Goal: Task Accomplishment & Management: Manage account settings

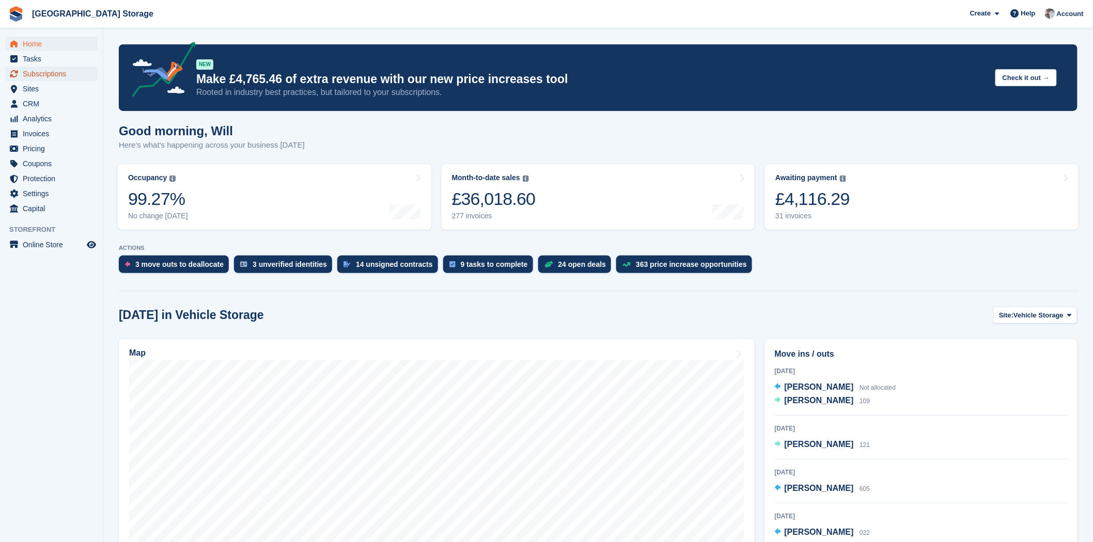
click at [50, 76] on span "Subscriptions" at bounding box center [54, 74] width 62 height 14
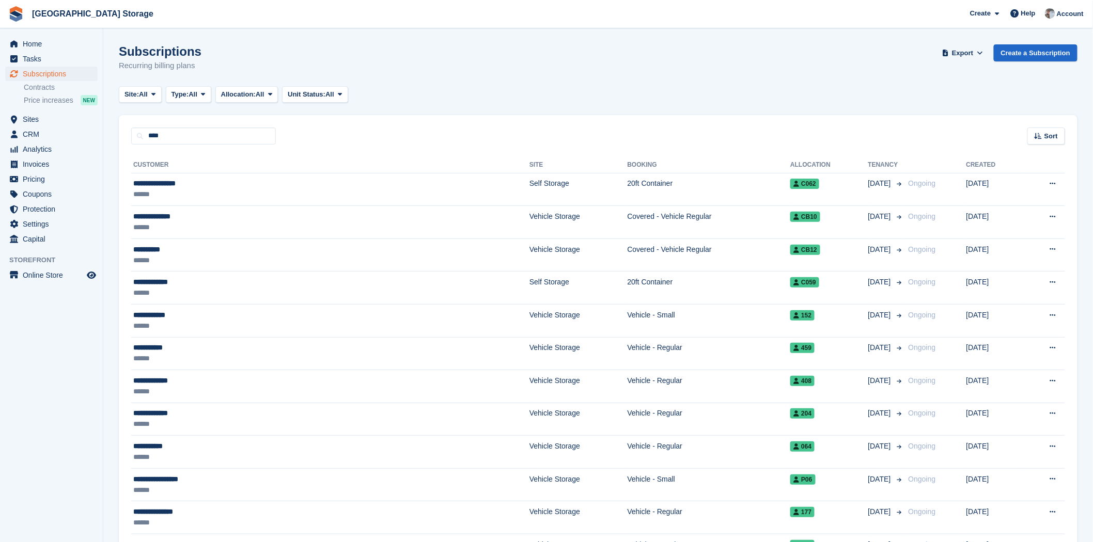
type input "****"
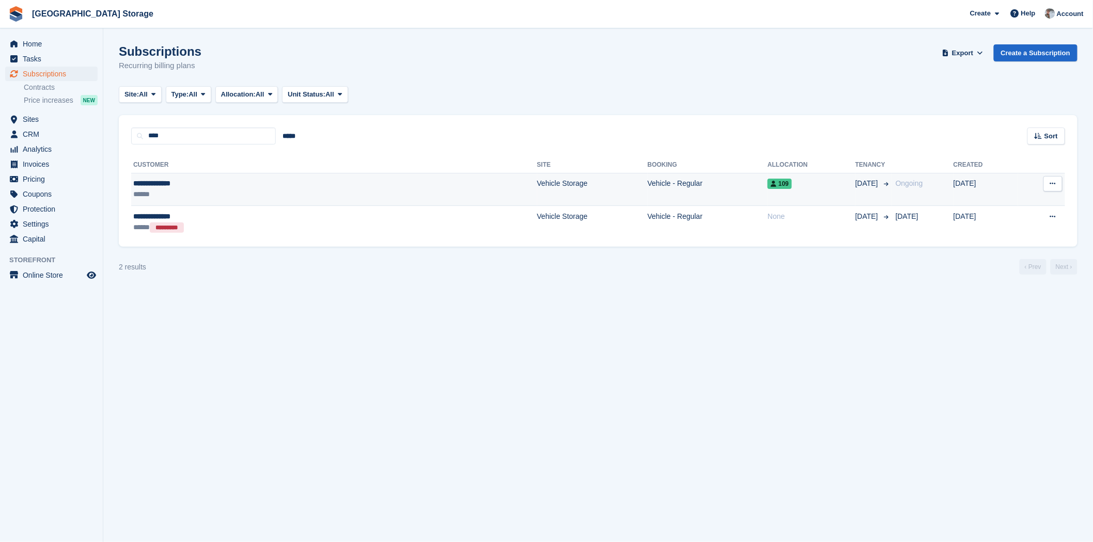
click at [218, 189] on div "******" at bounding box center [225, 194] width 184 height 11
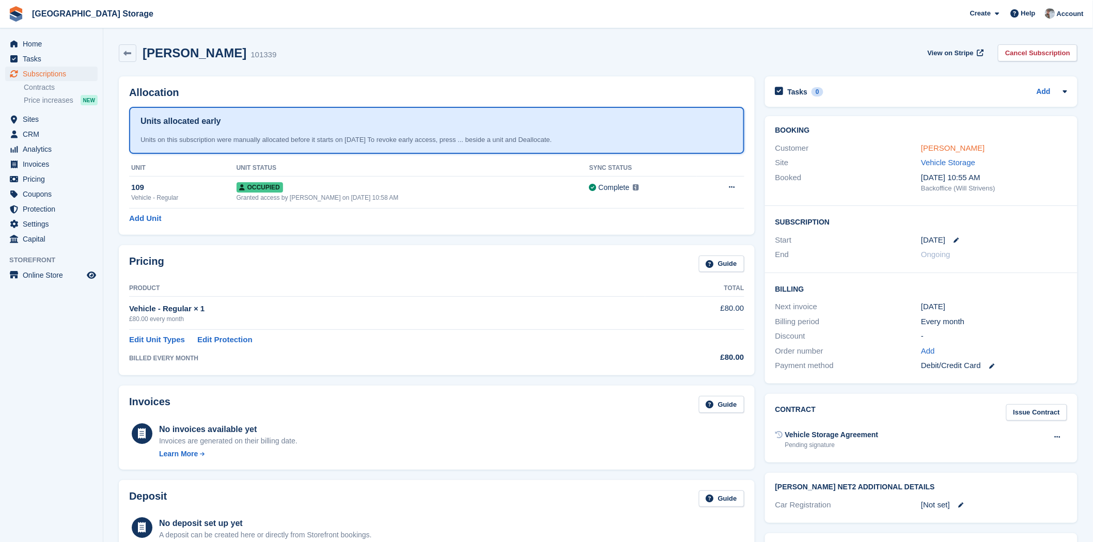
click at [942, 148] on link "[PERSON_NAME]" at bounding box center [953, 148] width 64 height 9
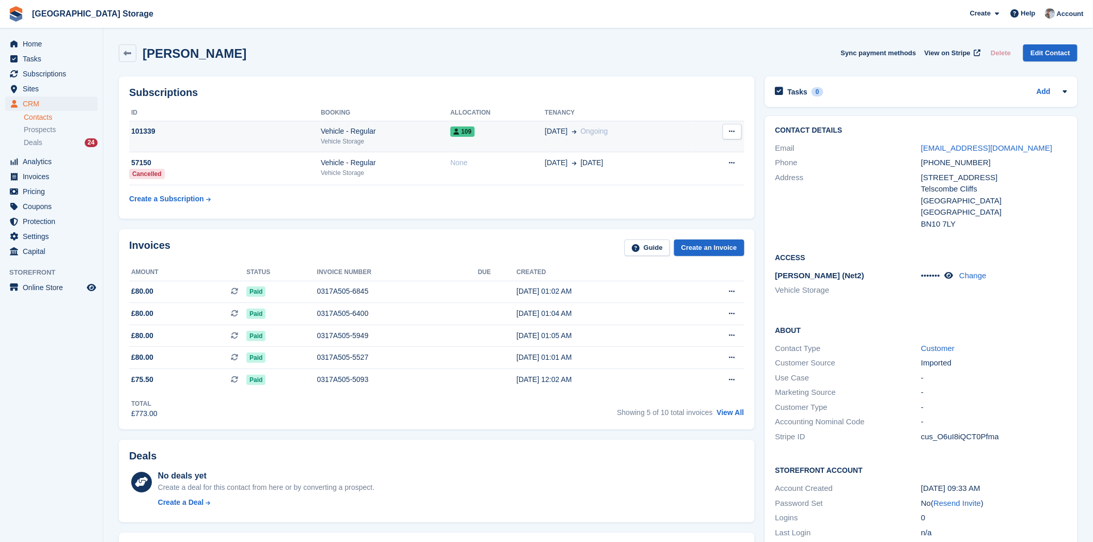
click at [381, 145] on div "Vehicle Storage" at bounding box center [386, 141] width 130 height 9
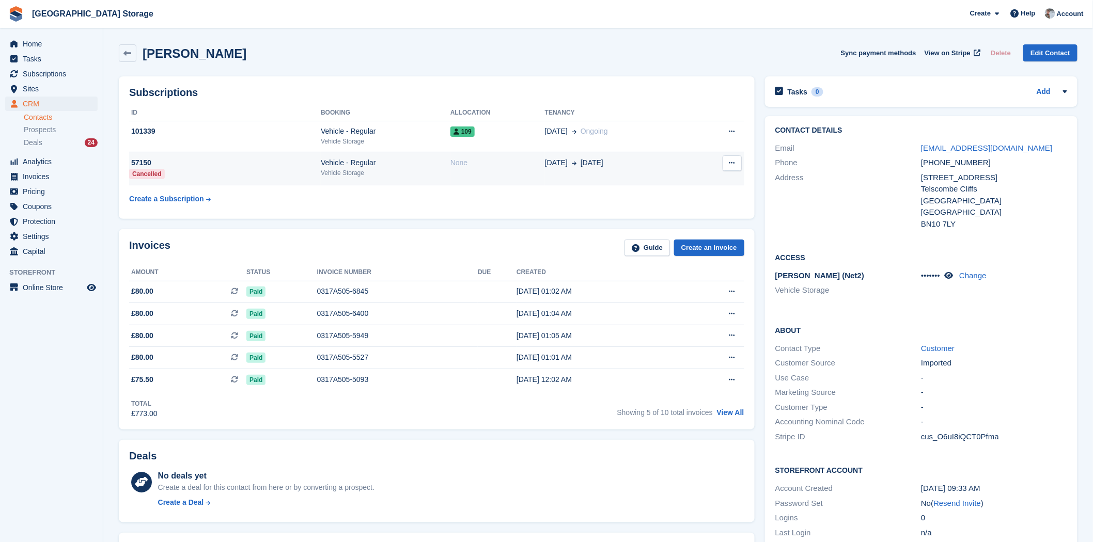
click at [334, 176] on div "Vehicle Storage" at bounding box center [386, 172] width 130 height 9
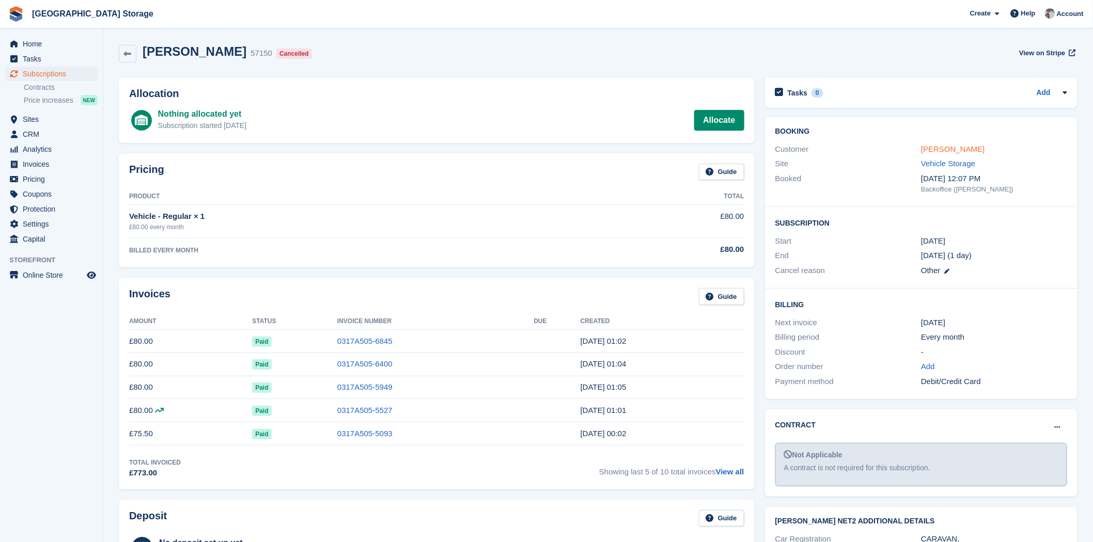
click at [958, 146] on link "Martin Riddock" at bounding box center [953, 149] width 64 height 9
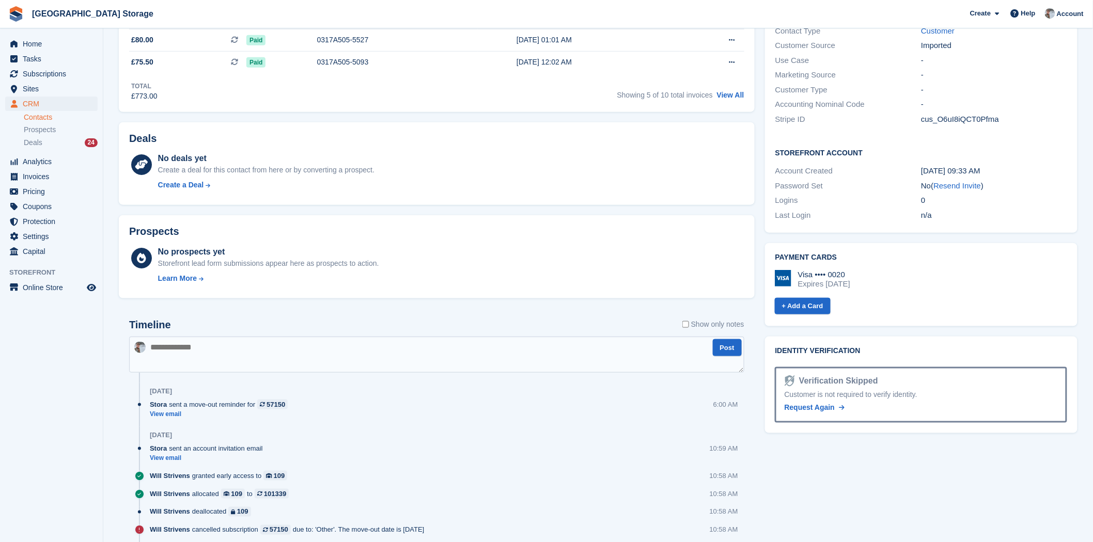
scroll to position [401, 0]
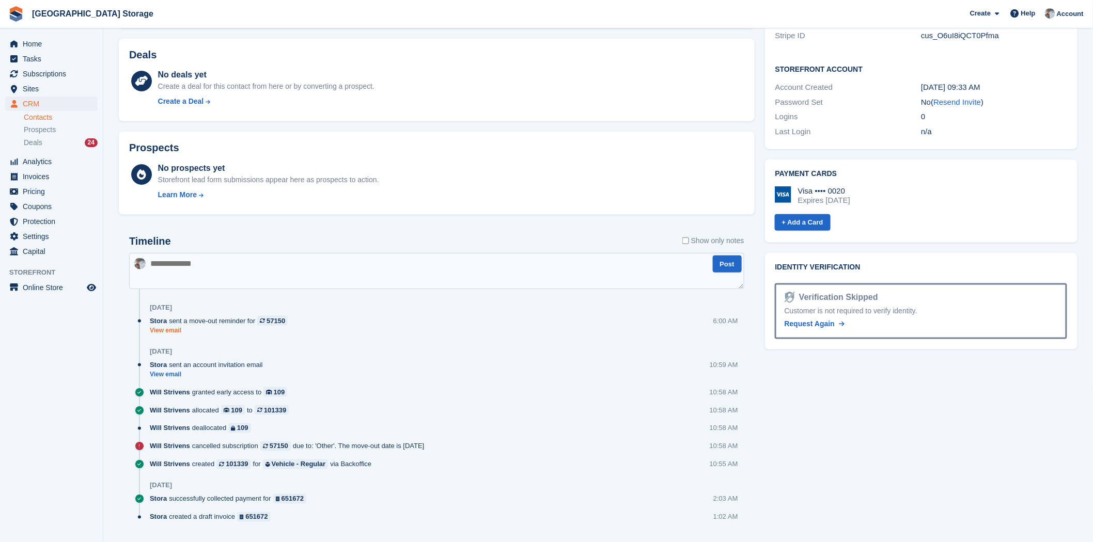
click at [155, 333] on link "View email" at bounding box center [221, 330] width 143 height 9
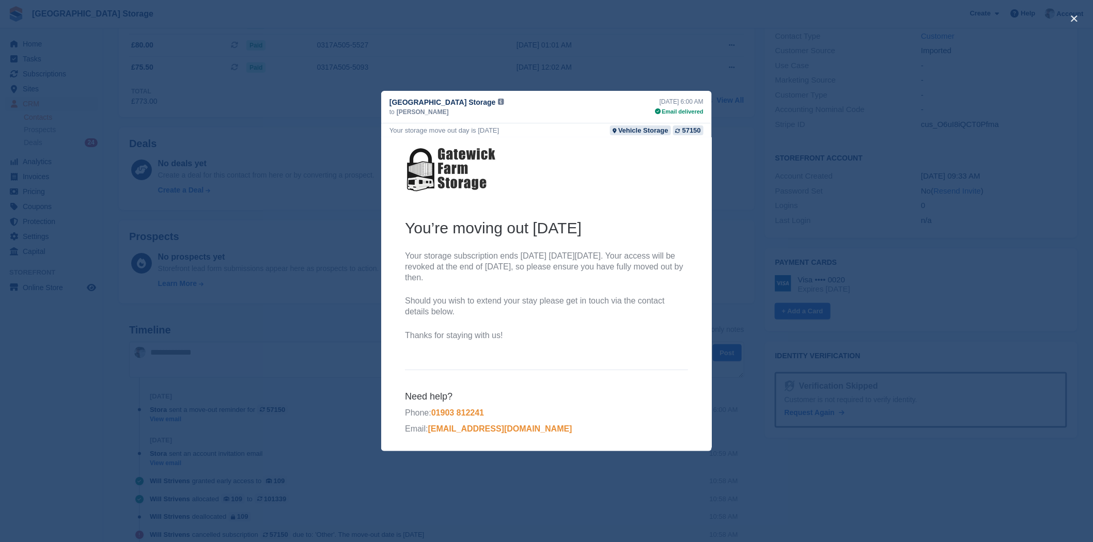
scroll to position [344, 0]
click at [1071, 16] on button "close" at bounding box center [1074, 18] width 17 height 17
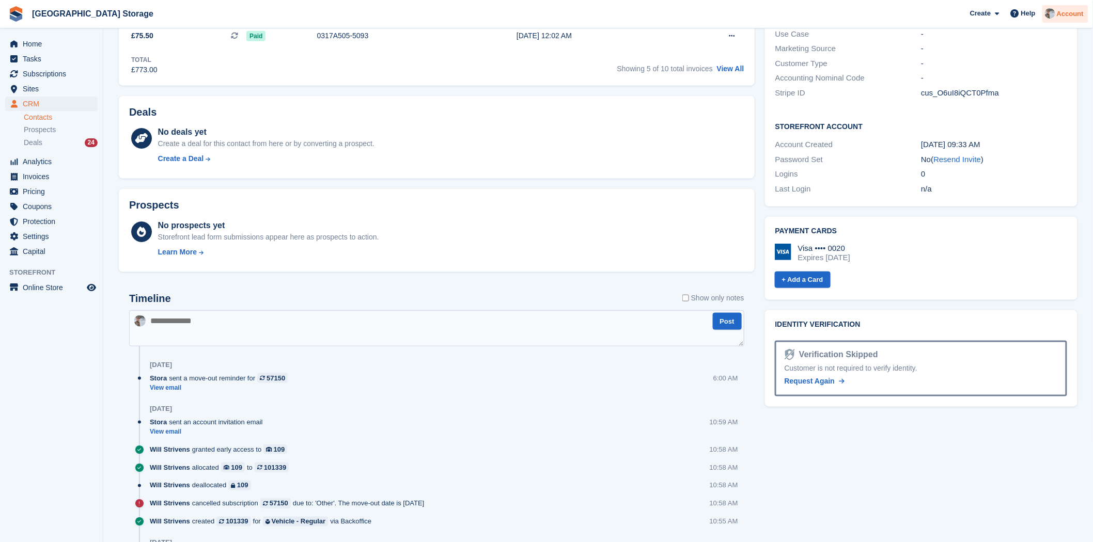
scroll to position [0, 0]
click at [38, 73] on span "Subscriptions" at bounding box center [54, 74] width 62 height 14
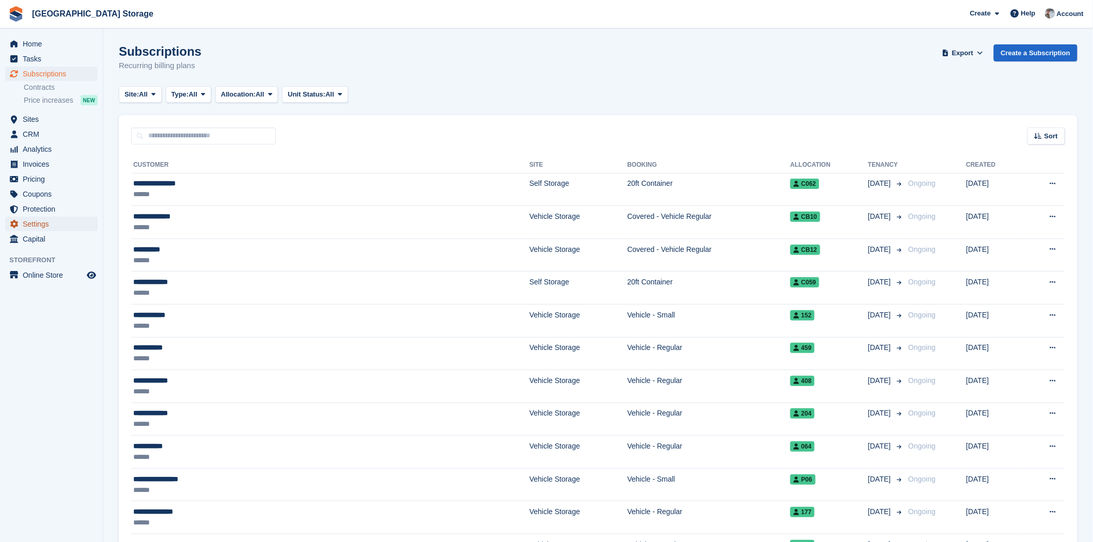
click at [37, 224] on span "Settings" at bounding box center [54, 224] width 62 height 14
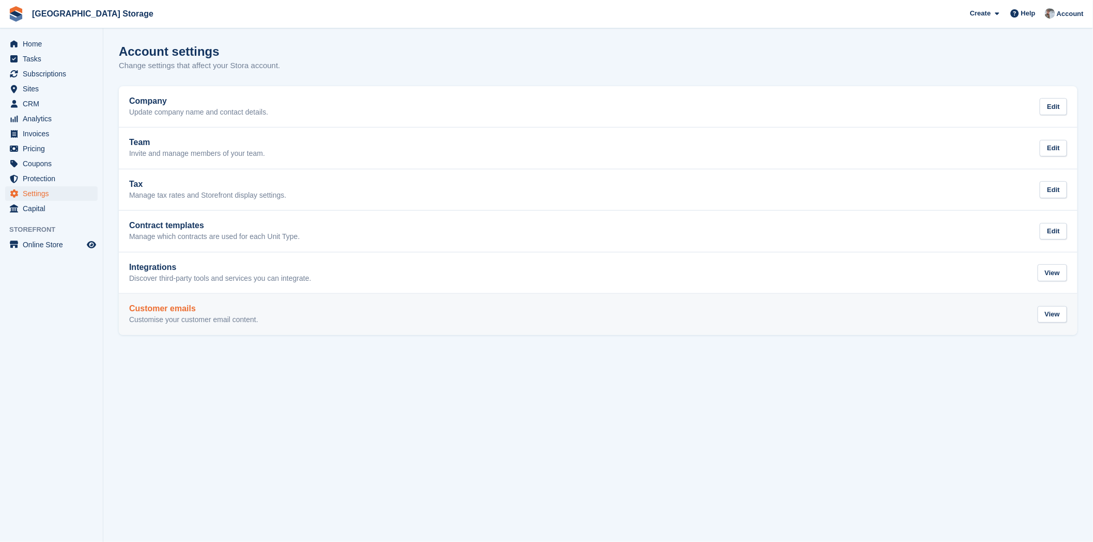
click at [220, 310] on h2 "Customer emails" at bounding box center [193, 308] width 129 height 9
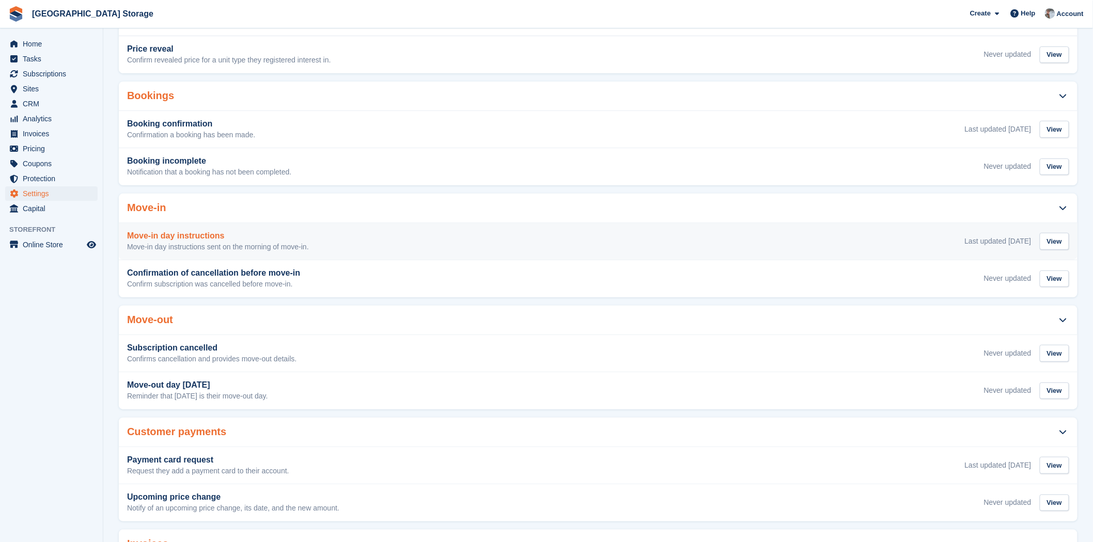
scroll to position [172, 0]
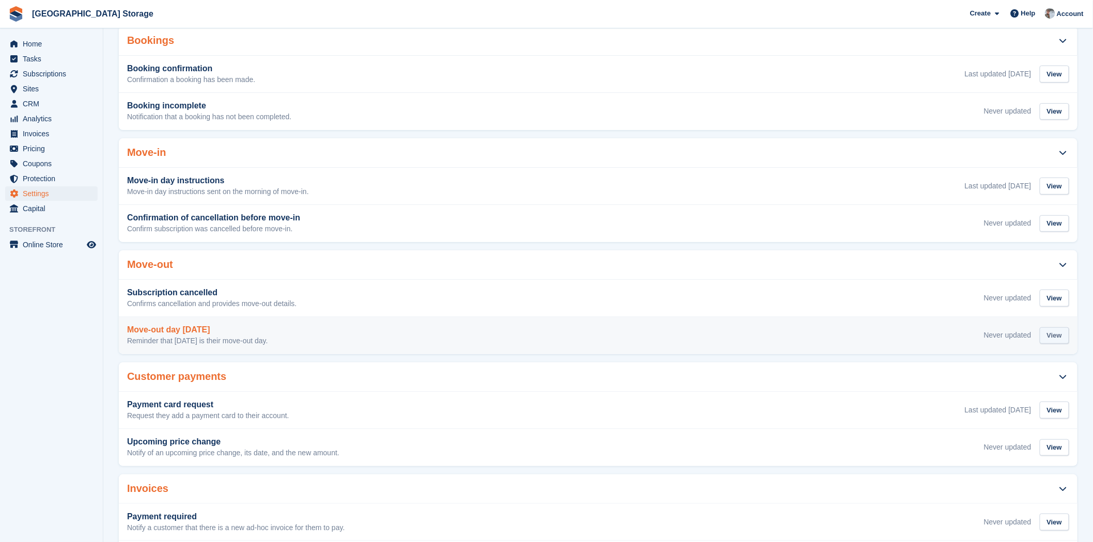
click at [1064, 339] on div "View" at bounding box center [1054, 335] width 29 height 17
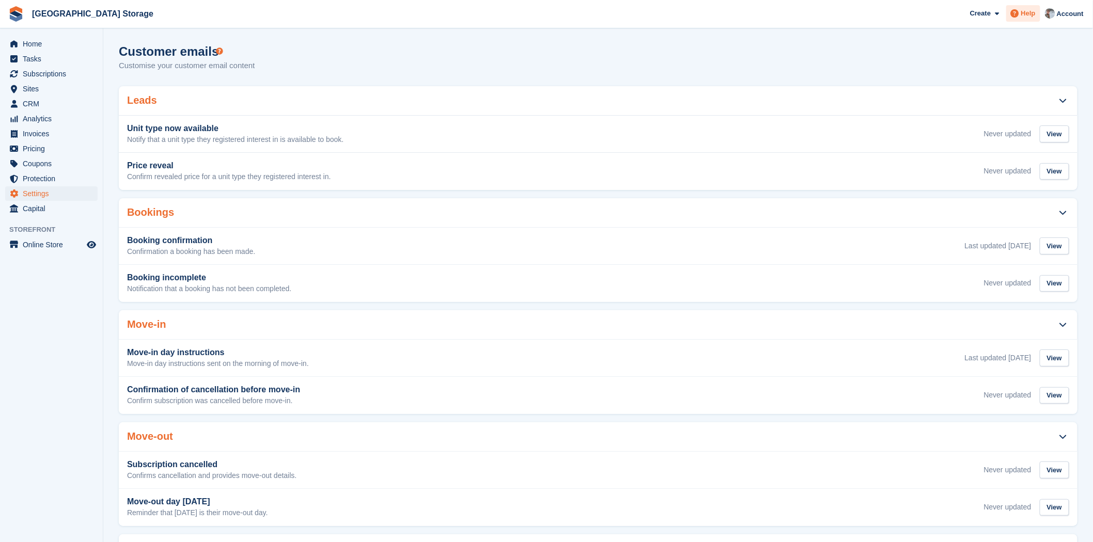
click at [1036, 12] on span "Help" at bounding box center [1028, 13] width 14 height 10
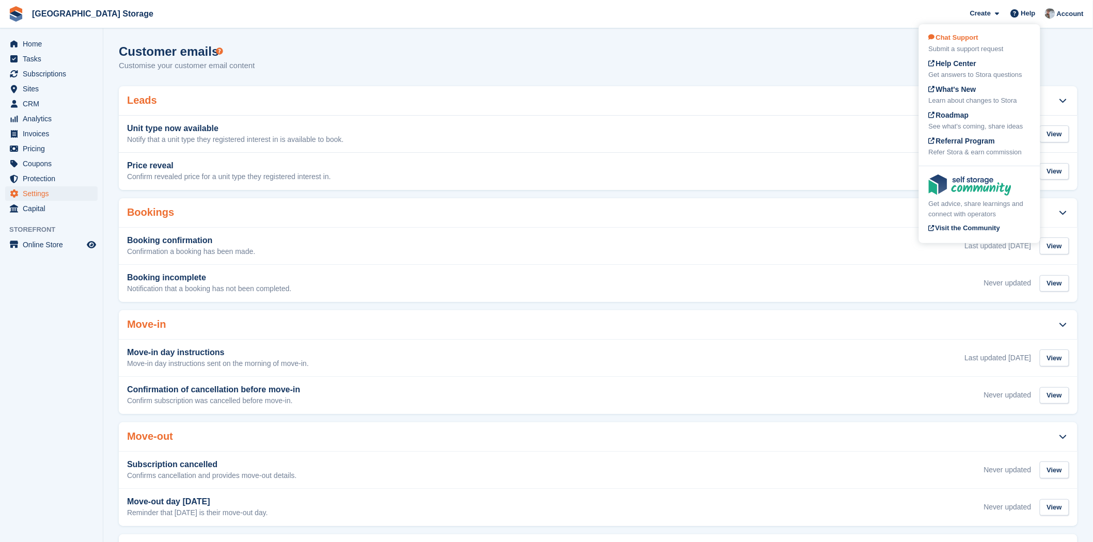
click at [957, 43] on div "Chat Support Submit a support request" at bounding box center [980, 44] width 102 height 22
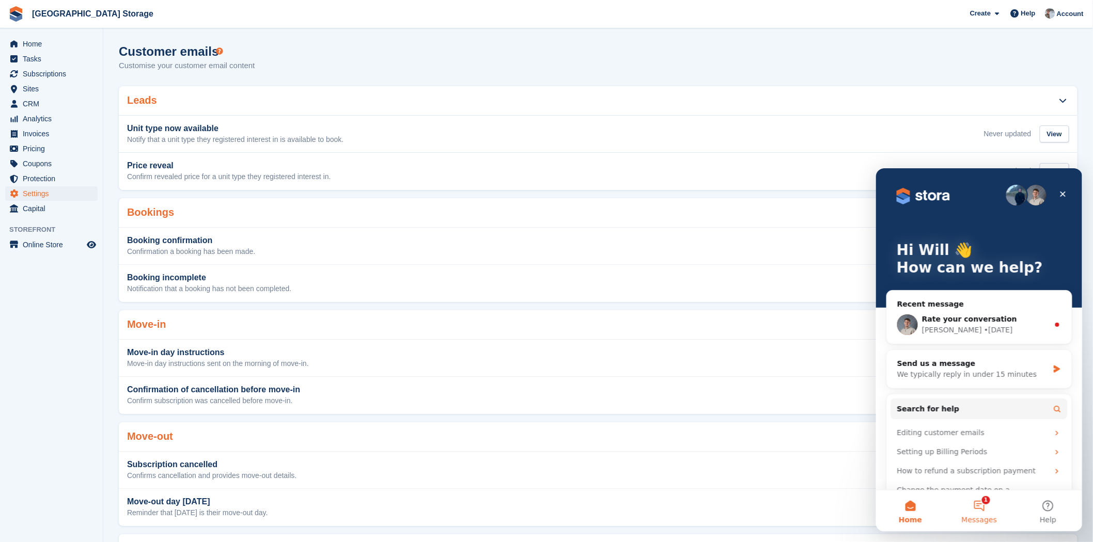
click at [996, 513] on button "1 Messages" at bounding box center [978, 510] width 69 height 41
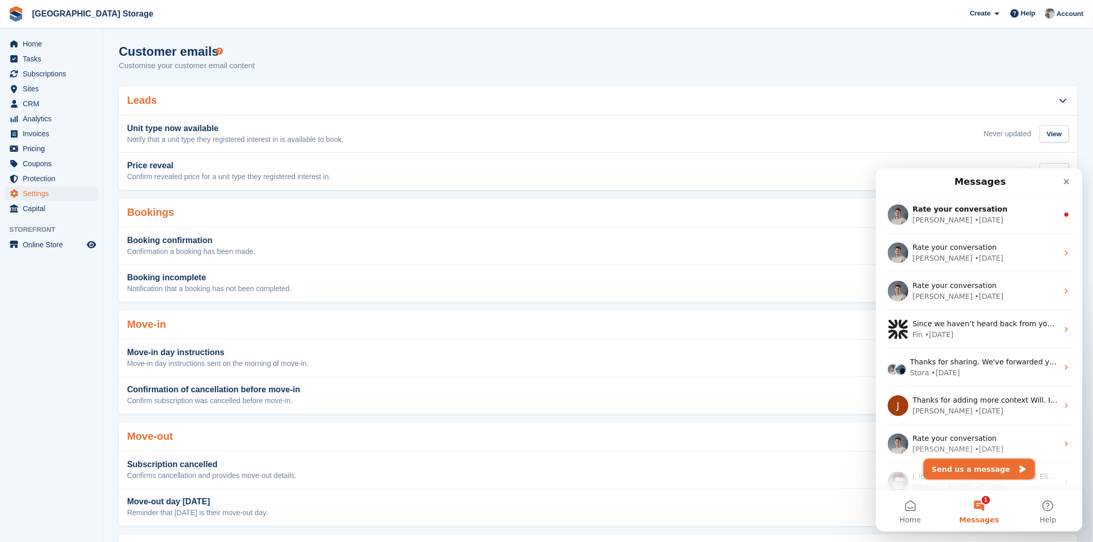
click at [981, 467] on button "Send us a message" at bounding box center [979, 469] width 112 height 21
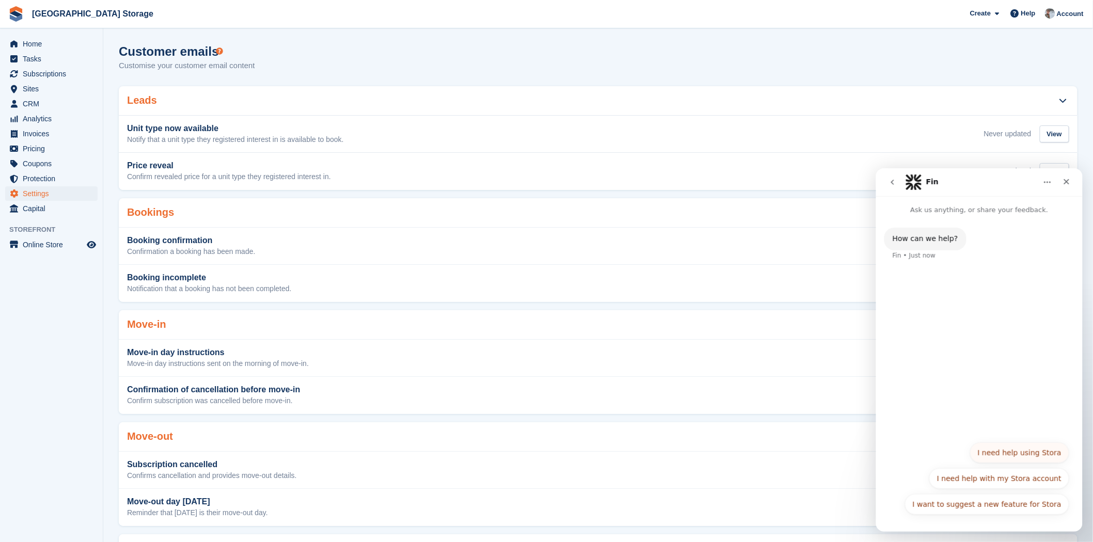
click at [1025, 456] on button "I need help using Stora" at bounding box center [1019, 452] width 99 height 21
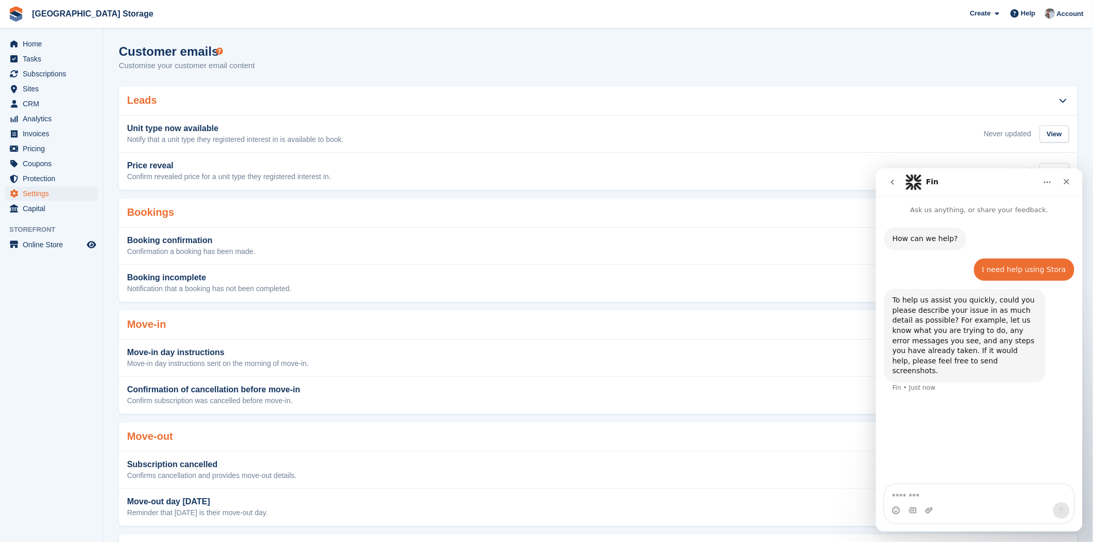
click at [976, 495] on textarea "Message…" at bounding box center [978, 494] width 189 height 18
type textarea "**********"
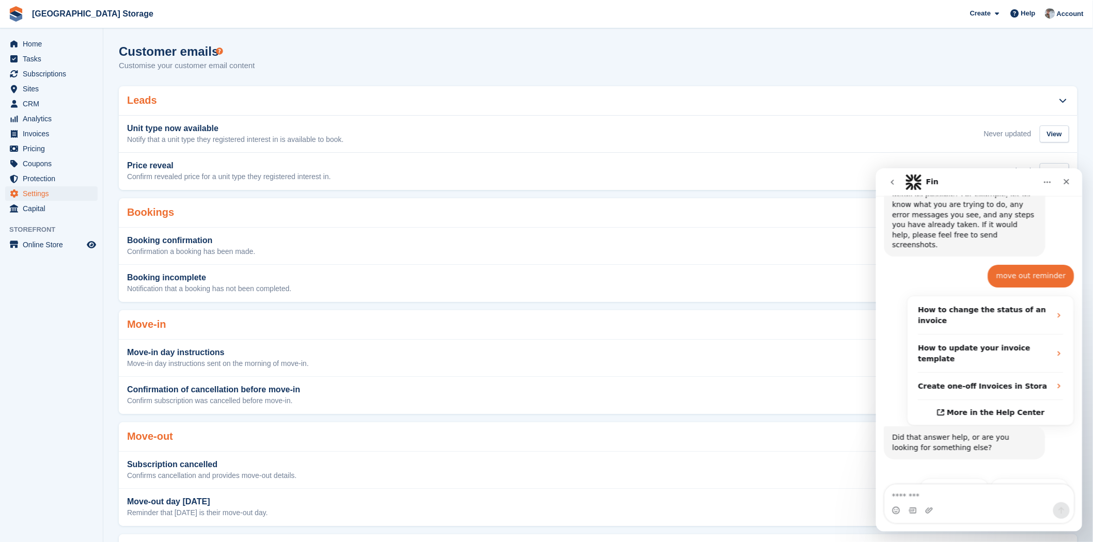
scroll to position [127, 0]
click at [1022, 477] on button "Get more help 👤" at bounding box center [1029, 487] width 79 height 21
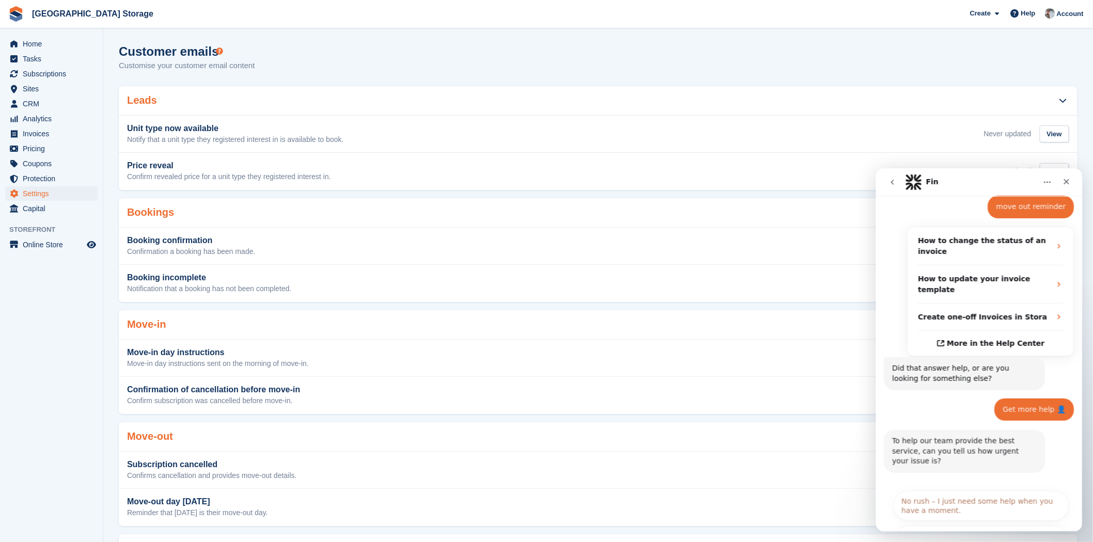
scroll to position [231, 0]
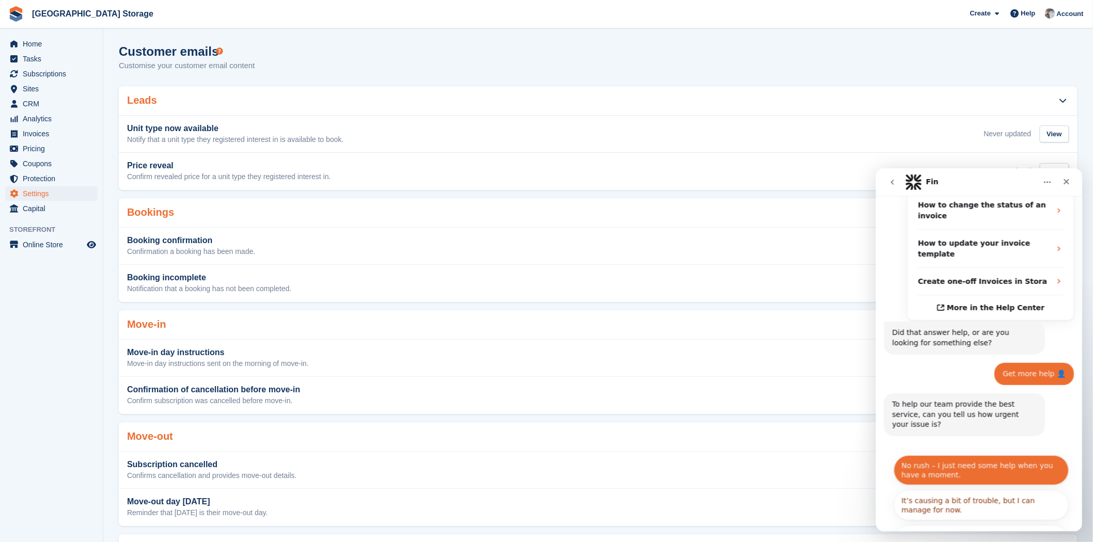
click at [955, 455] on button "No rush – I just need some help when you have a moment." at bounding box center [981, 470] width 175 height 30
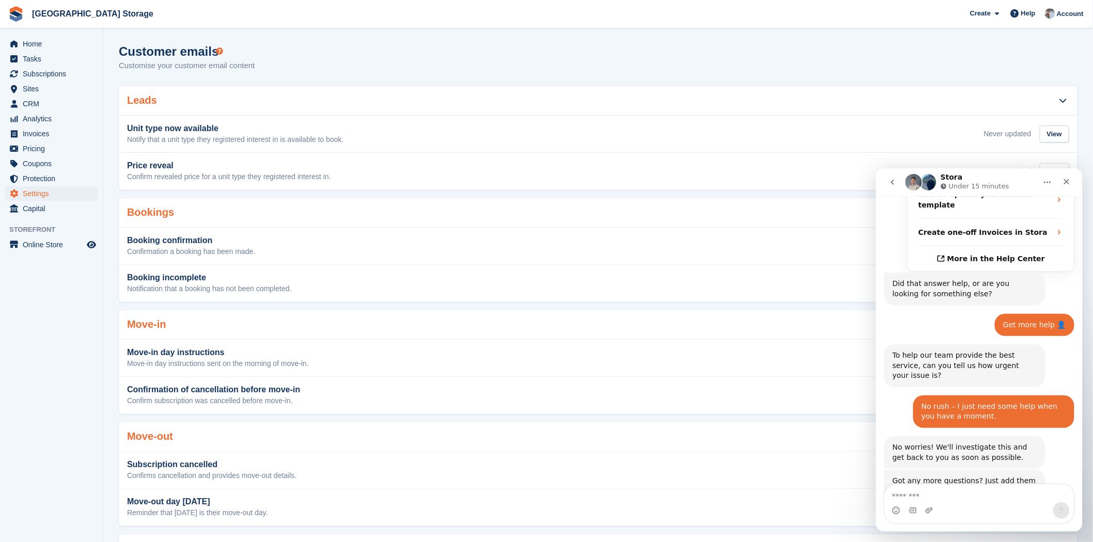
scroll to position [317, 0]
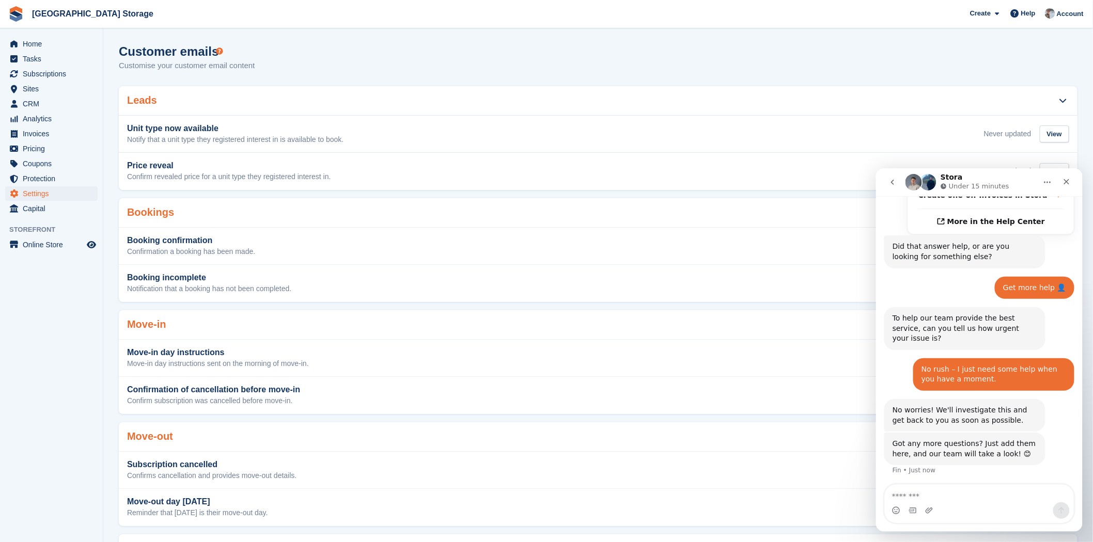
click at [946, 492] on textarea "Message…" at bounding box center [978, 494] width 189 height 18
click at [963, 498] on textarea "Message…" at bounding box center [978, 494] width 189 height 18
click at [920, 498] on textarea "Message…" at bounding box center [978, 494] width 189 height 18
type textarea "*"
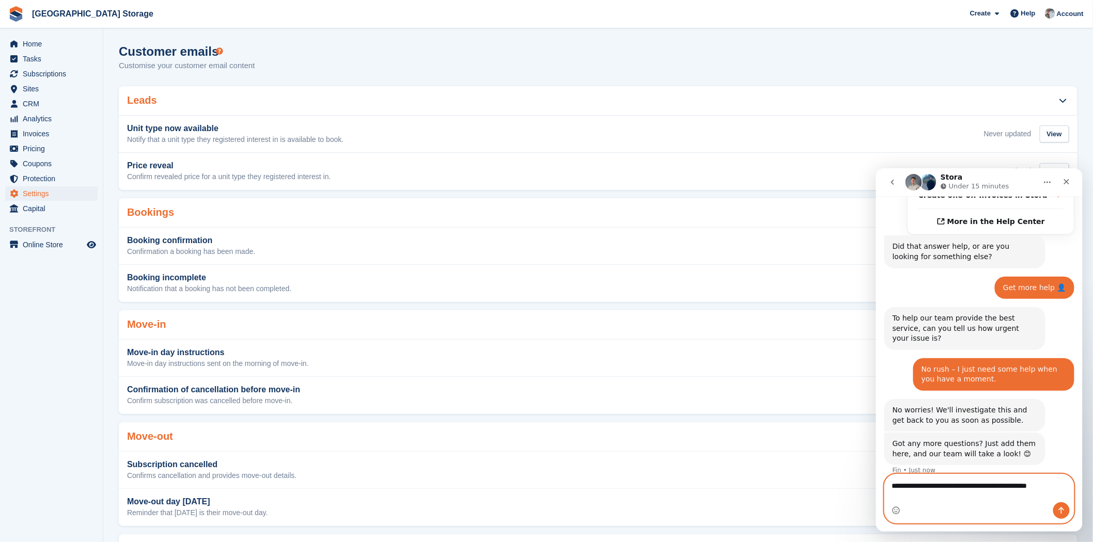
type textarea "**********"
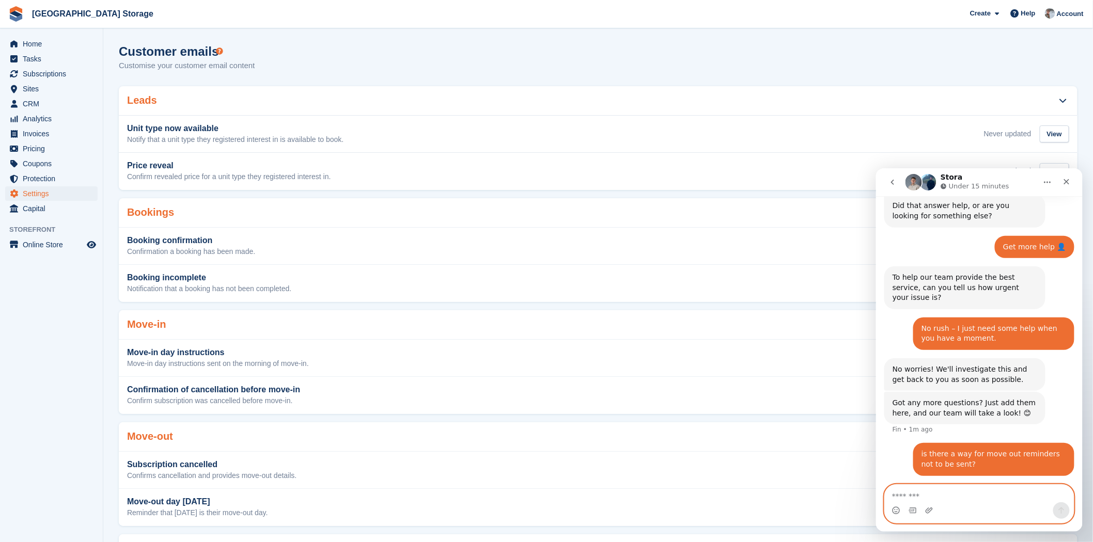
click at [941, 501] on textarea "Message…" at bounding box center [978, 494] width 189 height 18
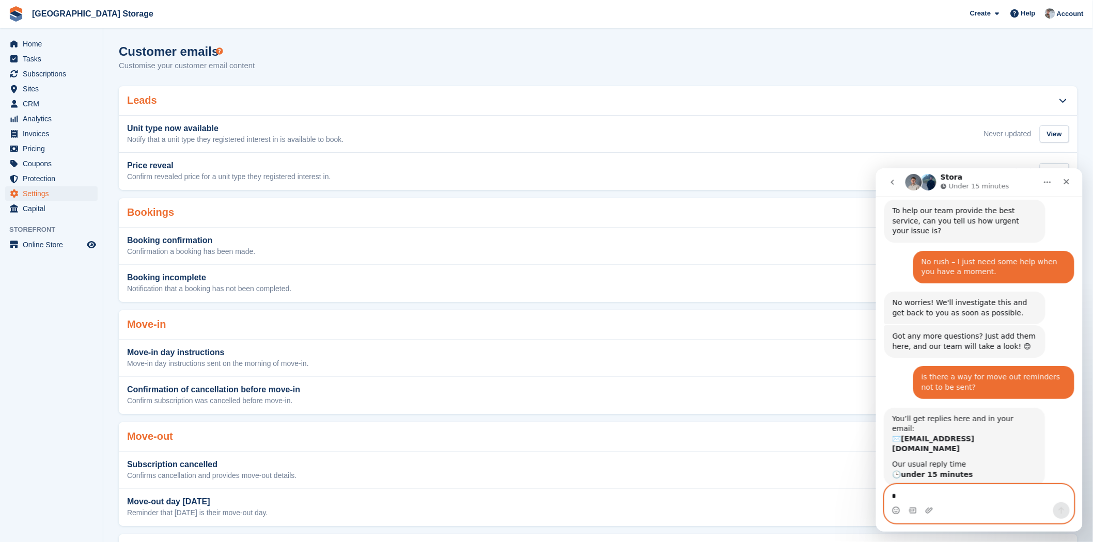
scroll to position [425, 0]
click at [1004, 496] on textarea "**********" at bounding box center [978, 494] width 189 height 18
click at [1017, 493] on textarea "**********" at bounding box center [978, 494] width 189 height 18
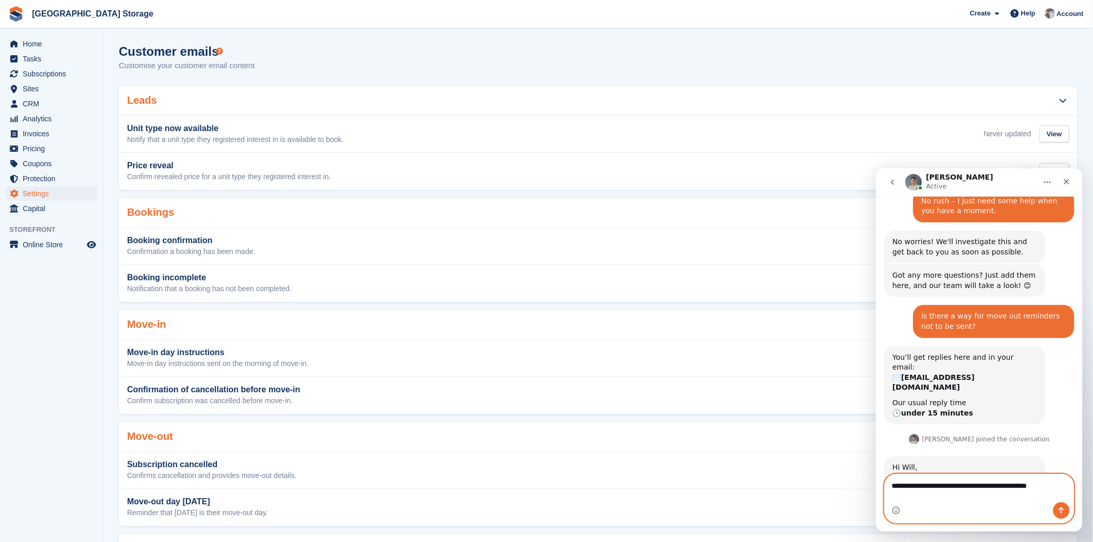
scroll to position [475, 0]
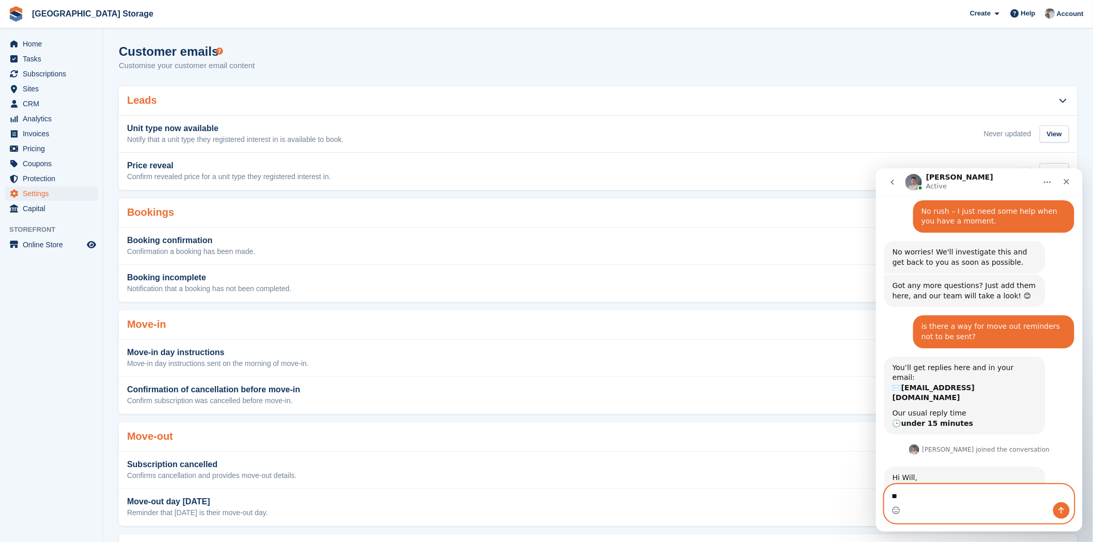
type textarea "*"
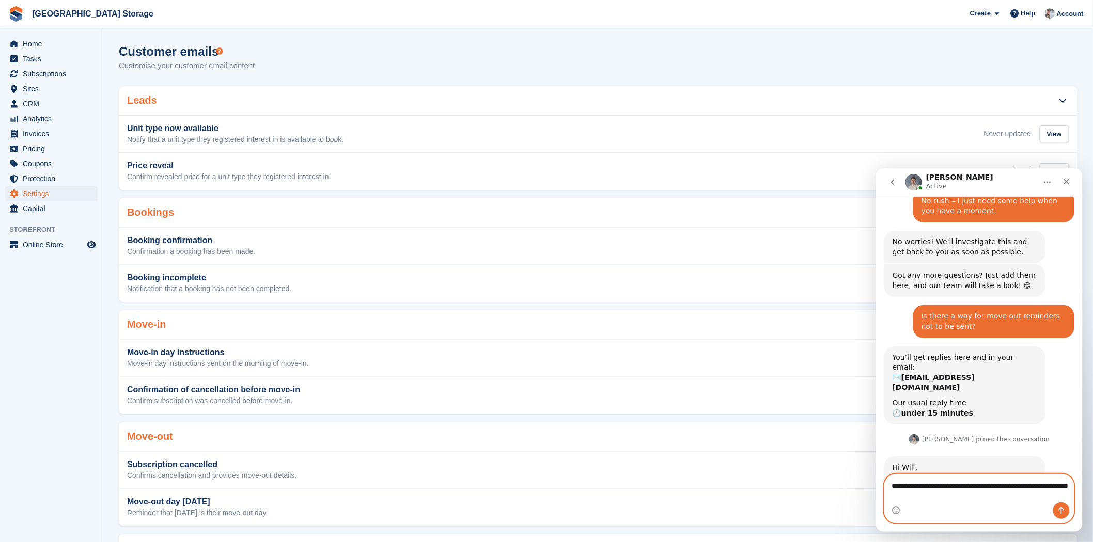
type textarea "**********"
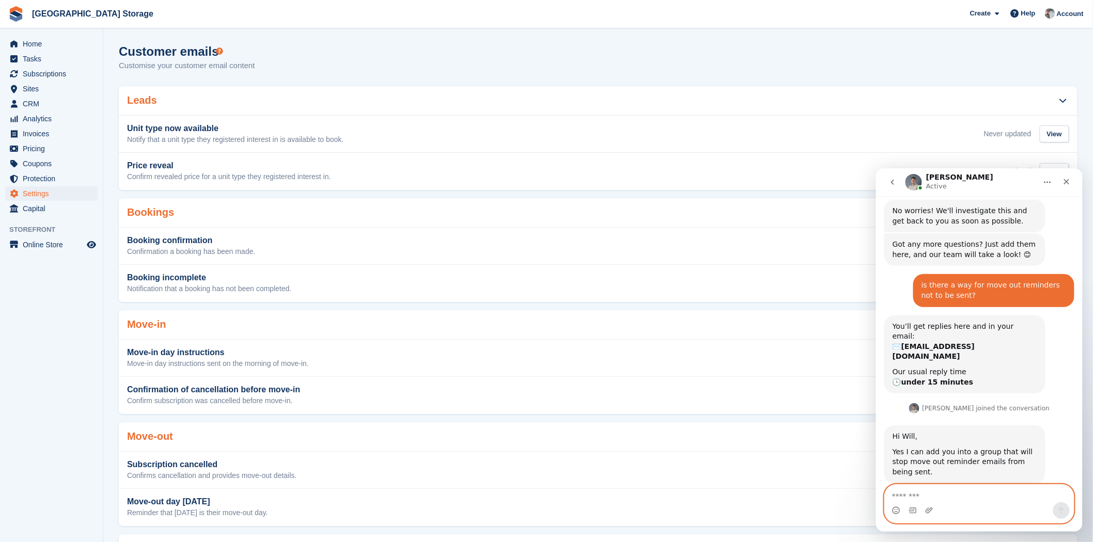
scroll to position [515, 0]
type textarea "********"
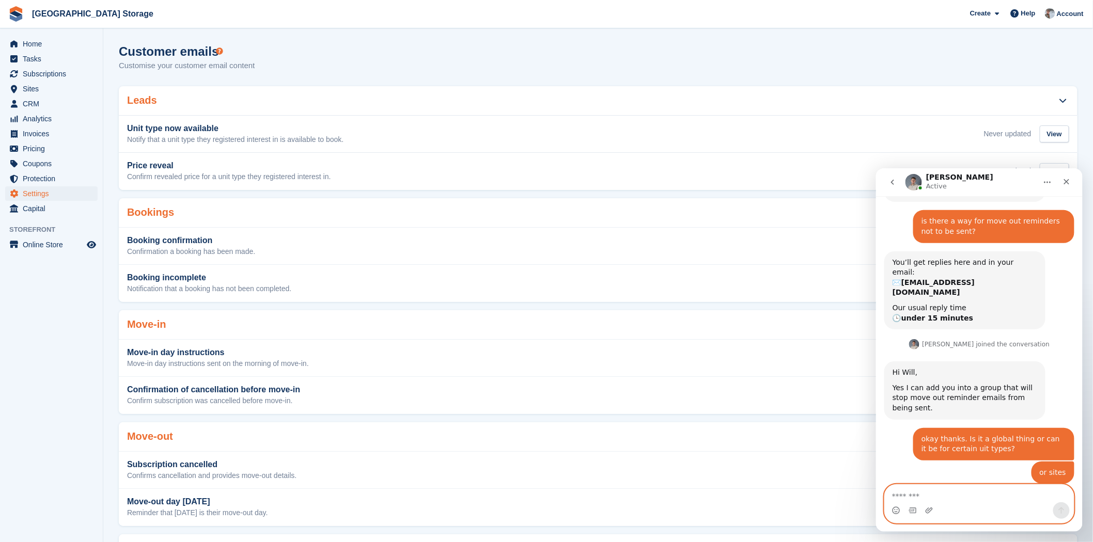
scroll to position [620, 0]
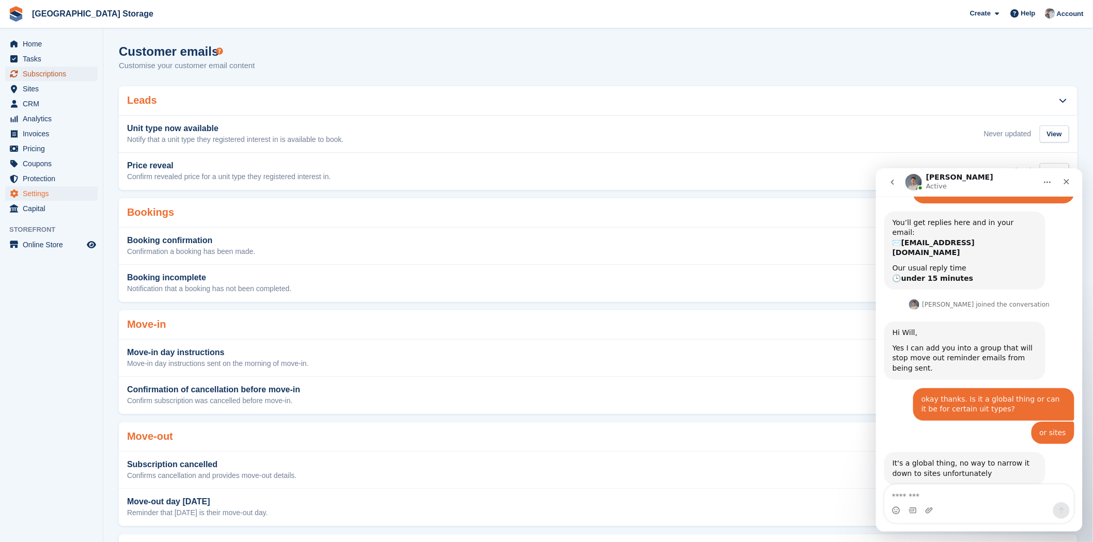
click at [54, 76] on span "Subscriptions" at bounding box center [54, 74] width 62 height 14
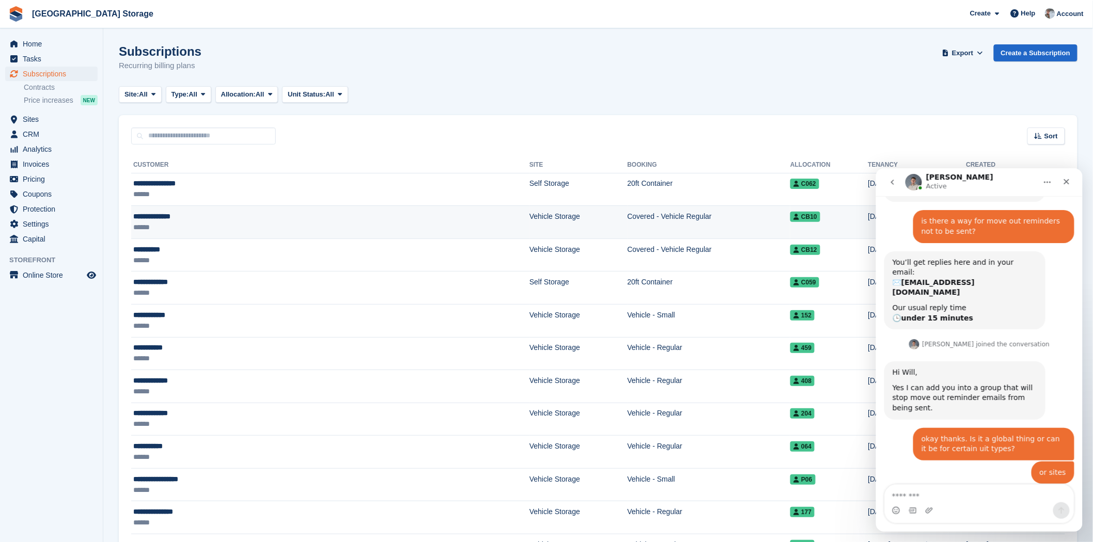
scroll to position [604, 0]
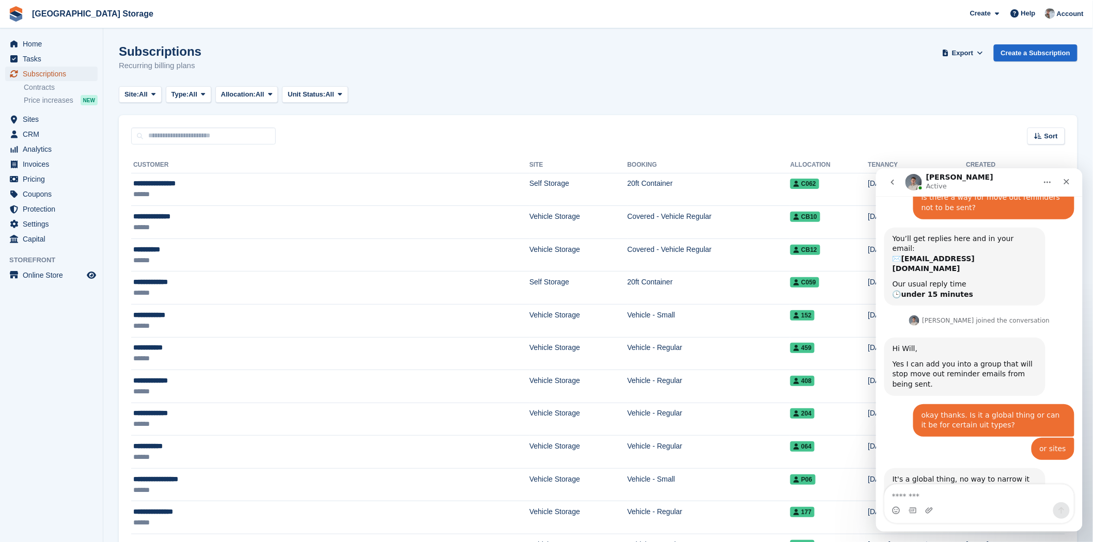
click at [55, 74] on span "Subscriptions" at bounding box center [54, 74] width 62 height 14
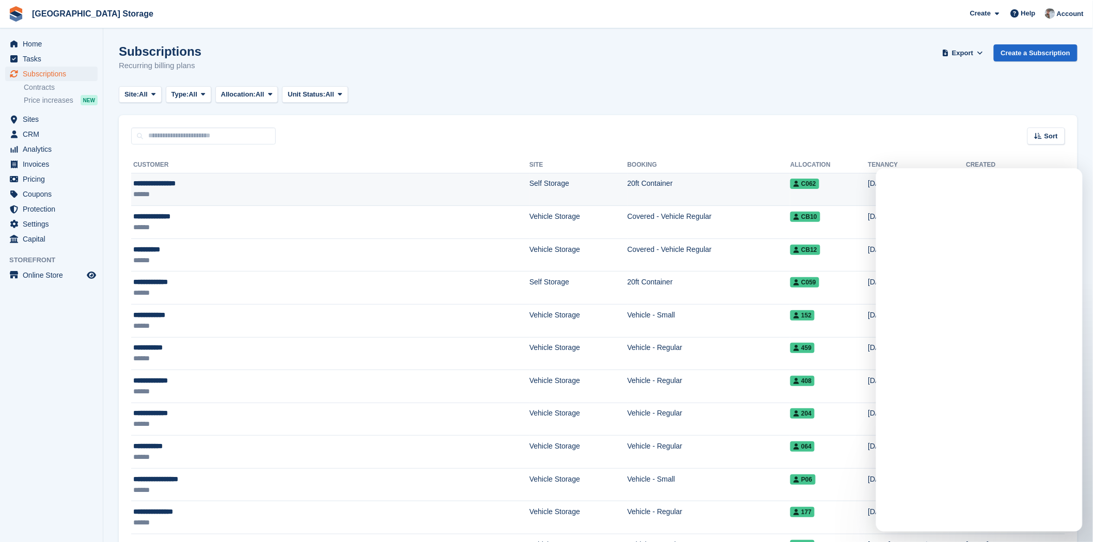
scroll to position [0, 0]
click at [209, 183] on div "**********" at bounding box center [235, 183] width 204 height 11
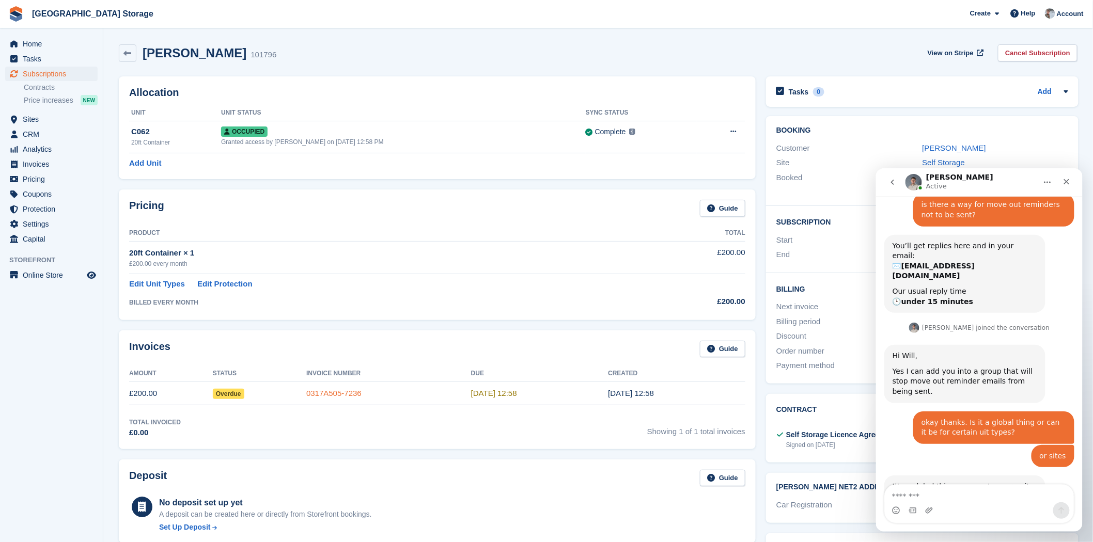
scroll to position [604, 0]
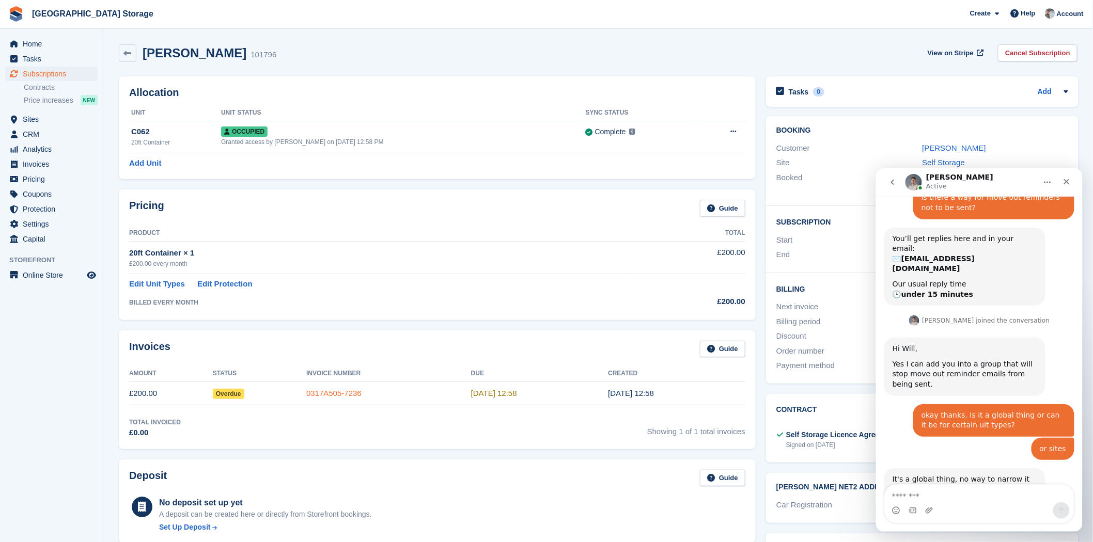
click at [343, 396] on link "0317A505-7236" at bounding box center [333, 393] width 55 height 9
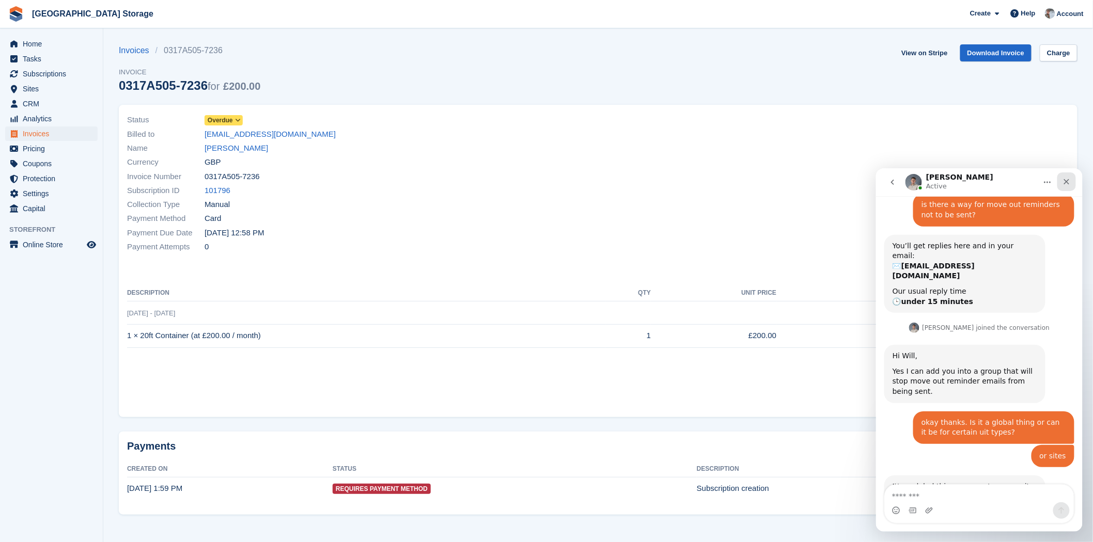
scroll to position [604, 0]
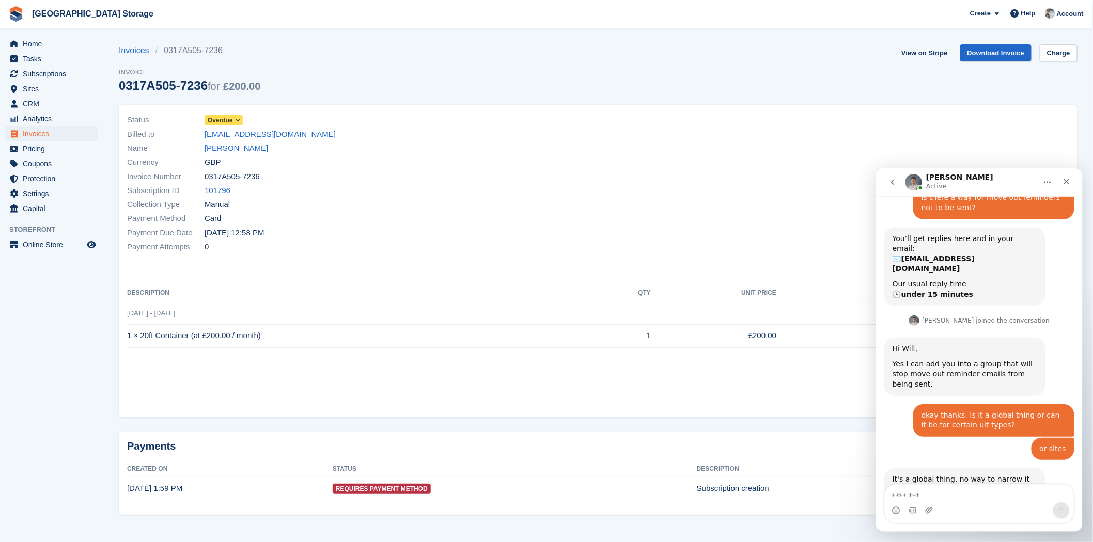
click at [891, 184] on icon "go back" at bounding box center [892, 182] width 8 height 8
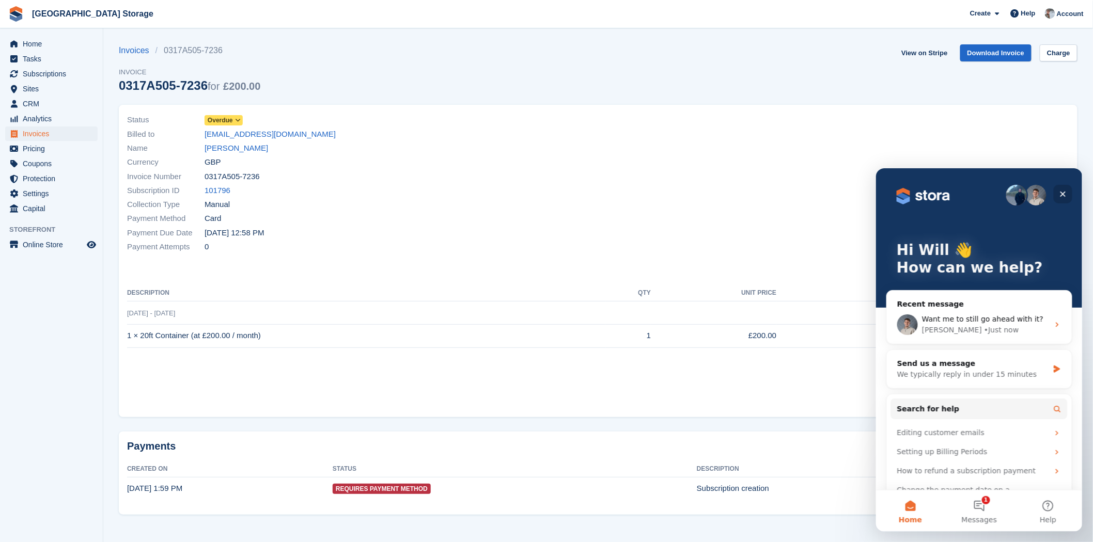
click at [1066, 193] on icon "Close" at bounding box center [1062, 194] width 8 height 8
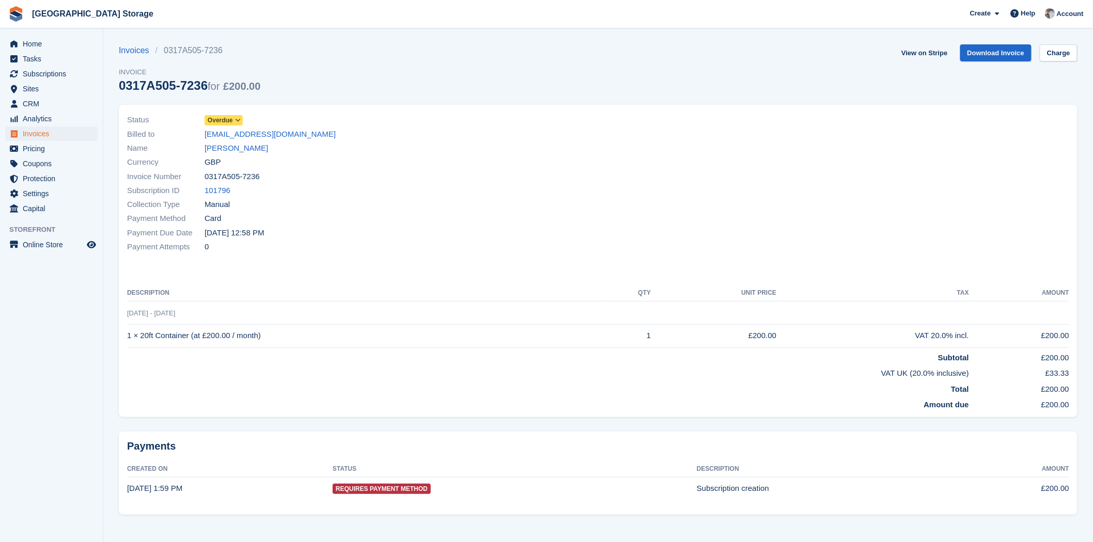
click at [303, 257] on div "Status Overdue Billed to laurencemarksadler@gmail.com Name Laurence Saddler Cur…" at bounding box center [359, 183] width 477 height 153
click at [231, 151] on link "Laurence Saddler" at bounding box center [237, 149] width 64 height 12
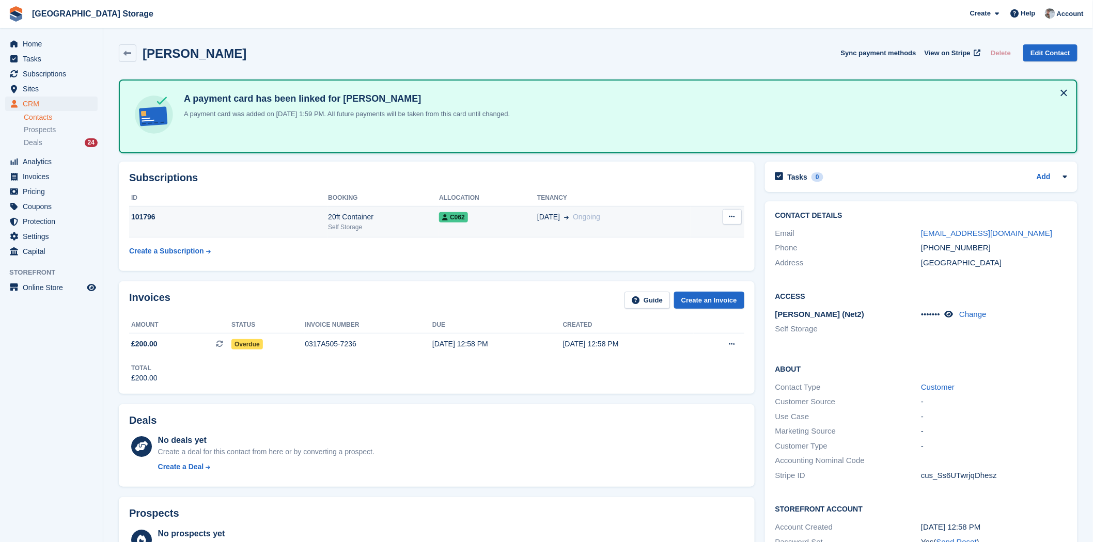
click at [488, 226] on td "C062" at bounding box center [488, 222] width 98 height 32
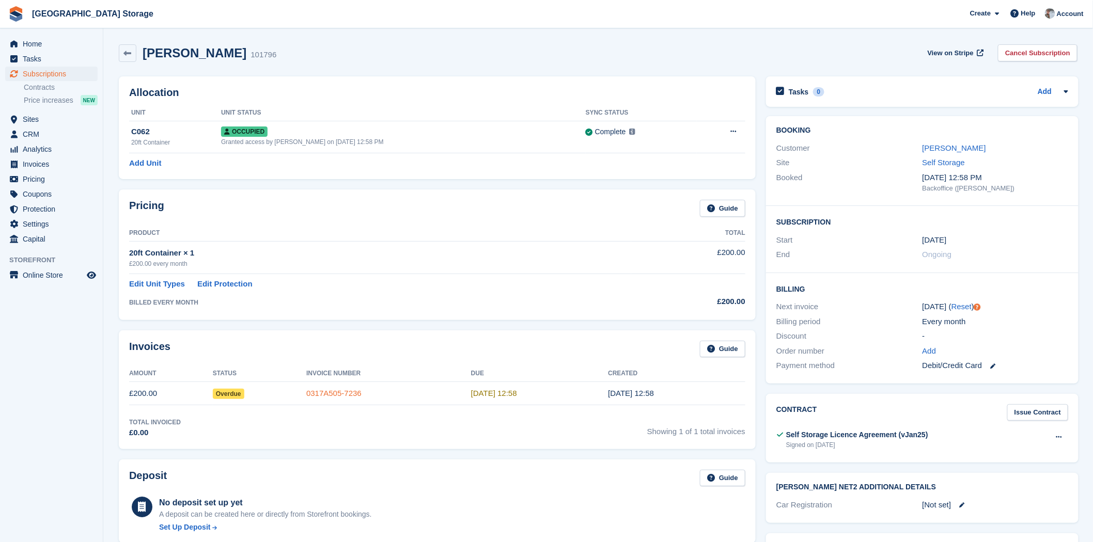
click at [319, 396] on link "0317A505-7236" at bounding box center [333, 393] width 55 height 9
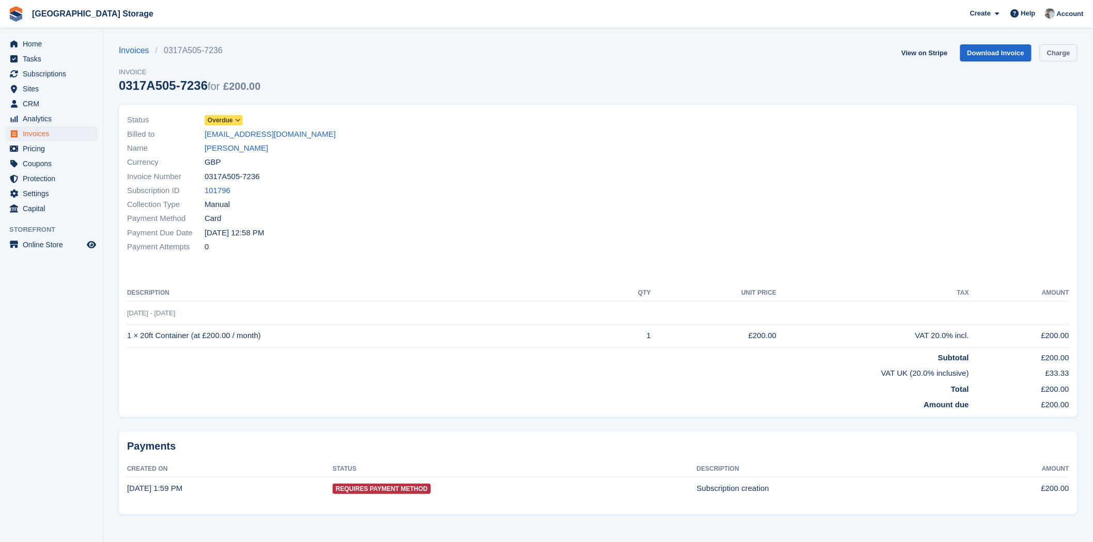
click at [1071, 51] on link "Charge" at bounding box center [1059, 52] width 38 height 17
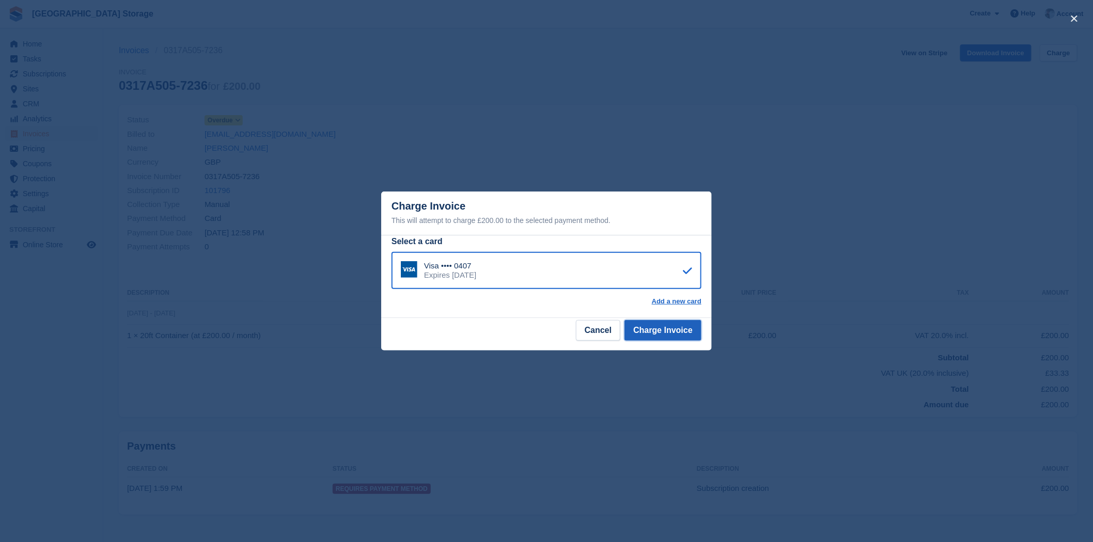
click at [673, 336] on button "Charge Invoice" at bounding box center [662, 330] width 77 height 21
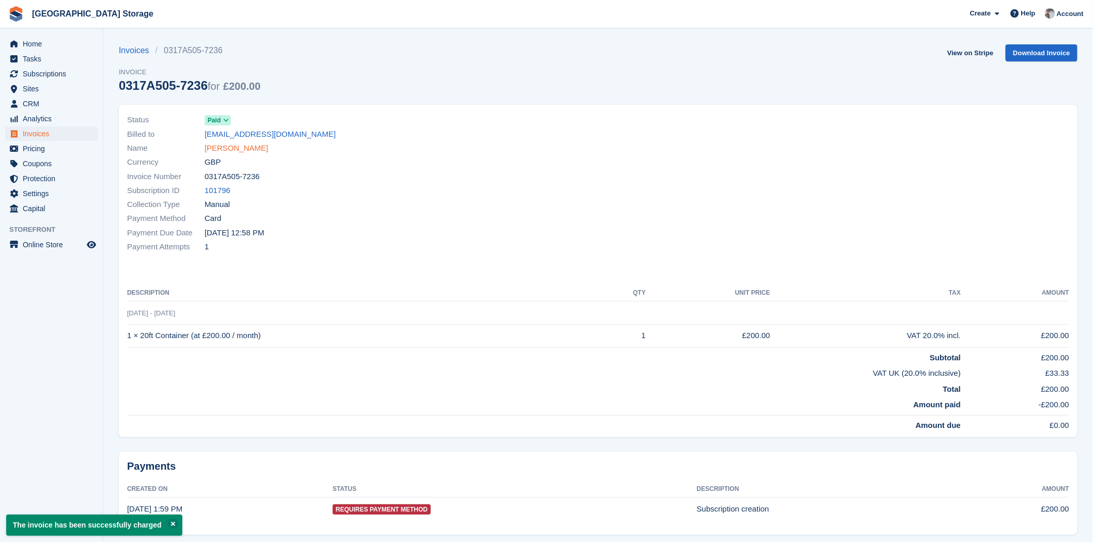
click at [236, 152] on link "Laurence Saddler" at bounding box center [237, 149] width 64 height 12
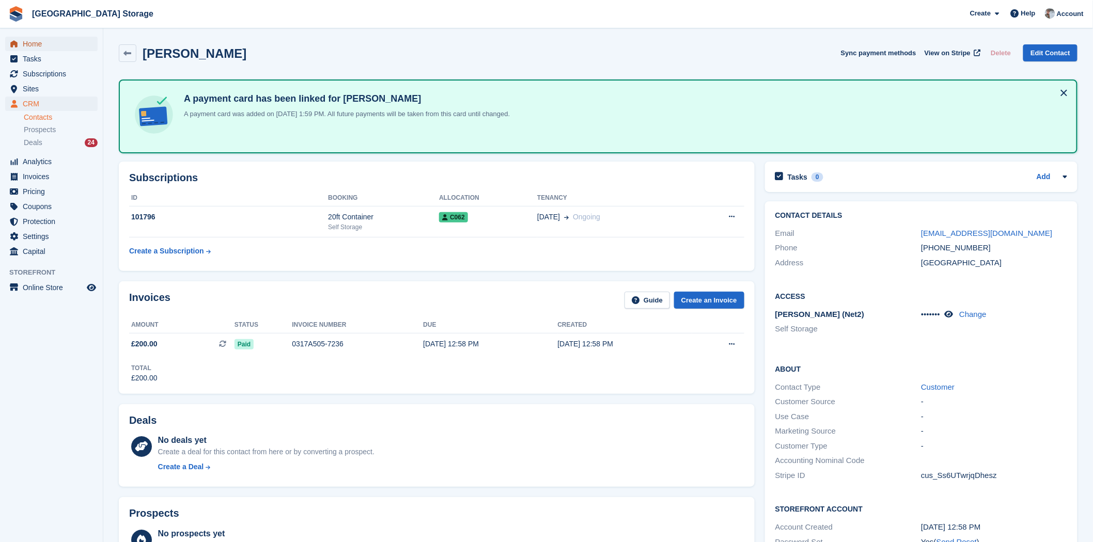
click at [34, 45] on span "Home" at bounding box center [54, 44] width 62 height 14
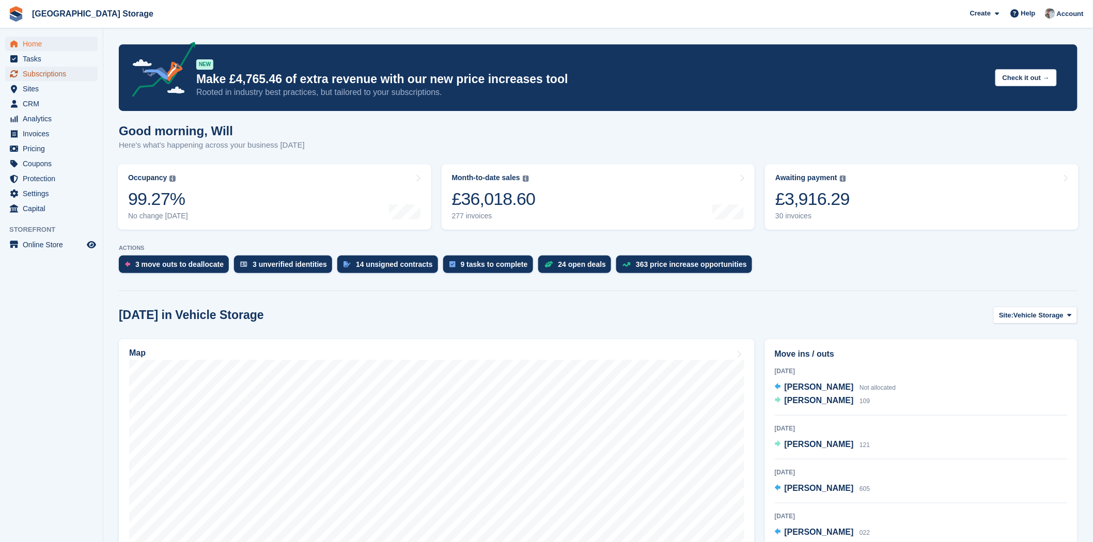
click at [55, 73] on span "Subscriptions" at bounding box center [54, 74] width 62 height 14
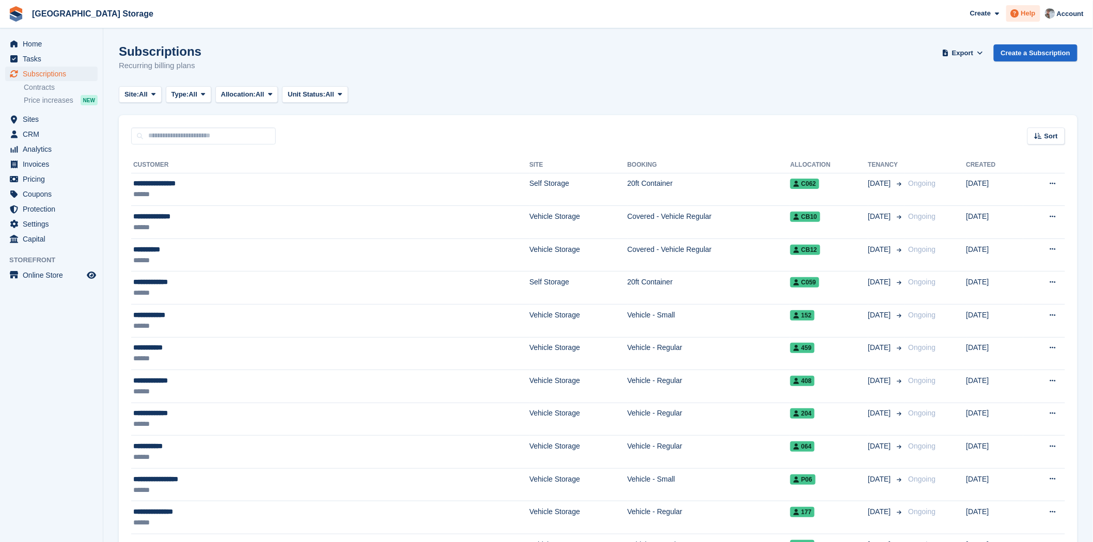
click at [1025, 15] on span "Help" at bounding box center [1028, 13] width 14 height 10
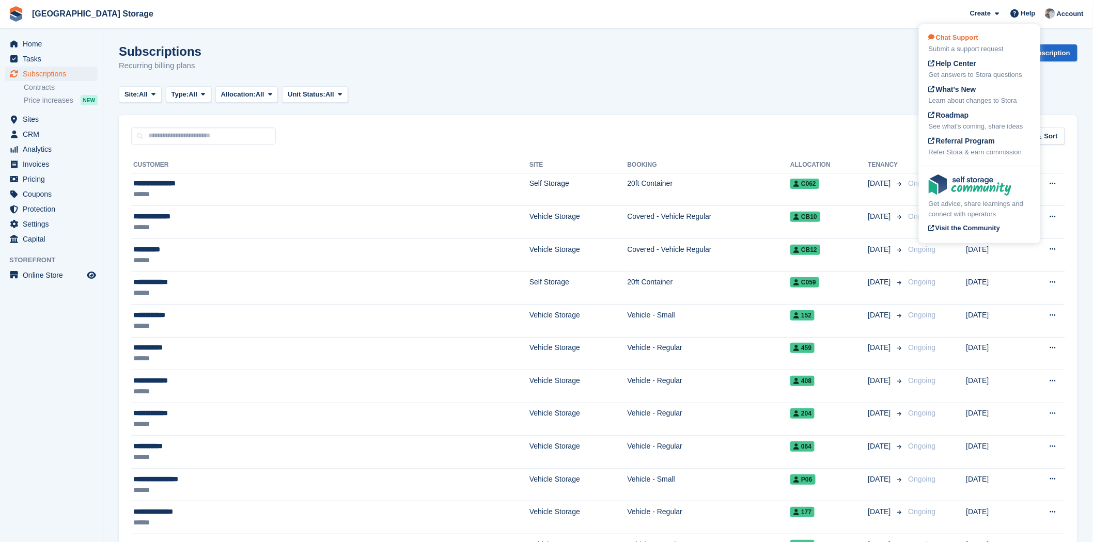
click at [957, 45] on div "Submit a support request" at bounding box center [980, 49] width 102 height 10
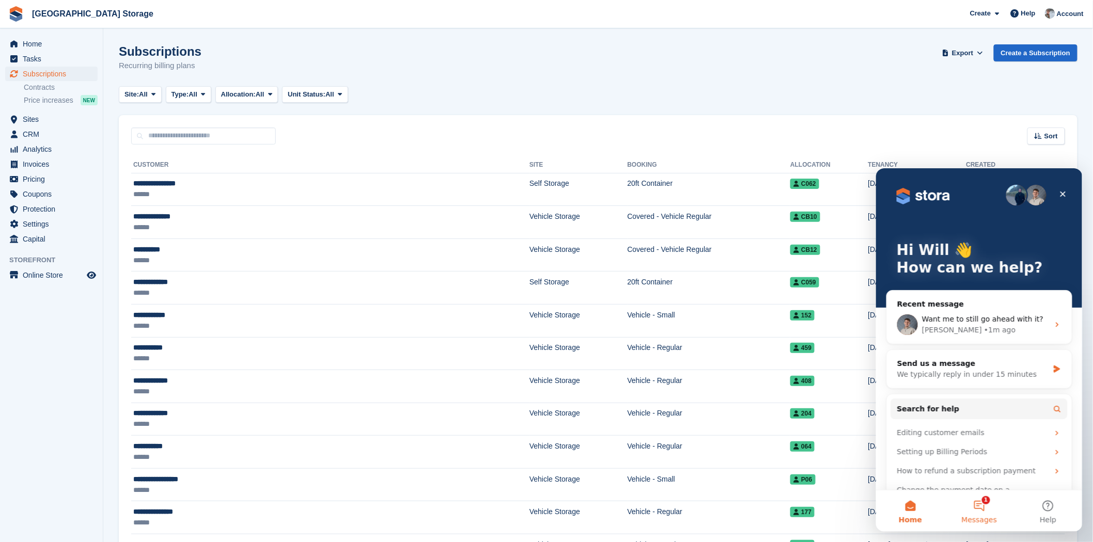
click at [985, 505] on button "1 Messages" at bounding box center [978, 510] width 69 height 41
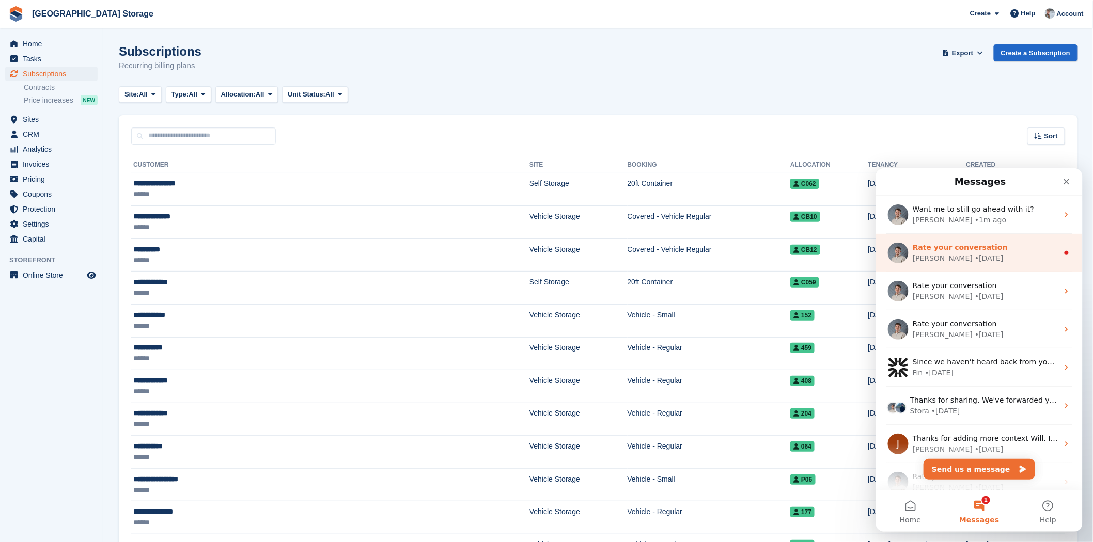
click at [975, 255] on div "Bradley • 4d ago" at bounding box center [985, 258] width 146 height 11
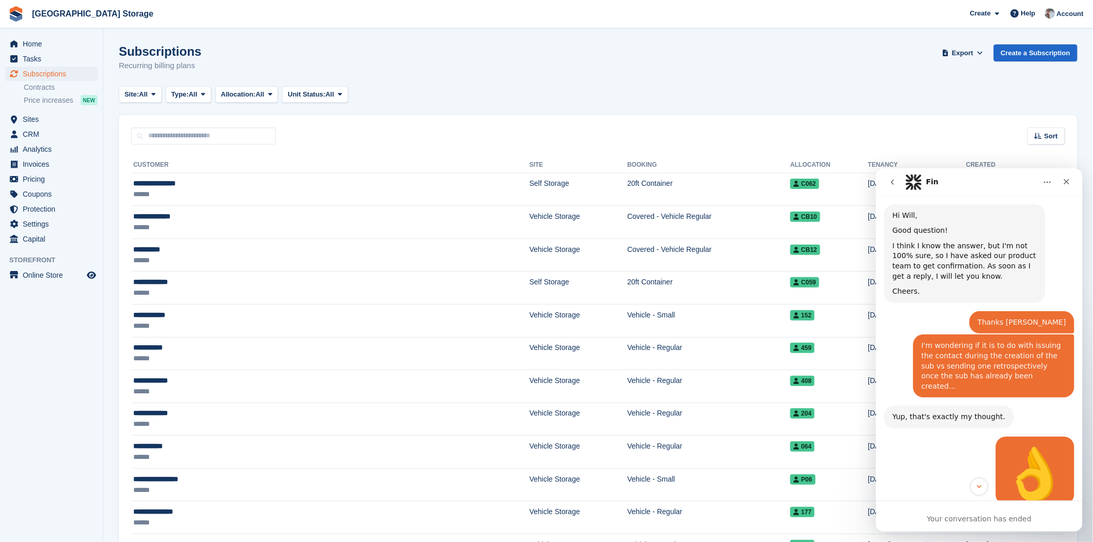
scroll to position [946, 0]
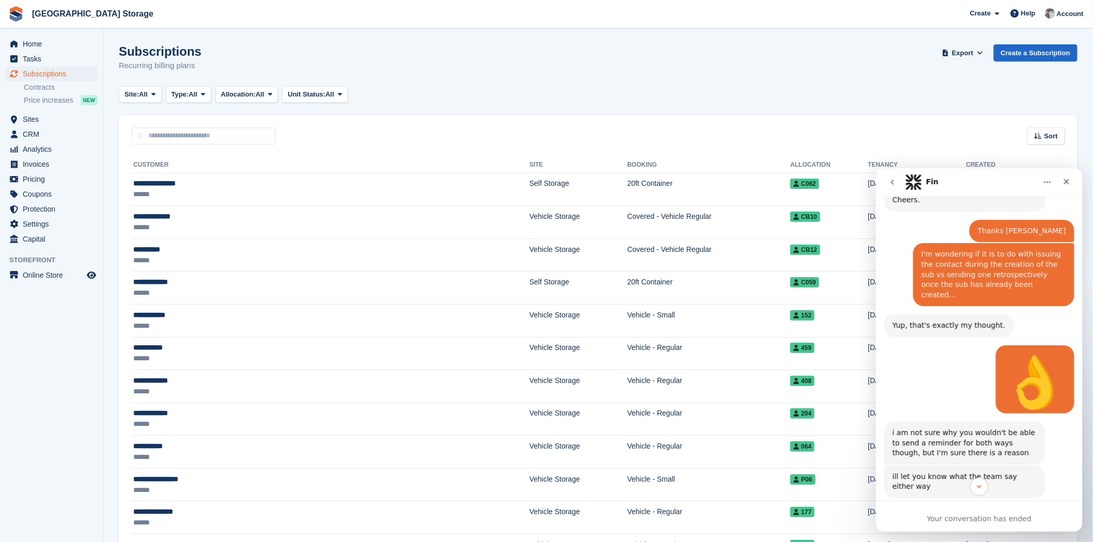
click at [893, 182] on icon "go back" at bounding box center [892, 182] width 8 height 8
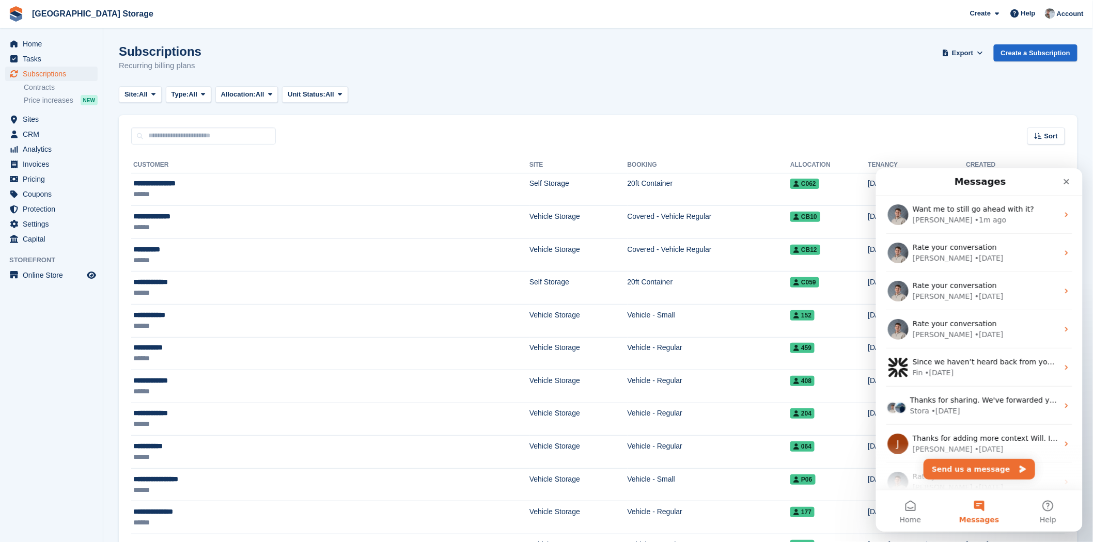
scroll to position [1, 0]
click at [1068, 178] on icon "Close" at bounding box center [1066, 181] width 8 height 8
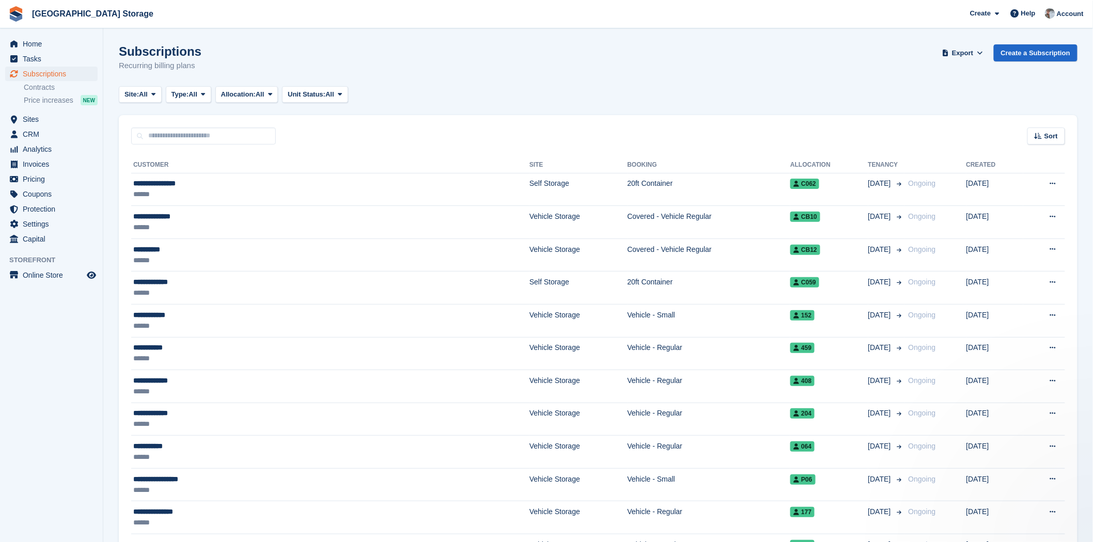
scroll to position [0, 0]
click at [237, 202] on td "**********" at bounding box center [330, 189] width 398 height 33
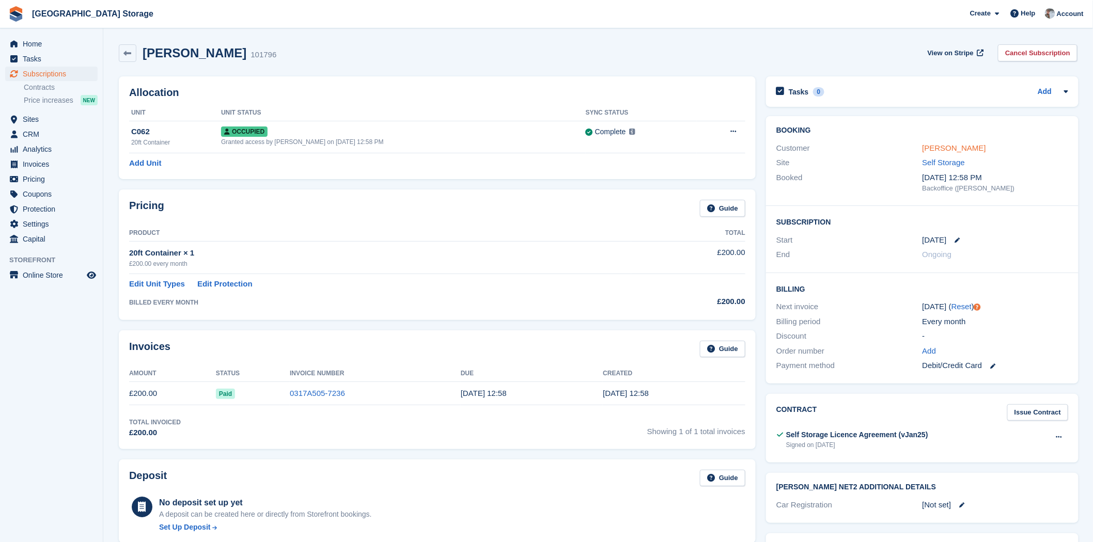
click at [973, 145] on link "Laurence Saddler" at bounding box center [955, 148] width 64 height 9
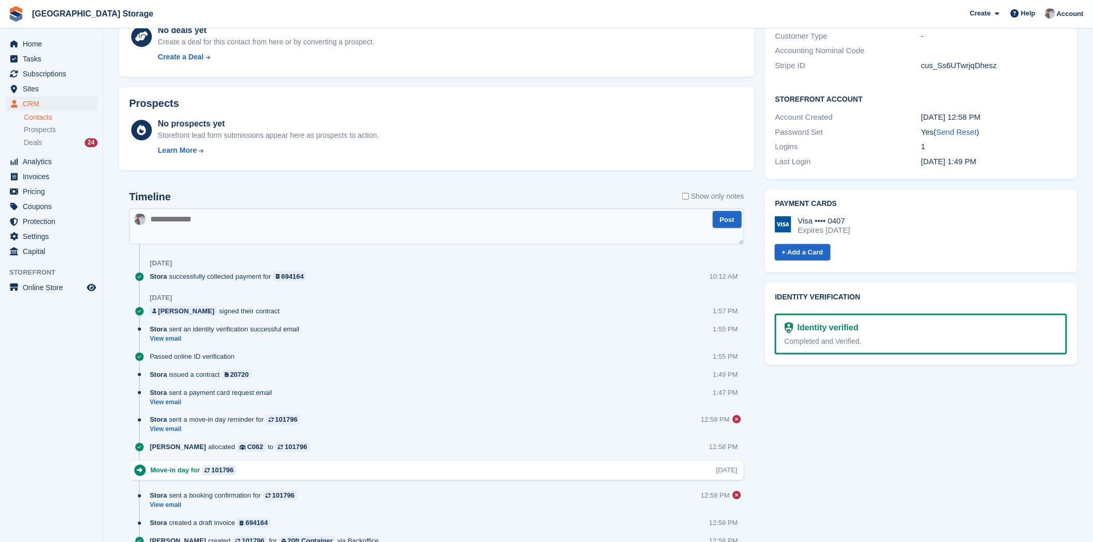
scroll to position [477, 0]
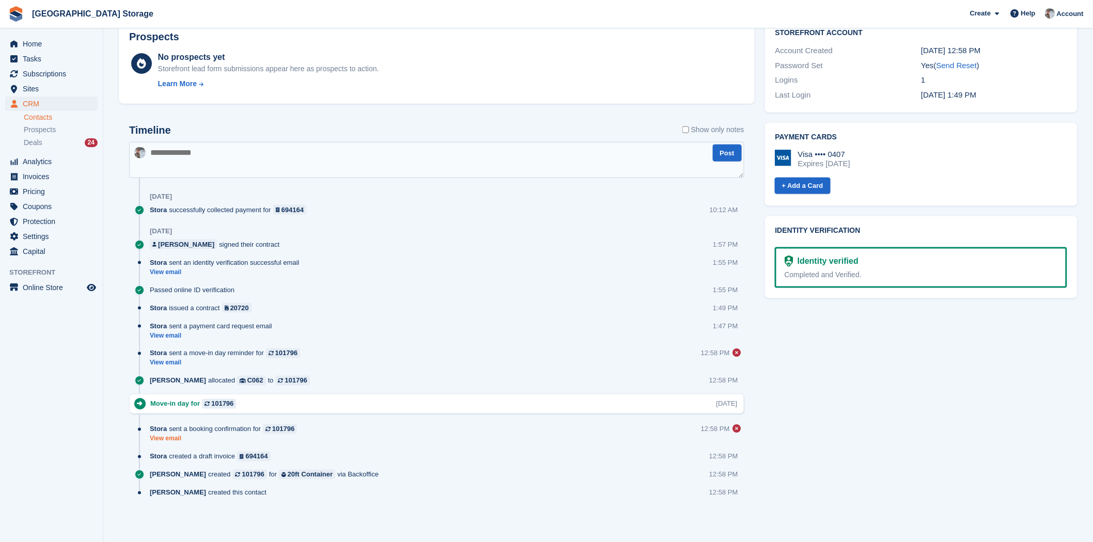
click at [167, 440] on link "View email" at bounding box center [226, 439] width 152 height 9
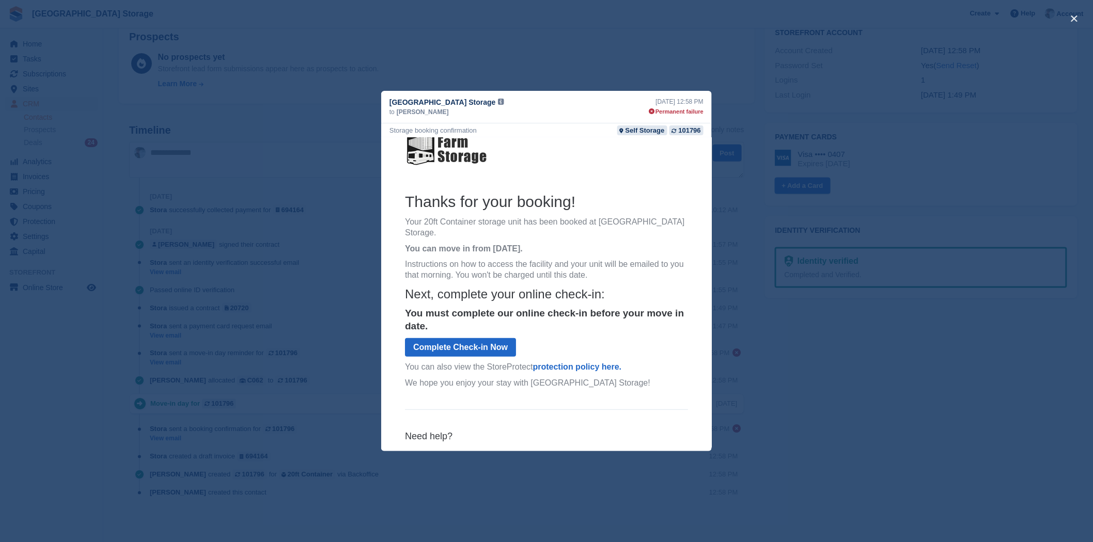
scroll to position [0, 0]
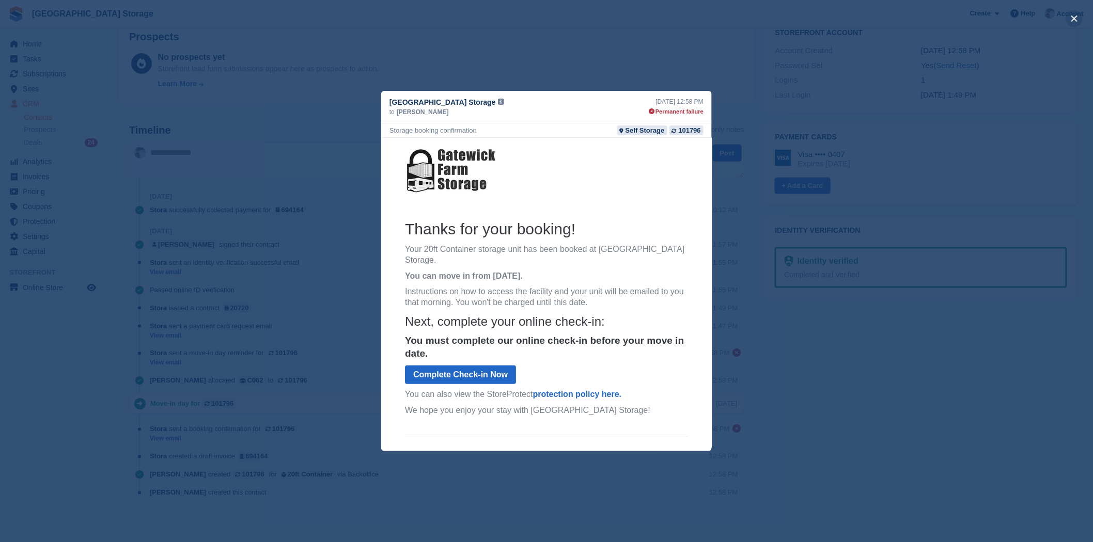
click at [1075, 18] on button "close" at bounding box center [1074, 18] width 17 height 17
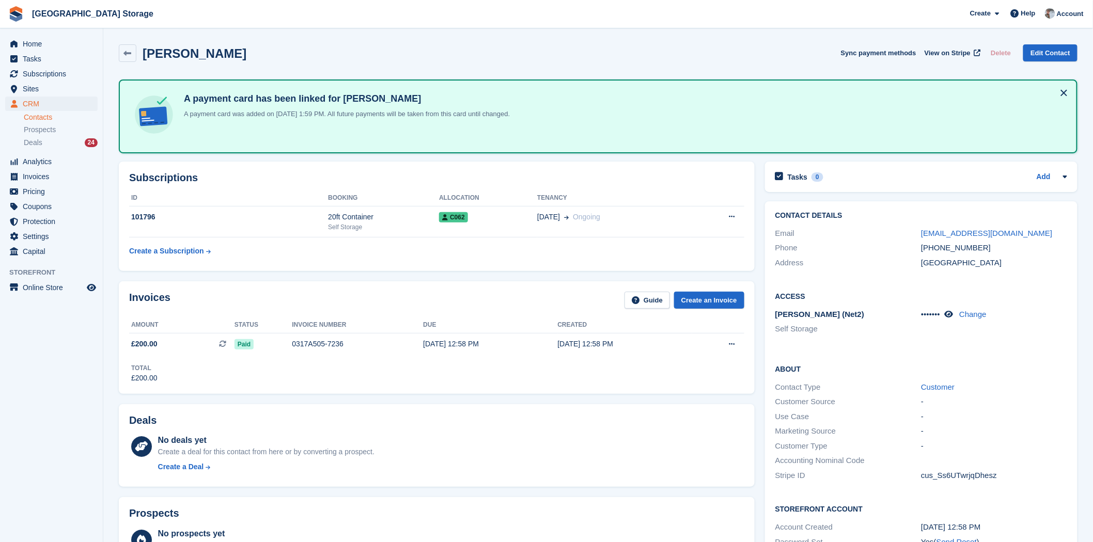
click at [47, 427] on aside "Home Tasks Subscriptions Subscriptions Subscriptions Contracts Price increases …" at bounding box center [51, 273] width 103 height 491
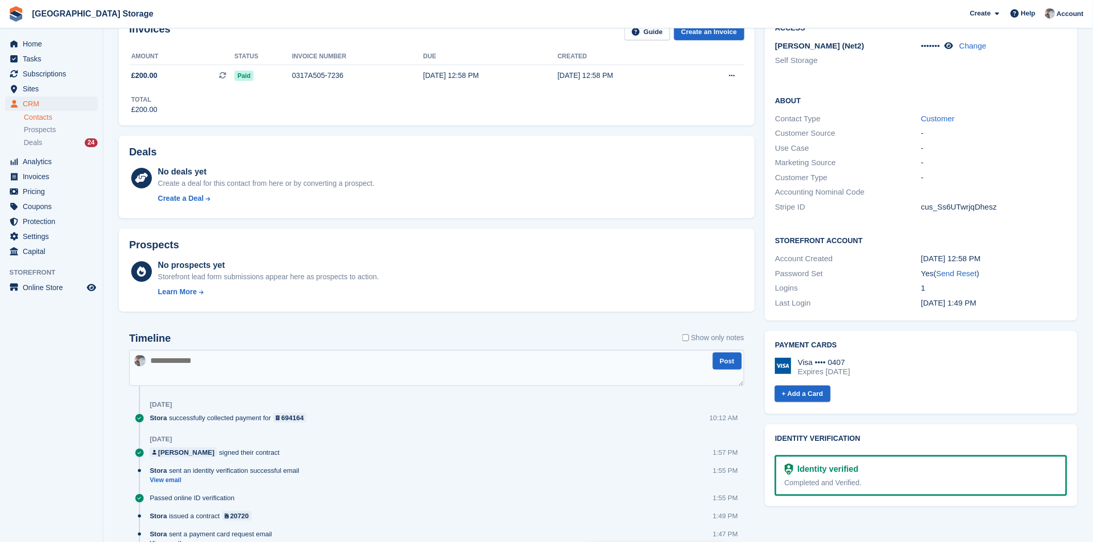
scroll to position [75, 0]
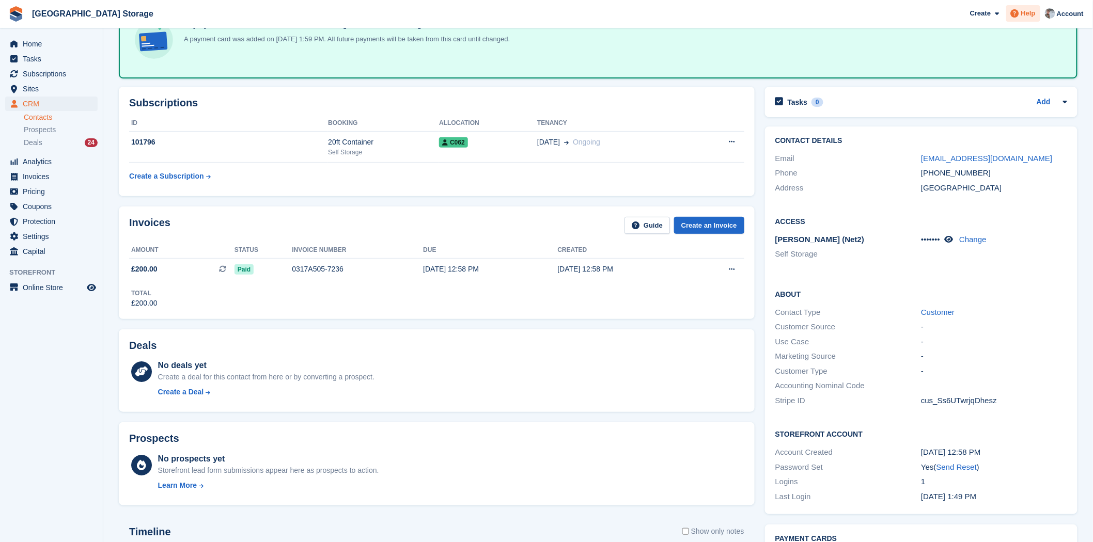
click at [1025, 14] on span "Help" at bounding box center [1028, 13] width 14 height 10
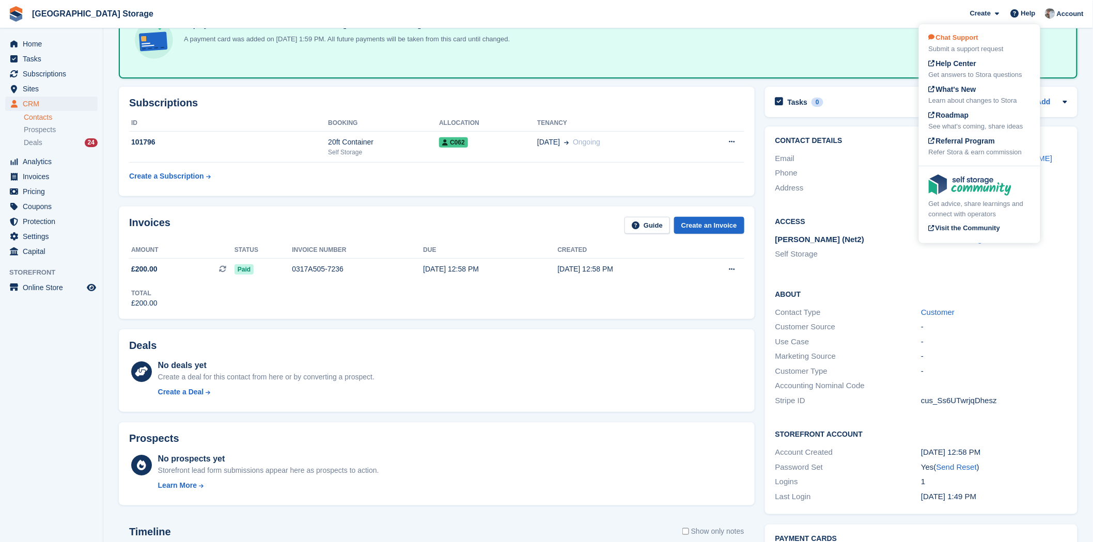
click at [974, 39] on span "Chat Support" at bounding box center [954, 38] width 50 height 8
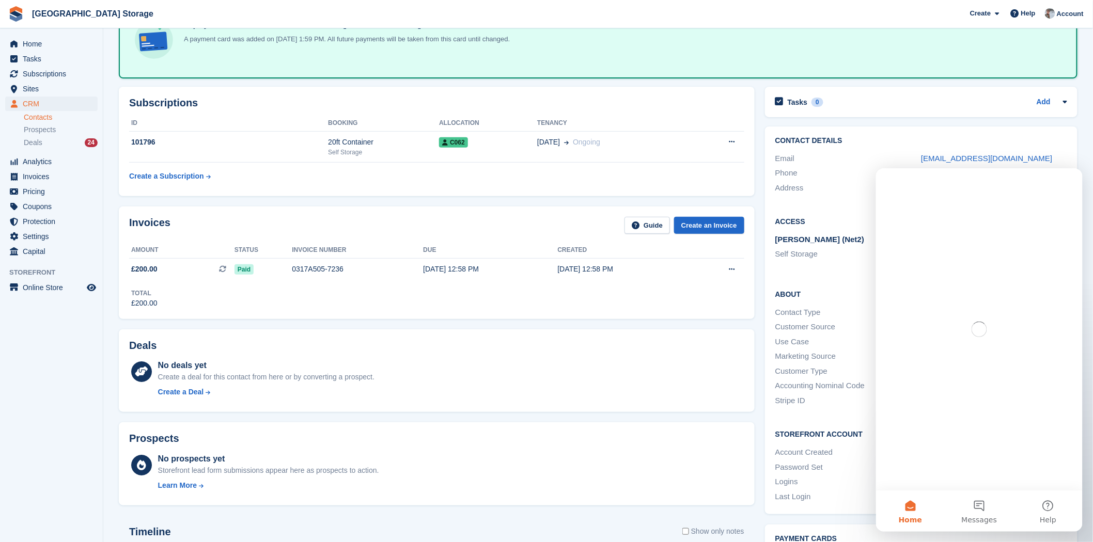
scroll to position [0, 0]
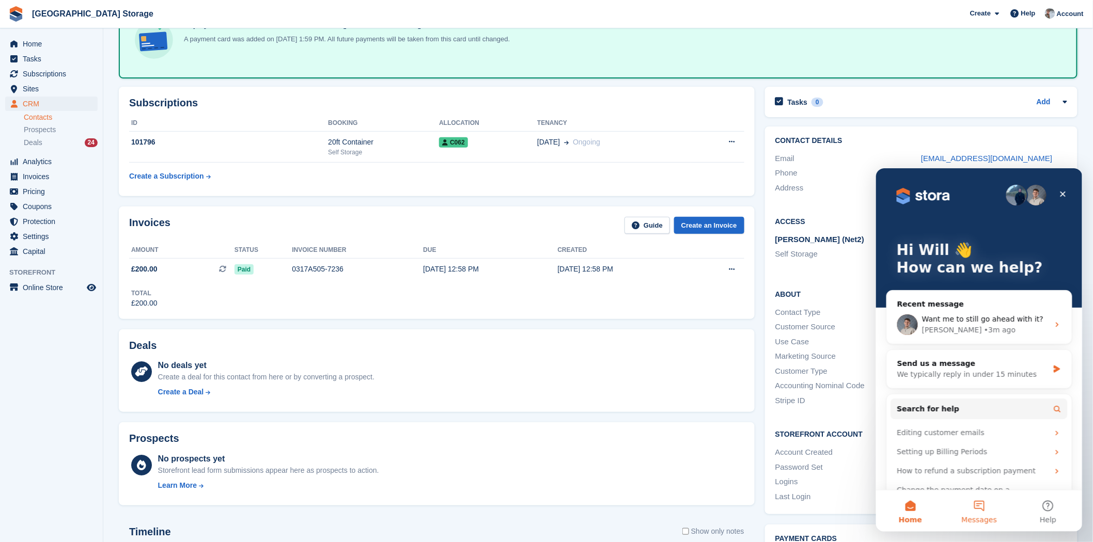
click at [977, 512] on button "Messages" at bounding box center [978, 510] width 69 height 41
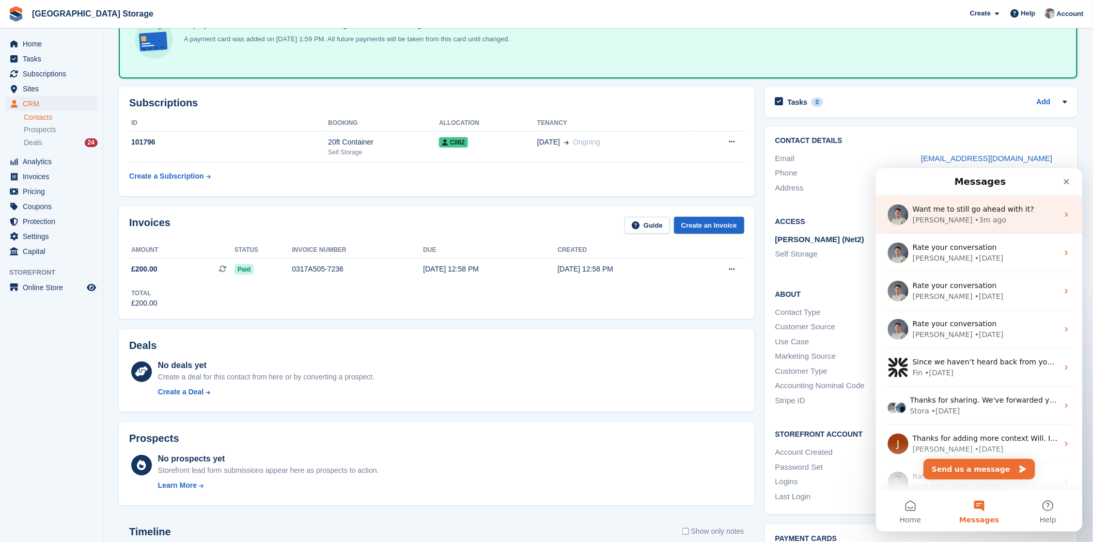
click at [929, 218] on div "Bradley" at bounding box center [942, 219] width 60 height 11
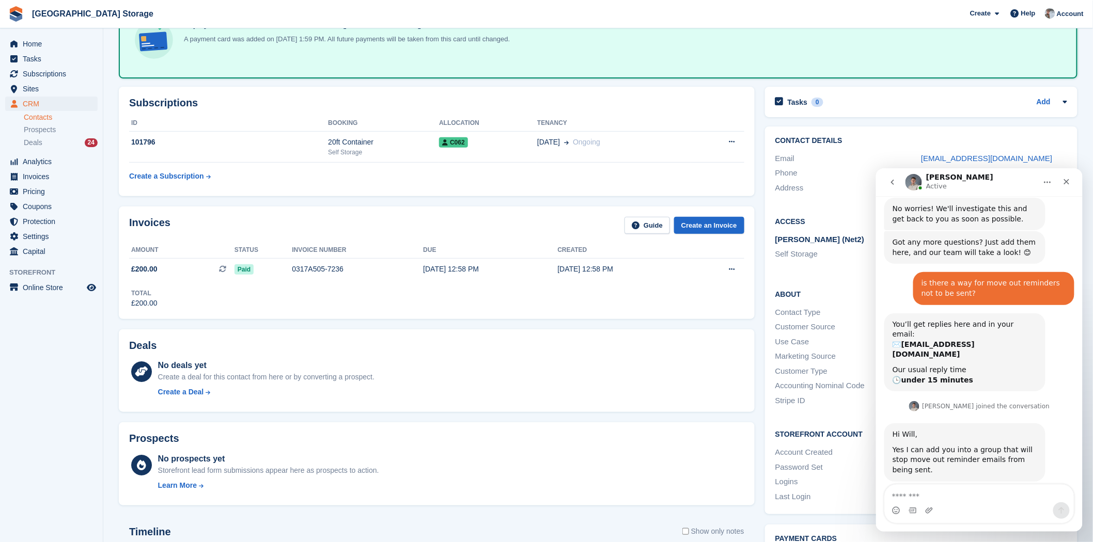
scroll to position [604, 0]
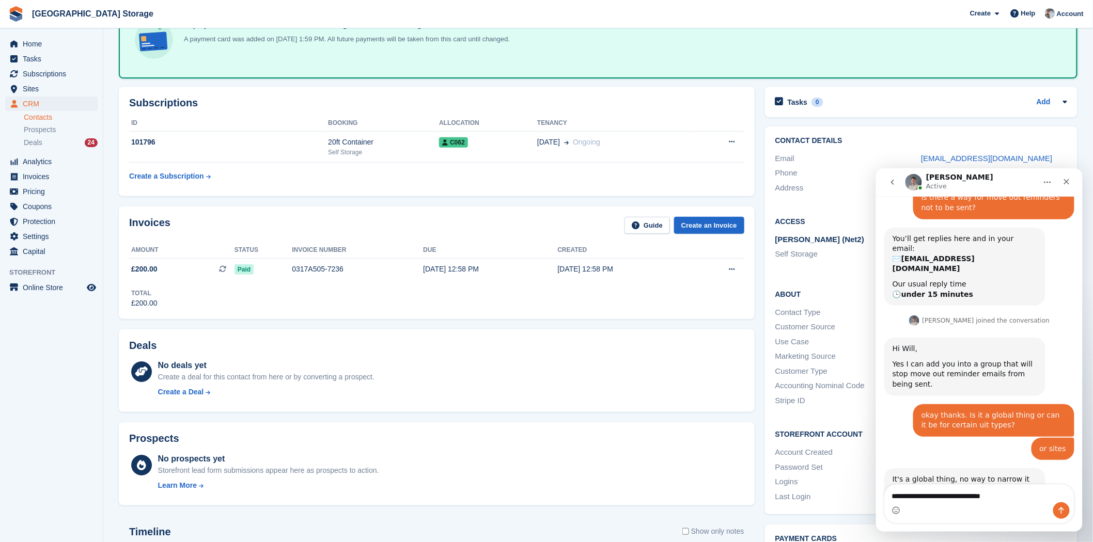
type textarea "**********"
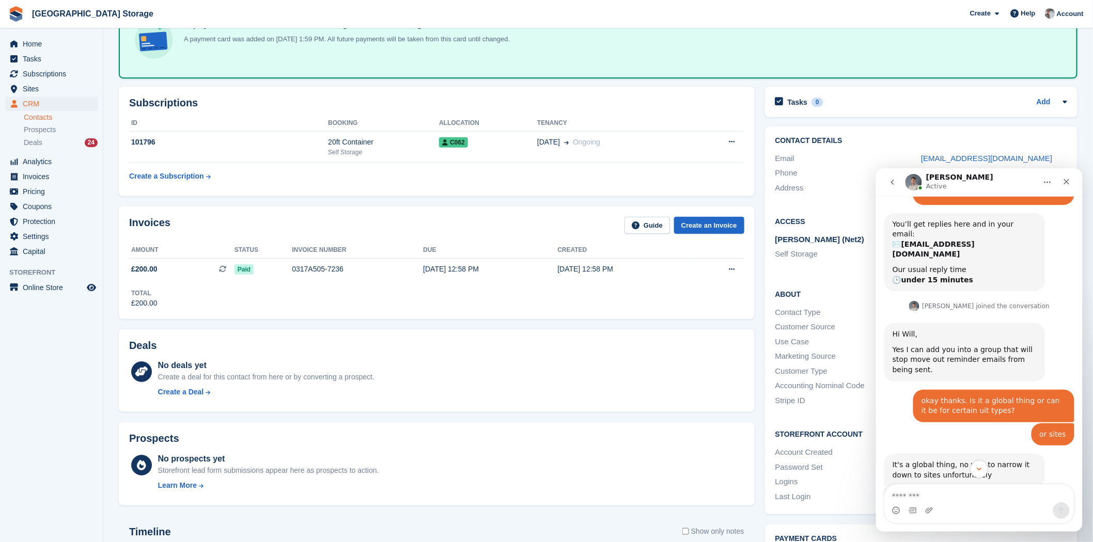
scroll to position [634, 0]
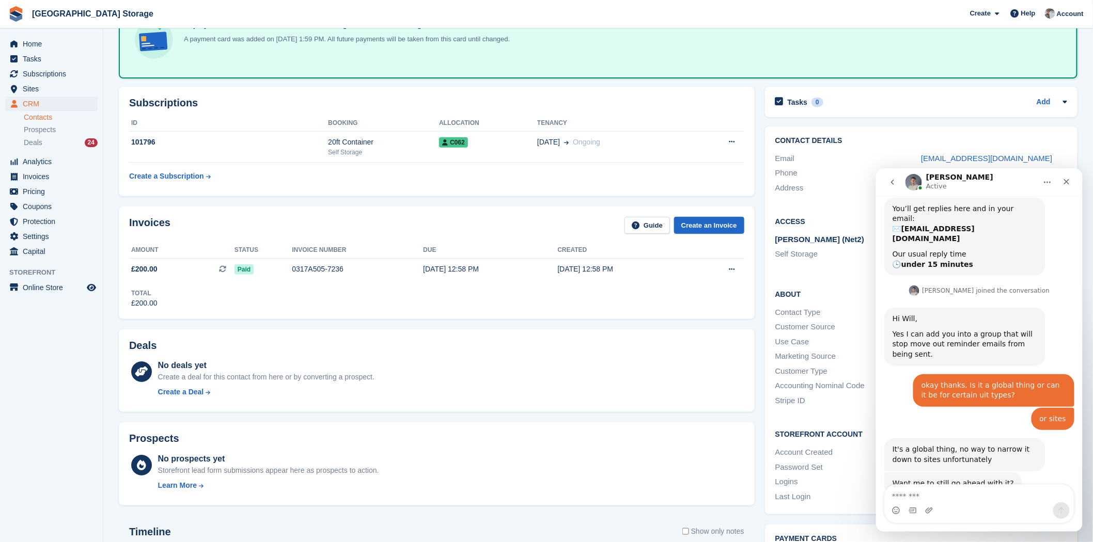
click at [332, 321] on div "Invoices Guide Create an Invoice Amount Status Invoice number Due Created £200.…" at bounding box center [437, 262] width 646 height 122
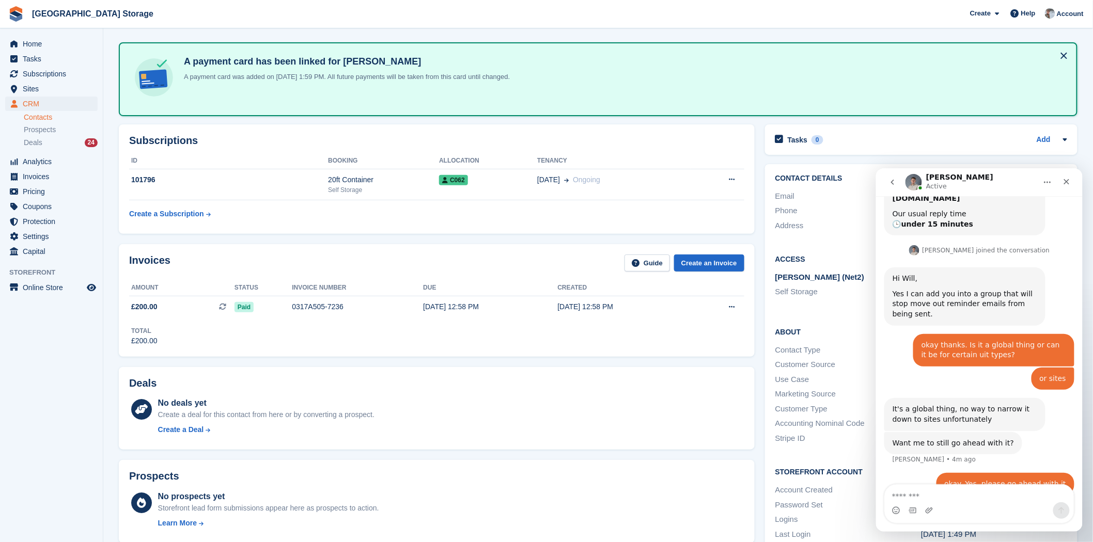
scroll to position [0, 0]
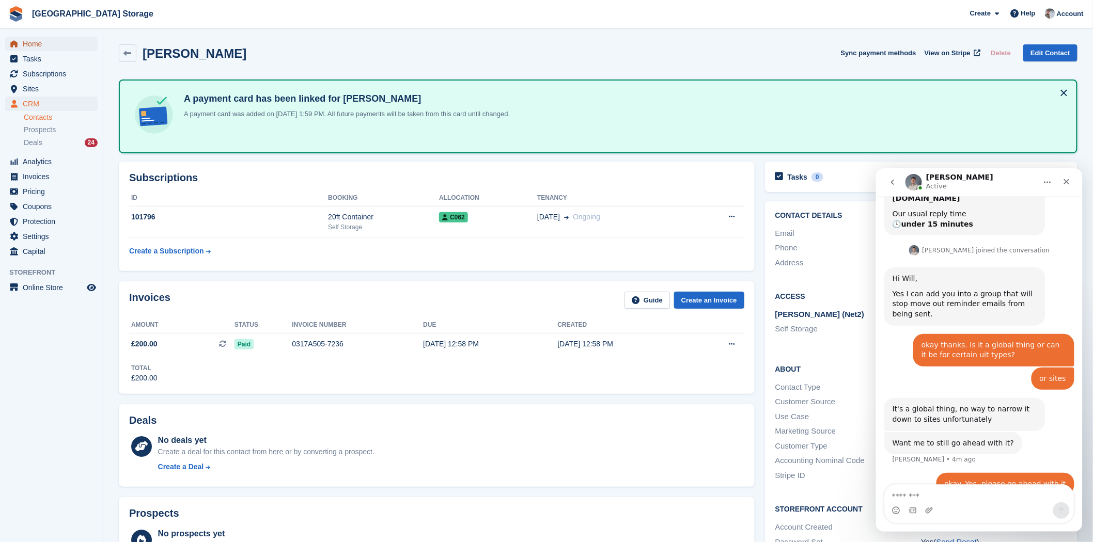
click at [55, 39] on span "Home" at bounding box center [54, 44] width 62 height 14
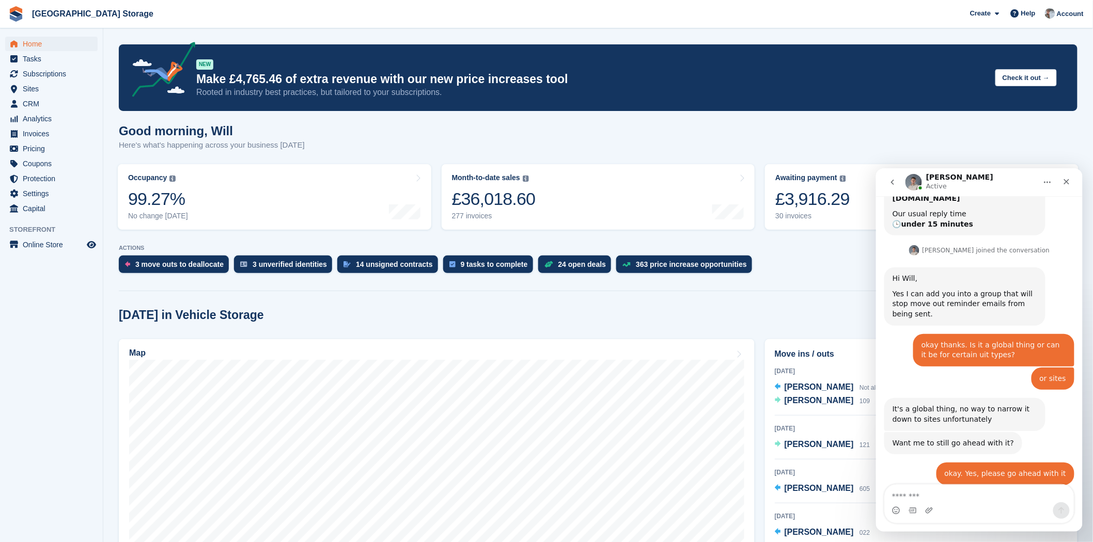
scroll to position [685, 0]
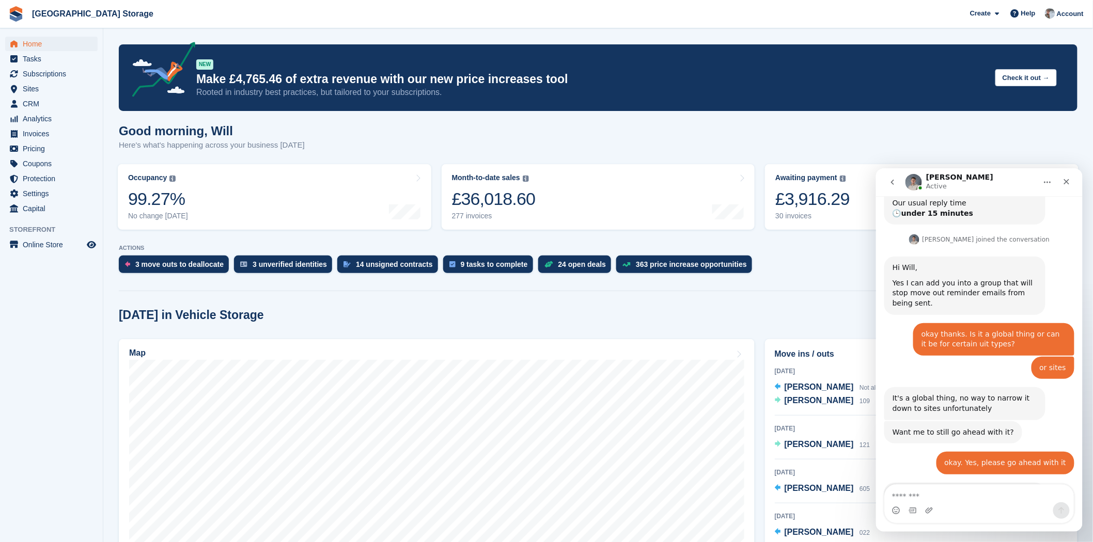
click at [970, 494] on textarea "Message…" at bounding box center [978, 494] width 189 height 18
type textarea "**********"
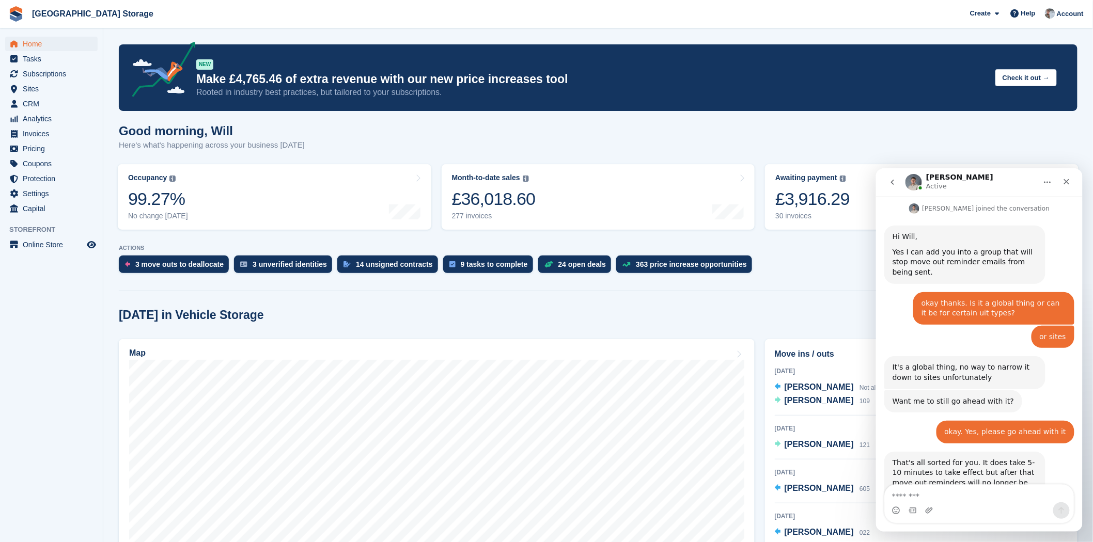
scroll to position [716, 0]
click at [957, 151] on div "Good morning, [PERSON_NAME] Here's what's happening across your business [DATE]" at bounding box center [598, 144] width 959 height 40
click at [721, 305] on section "NEW Make £4,765.46 of extra revenue with our new price increases tool Rooted in…" at bounding box center [598, 444] width 990 height 889
click at [42, 44] on span "Home" at bounding box center [54, 44] width 62 height 14
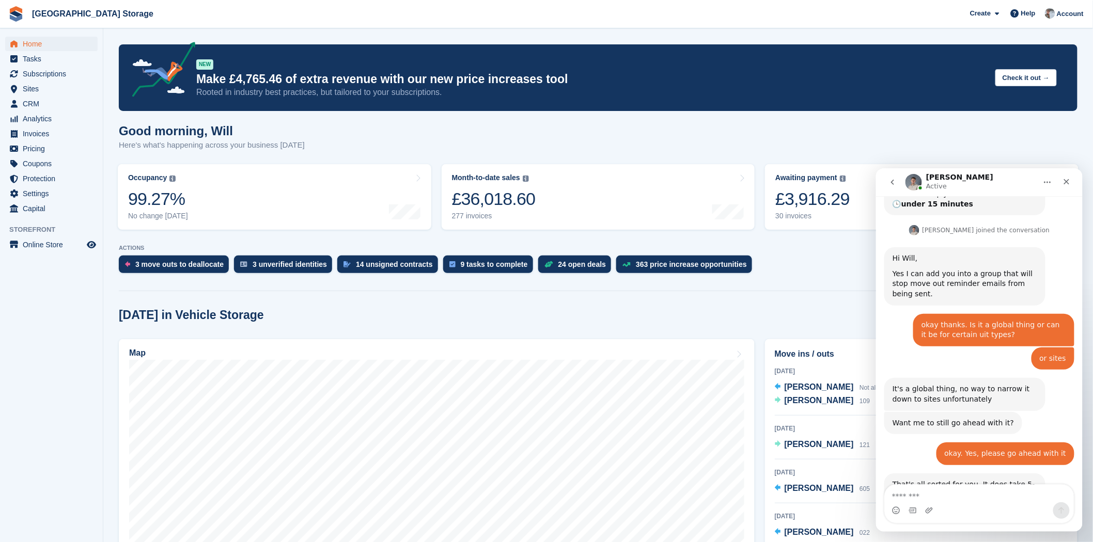
scroll to position [659, 0]
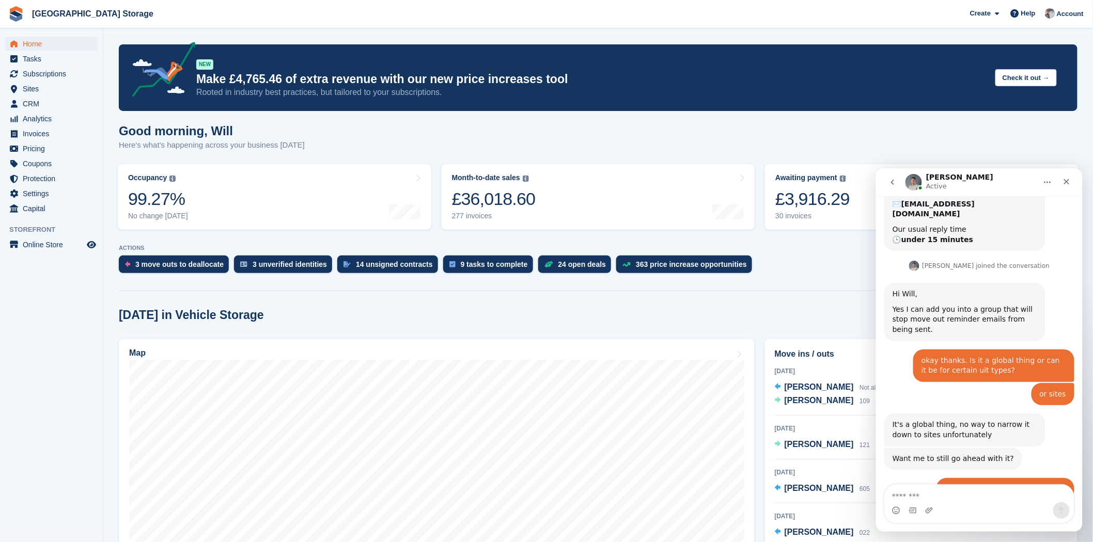
click at [888, 183] on icon "go back" at bounding box center [892, 182] width 8 height 8
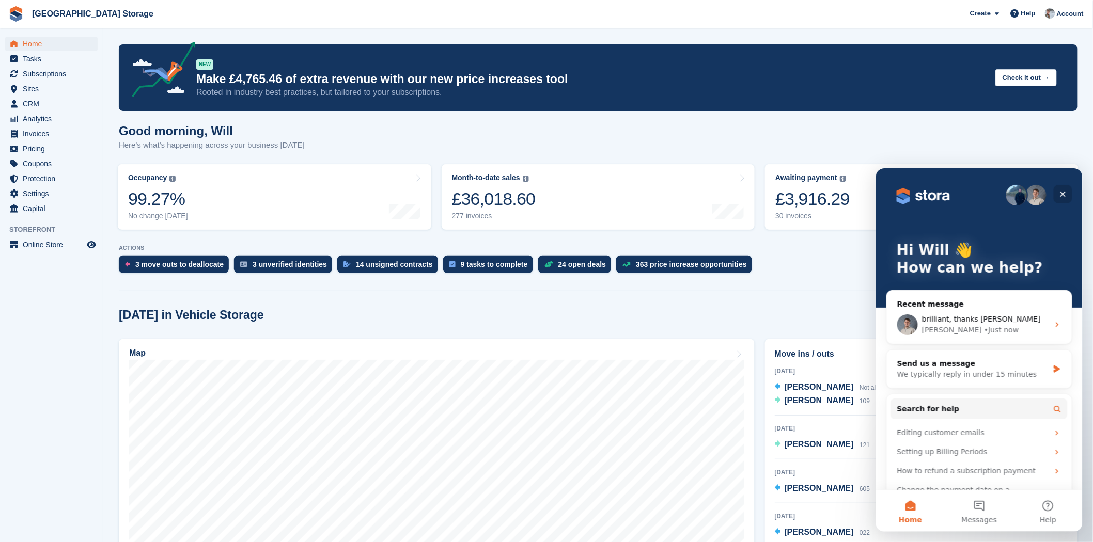
click at [1061, 195] on icon "Close" at bounding box center [1063, 194] width 6 height 6
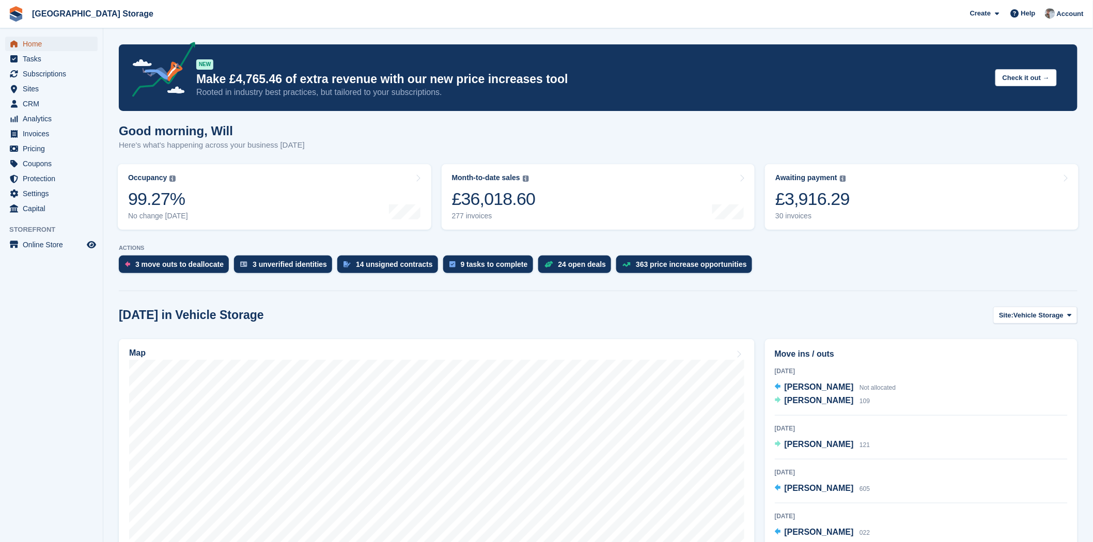
click at [26, 43] on span "Home" at bounding box center [54, 44] width 62 height 14
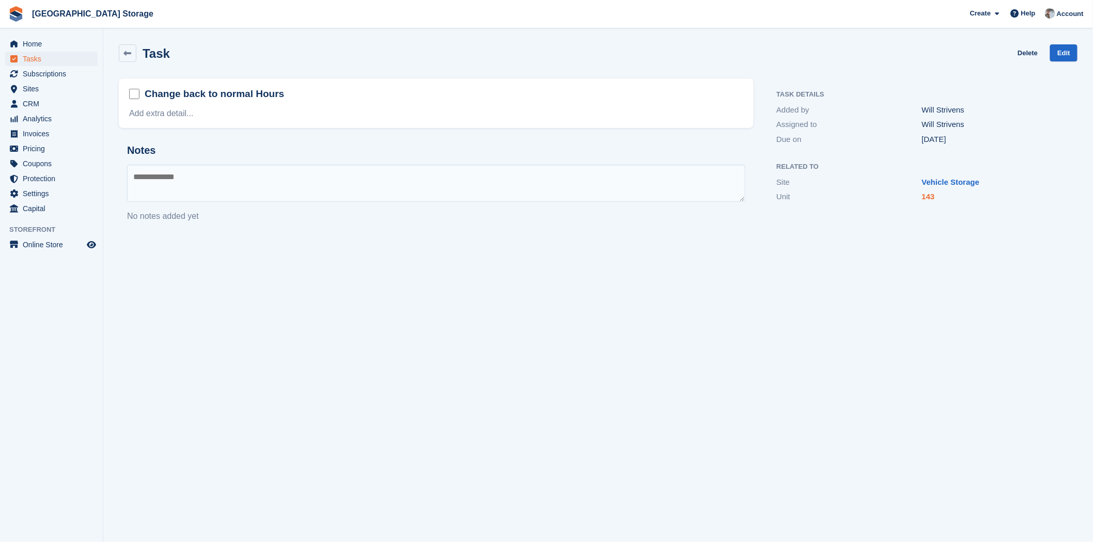
click at [931, 197] on link "143" at bounding box center [928, 196] width 13 height 9
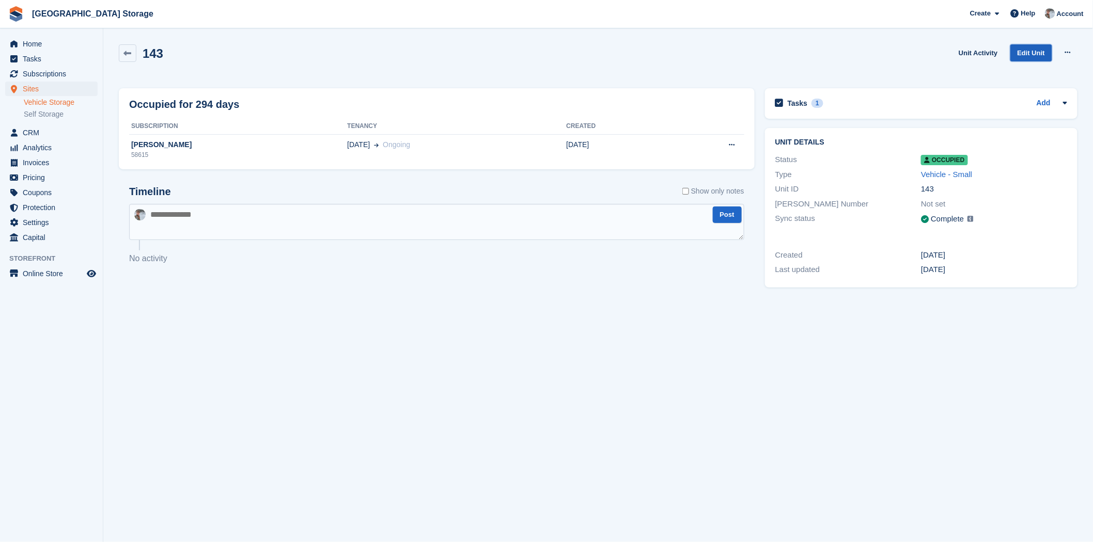
click at [1026, 59] on link "Edit Unit" at bounding box center [1031, 52] width 42 height 17
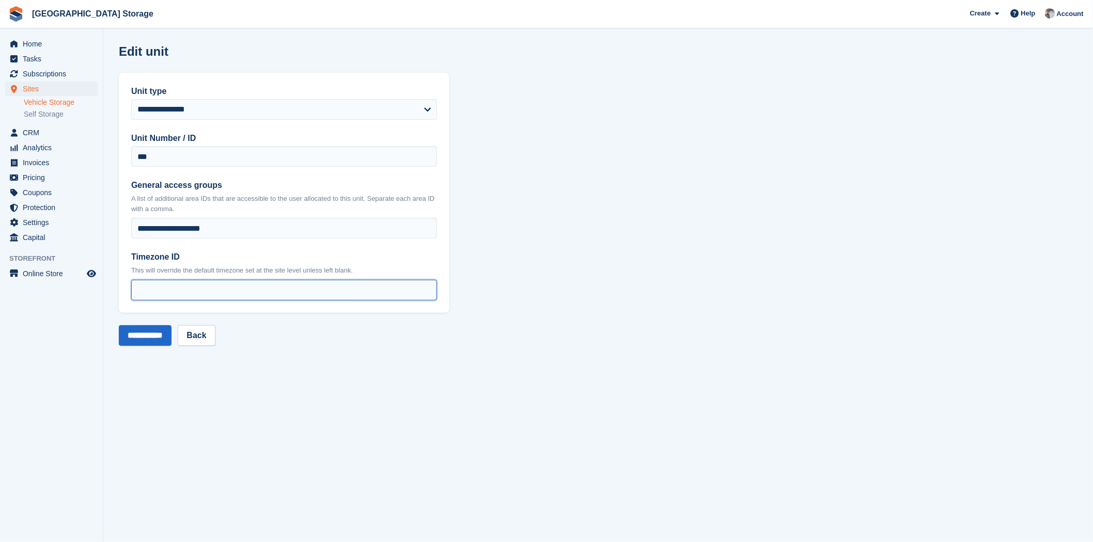
click at [185, 290] on input "*" at bounding box center [284, 290] width 306 height 21
type input "*"
click at [140, 342] on input "**********" at bounding box center [145, 335] width 53 height 21
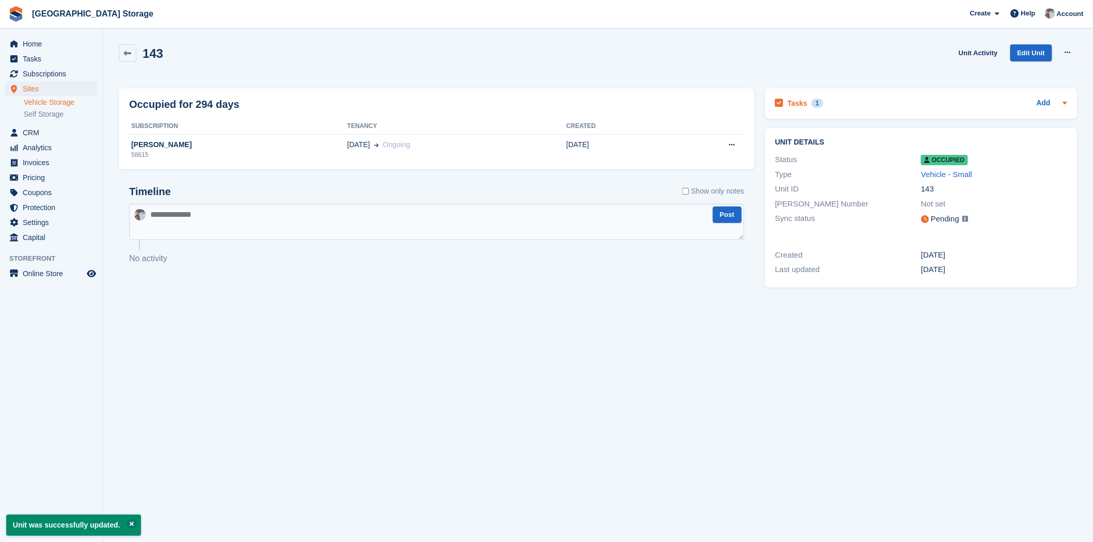
click at [832, 97] on div "Tasks 1 Add" at bounding box center [921, 104] width 292 height 14
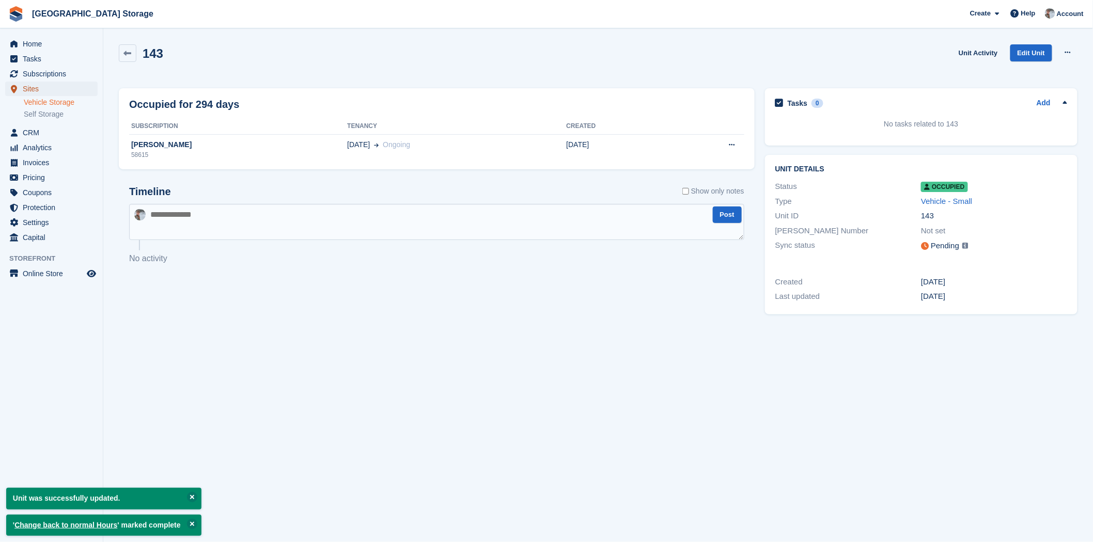
click at [40, 83] on span "Sites" at bounding box center [54, 89] width 62 height 14
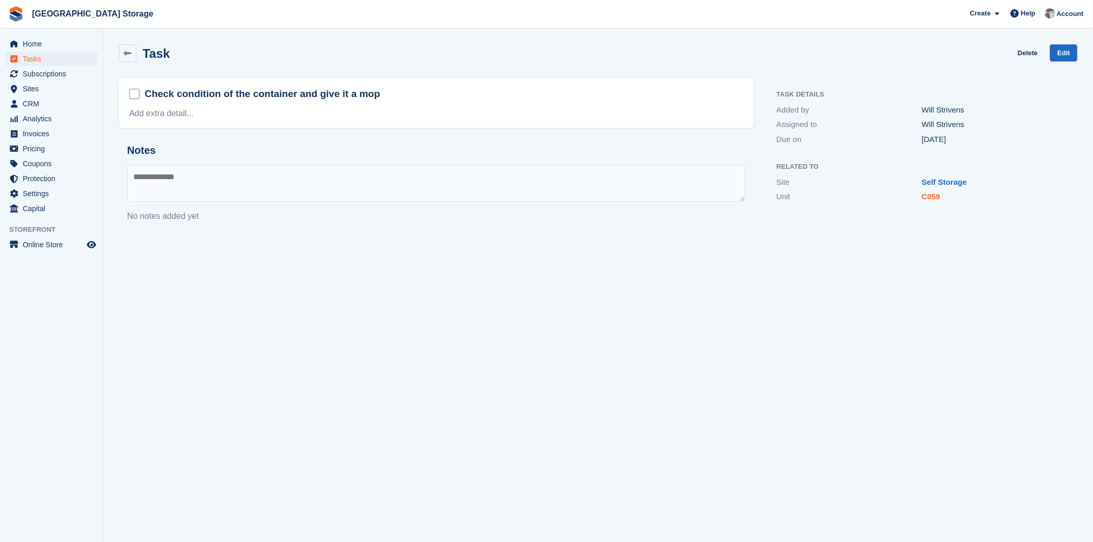
click at [931, 199] on link "C059" at bounding box center [931, 196] width 19 height 9
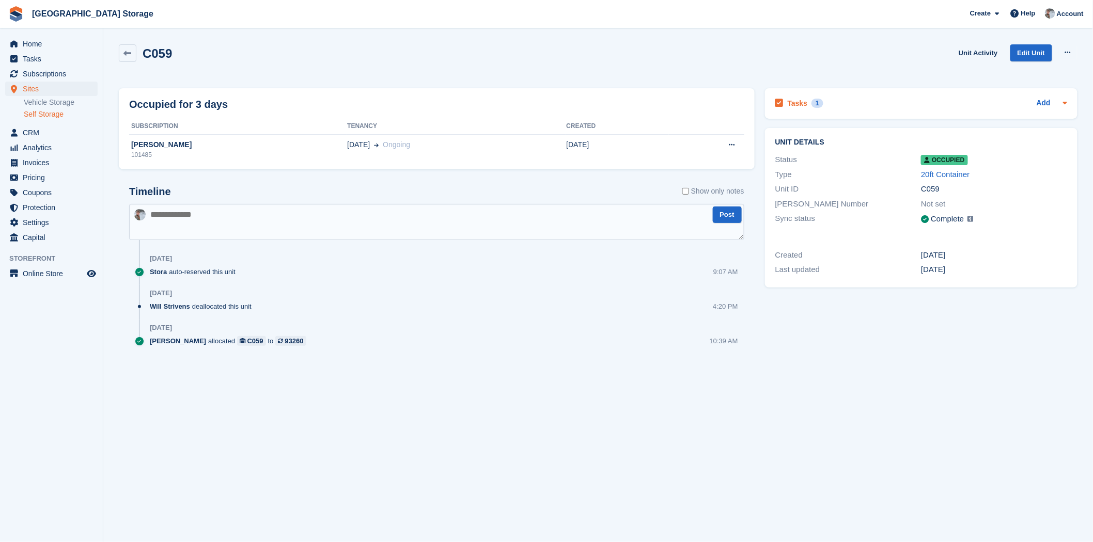
click at [788, 105] on h2 "Tasks" at bounding box center [798, 103] width 20 height 9
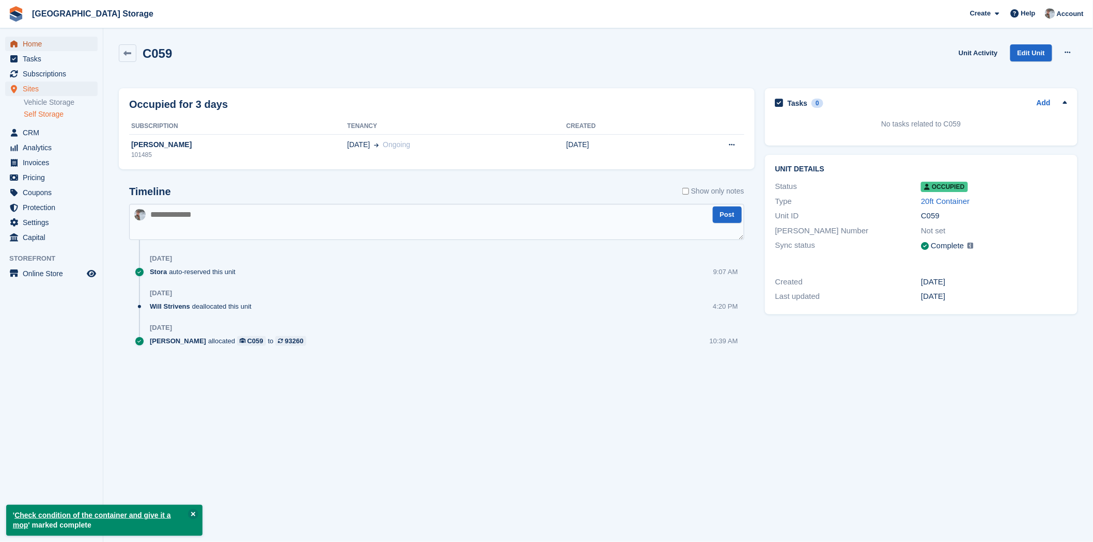
click at [23, 39] on span "Home" at bounding box center [54, 44] width 62 height 14
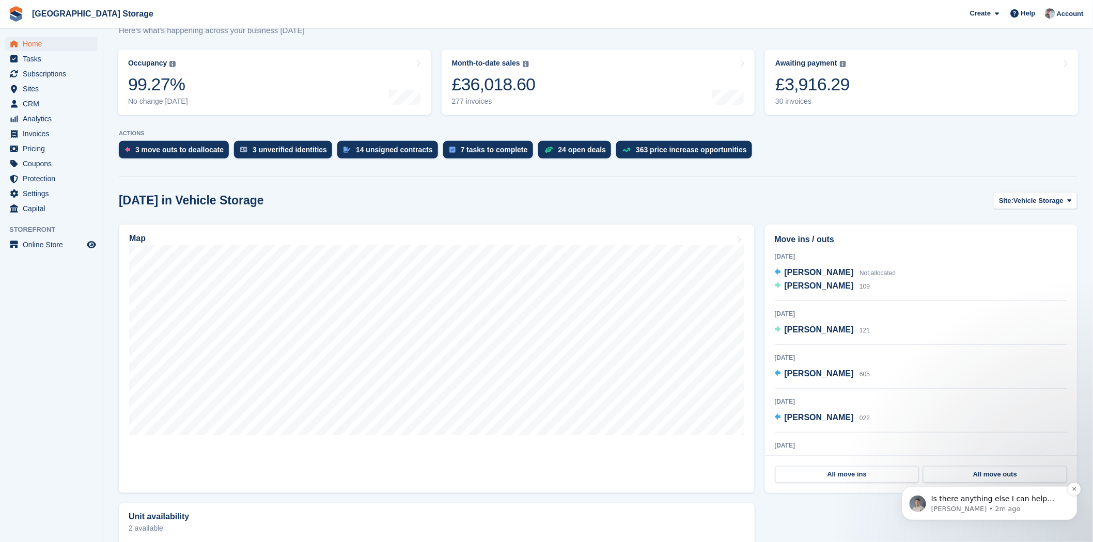
click at [1000, 497] on p "Is there anything else I can help with this morning?" at bounding box center [997, 499] width 133 height 10
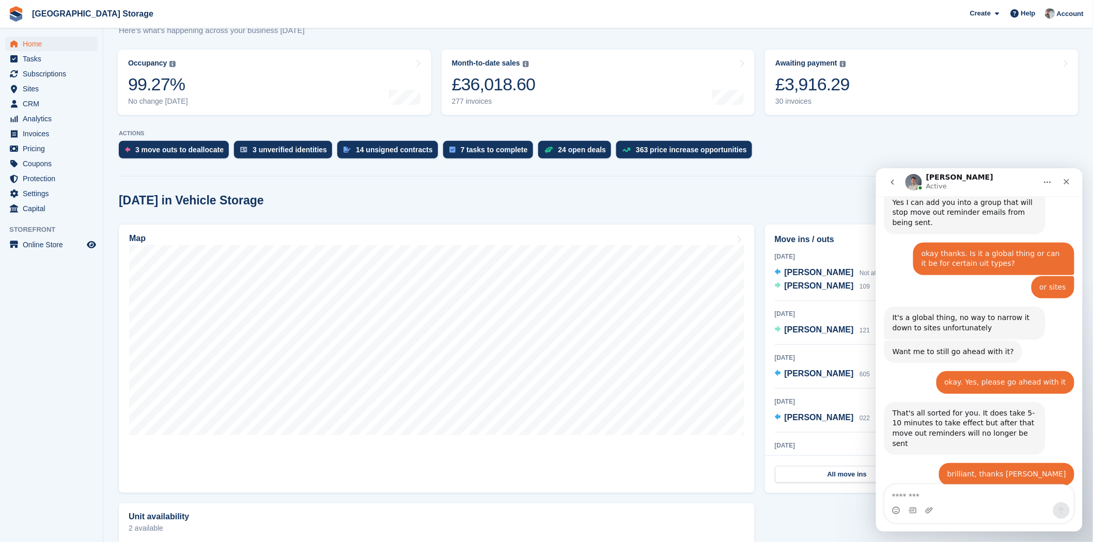
scroll to position [775, 0]
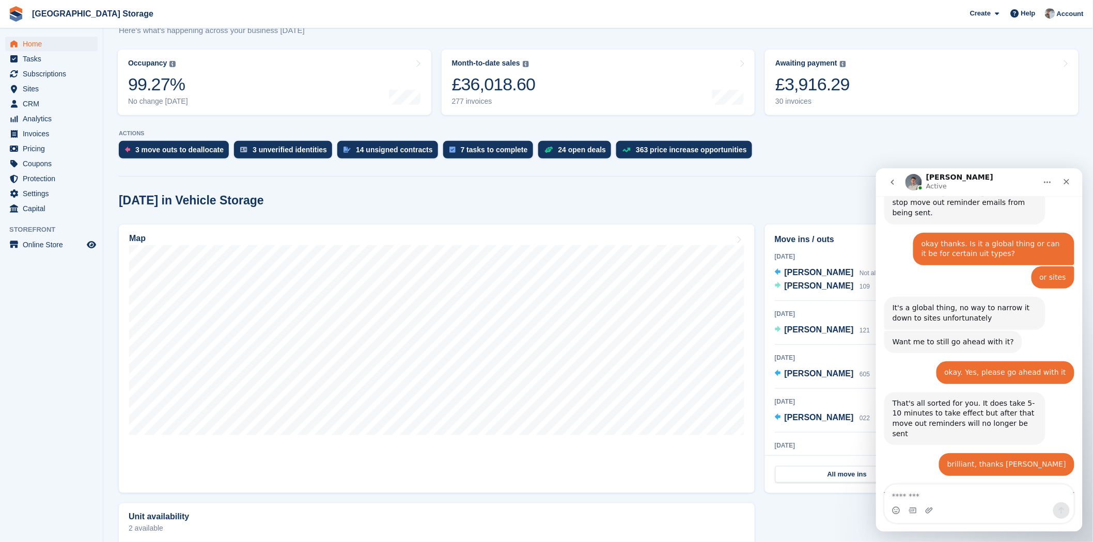
click at [961, 497] on textarea "Message…" at bounding box center [978, 494] width 189 height 18
type textarea "**********"
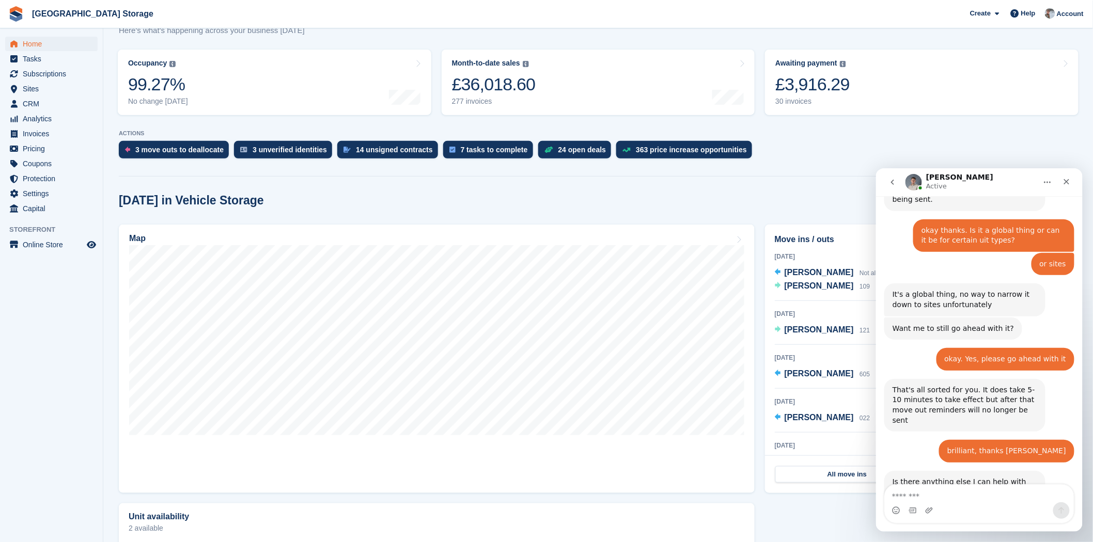
scroll to position [788, 0]
click at [893, 186] on button "go back" at bounding box center [892, 182] width 20 height 20
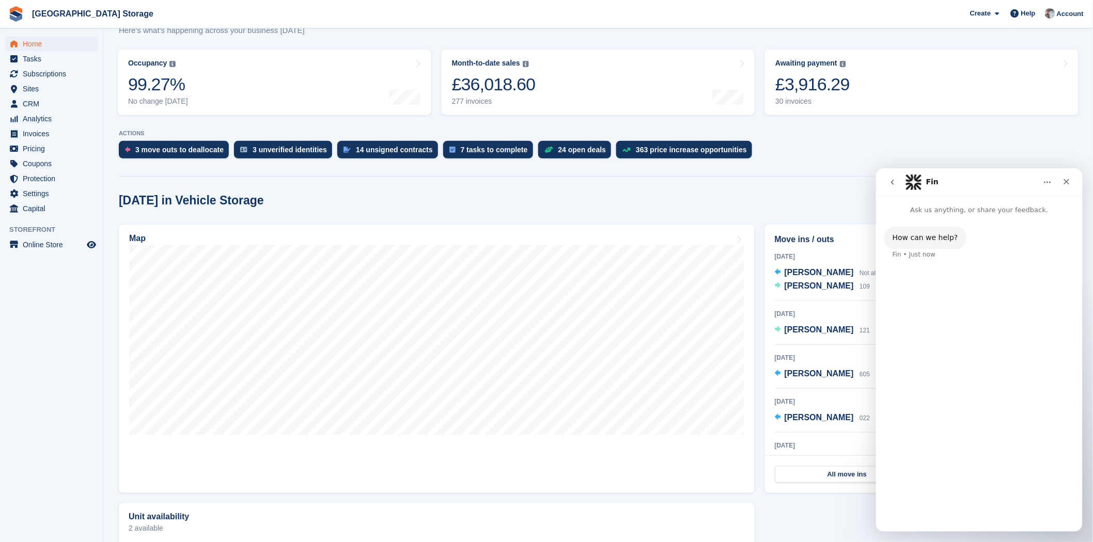
scroll to position [0, 0]
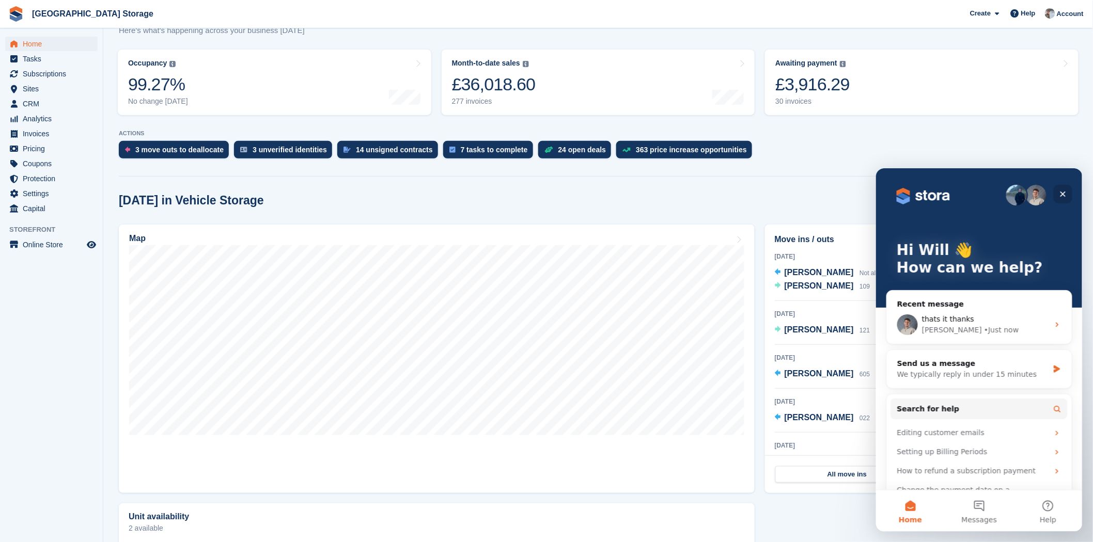
click at [1063, 194] on icon "Close" at bounding box center [1063, 194] width 6 height 6
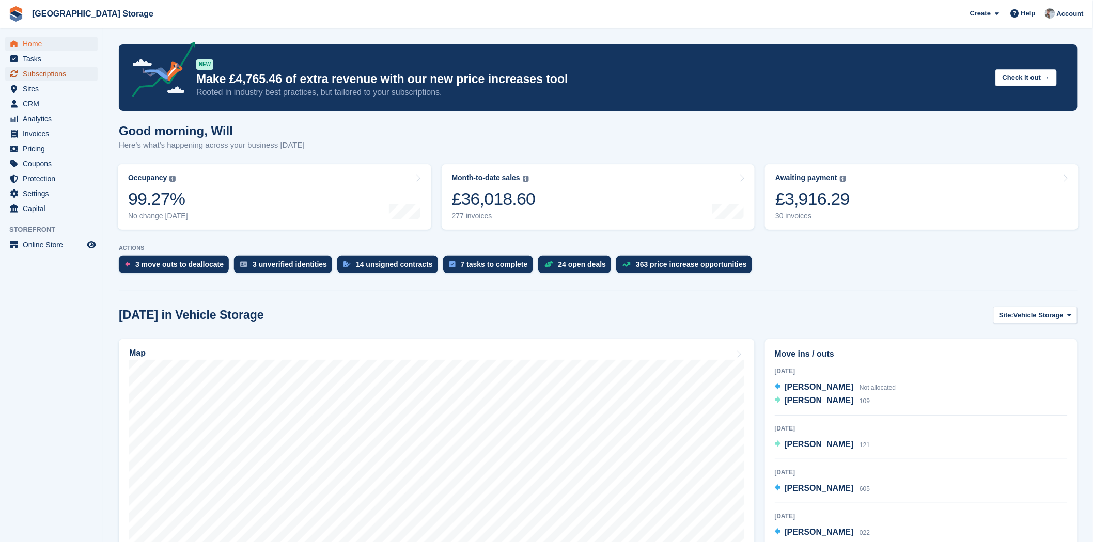
click at [58, 70] on span "Subscriptions" at bounding box center [54, 74] width 62 height 14
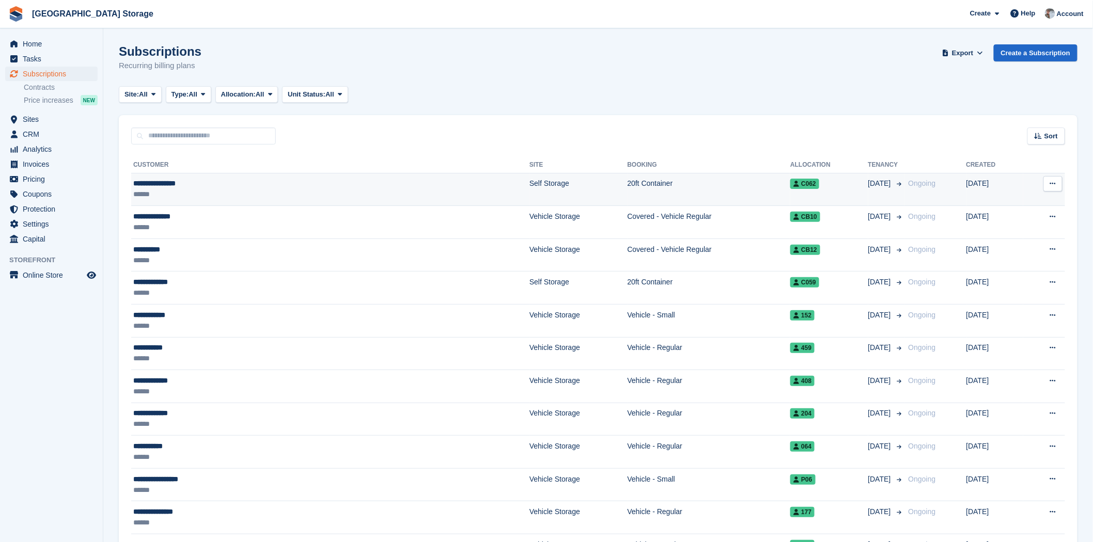
click at [790, 199] on td "C062" at bounding box center [828, 189] width 77 height 33
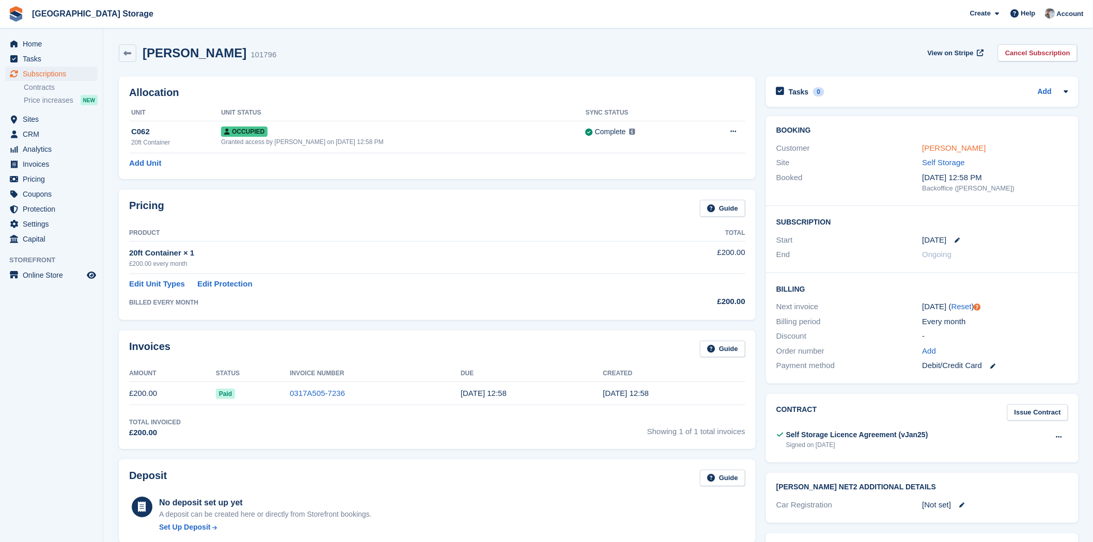
click at [966, 148] on link "[PERSON_NAME]" at bounding box center [955, 148] width 64 height 9
click at [1056, 435] on icon at bounding box center [1059, 437] width 6 height 7
click at [804, 447] on div "Signed on [DATE]" at bounding box center [857, 445] width 142 height 9
click at [761, 434] on div "Contract Issue Contract Self Storage Licence Agreement (vJan25) Signed on [DATE…" at bounding box center [922, 429] width 323 height 80
click at [1056, 437] on icon at bounding box center [1059, 437] width 6 height 7
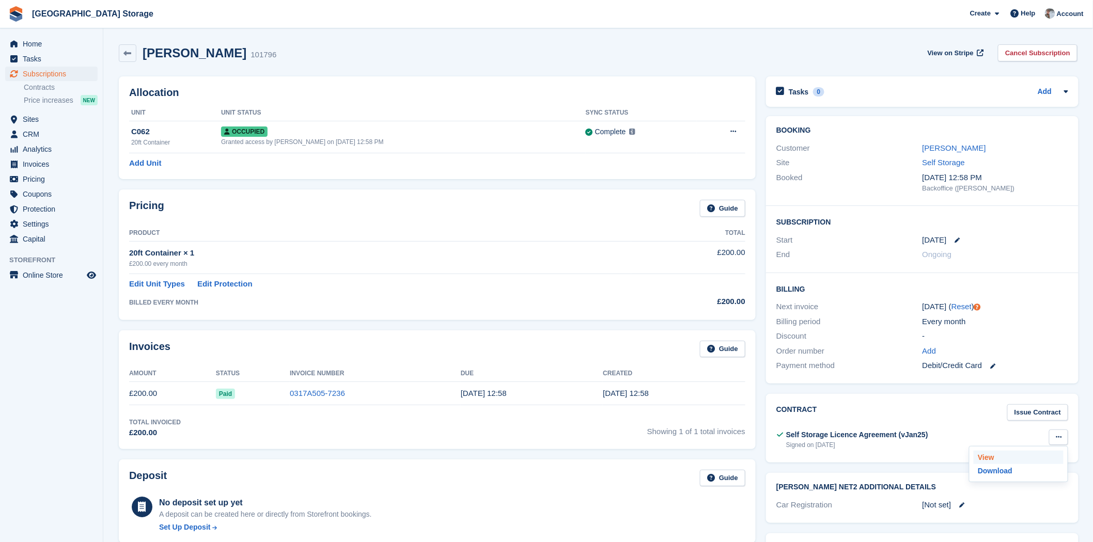
click at [1010, 459] on p "View" at bounding box center [1019, 457] width 90 height 13
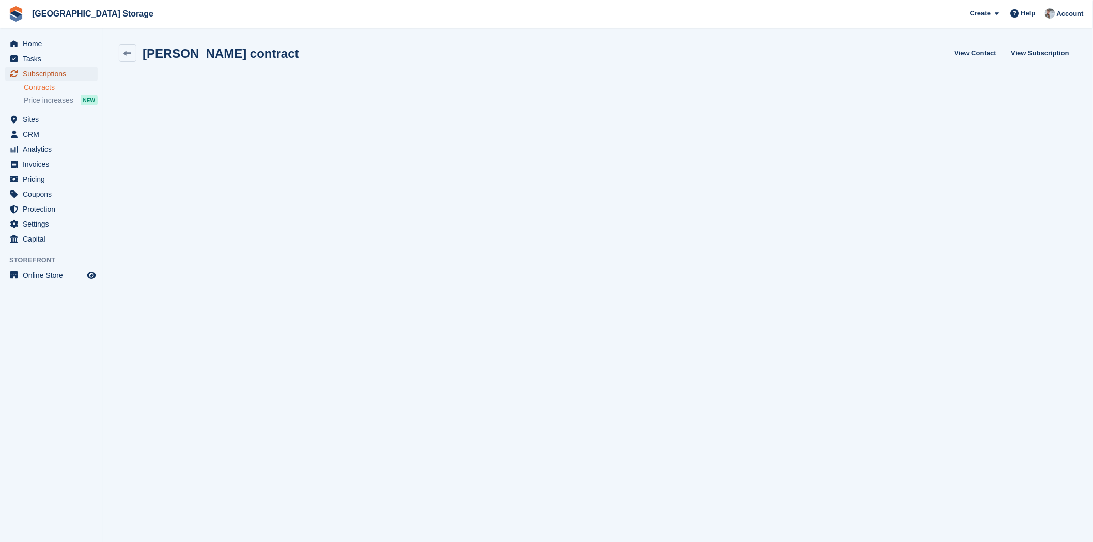
click at [33, 80] on span "Subscriptions" at bounding box center [54, 74] width 62 height 14
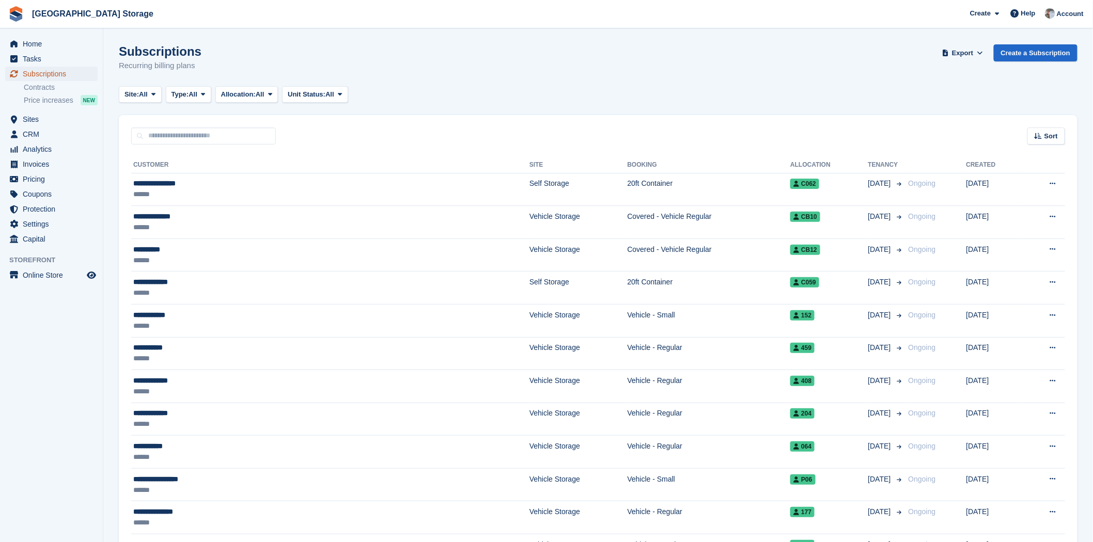
click at [37, 78] on span "Subscriptions" at bounding box center [54, 74] width 62 height 14
click at [539, 128] on div "Sort Sort by Customer name Date created Move in date Move out date Created (old…" at bounding box center [598, 129] width 959 height 29
drag, startPoint x: 215, startPoint y: 208, endPoint x: 220, endPoint y: 198, distance: 10.9
click at [215, 208] on td "**********" at bounding box center [330, 222] width 398 height 33
click at [181, 190] on div "******" at bounding box center [235, 194] width 204 height 11
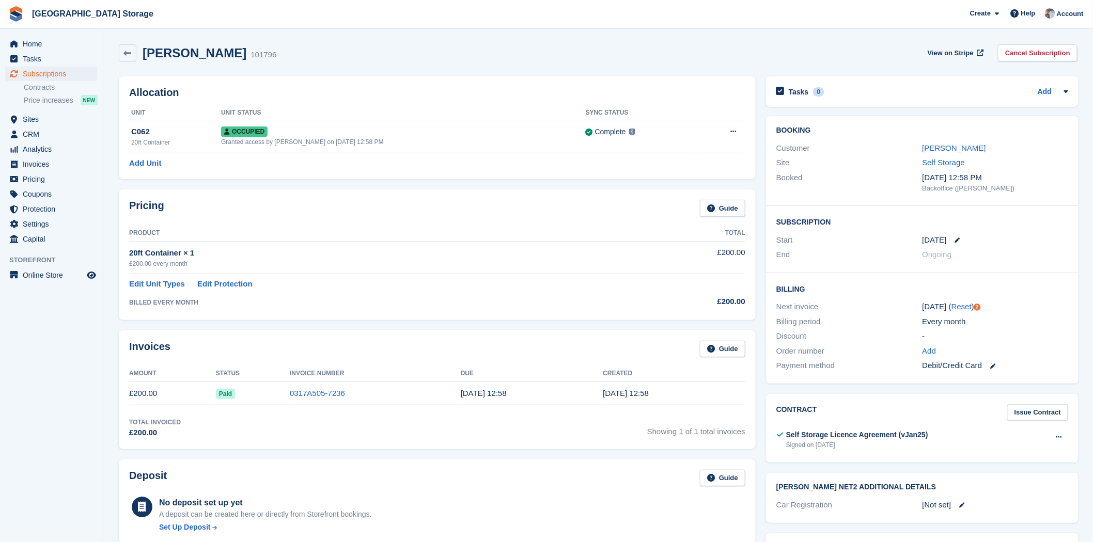
click at [957, 240] on icon at bounding box center [957, 240] width 5 height 5
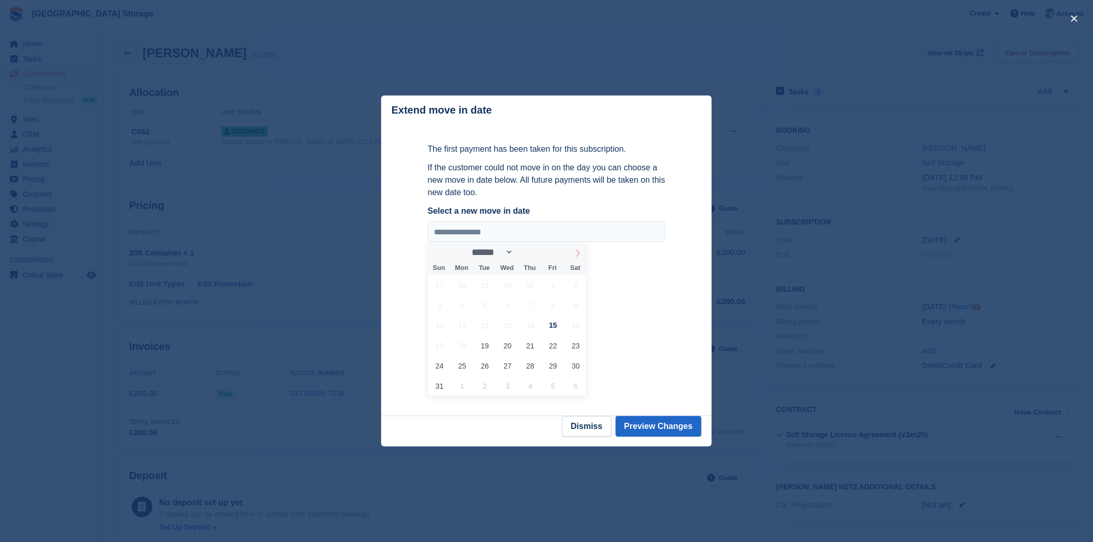
click at [580, 256] on icon at bounding box center [577, 253] width 7 height 7
select select "*"
click at [485, 286] on span "2" at bounding box center [485, 285] width 20 height 20
type input "**********"
click at [656, 420] on button "Preview Changes" at bounding box center [659, 426] width 86 height 21
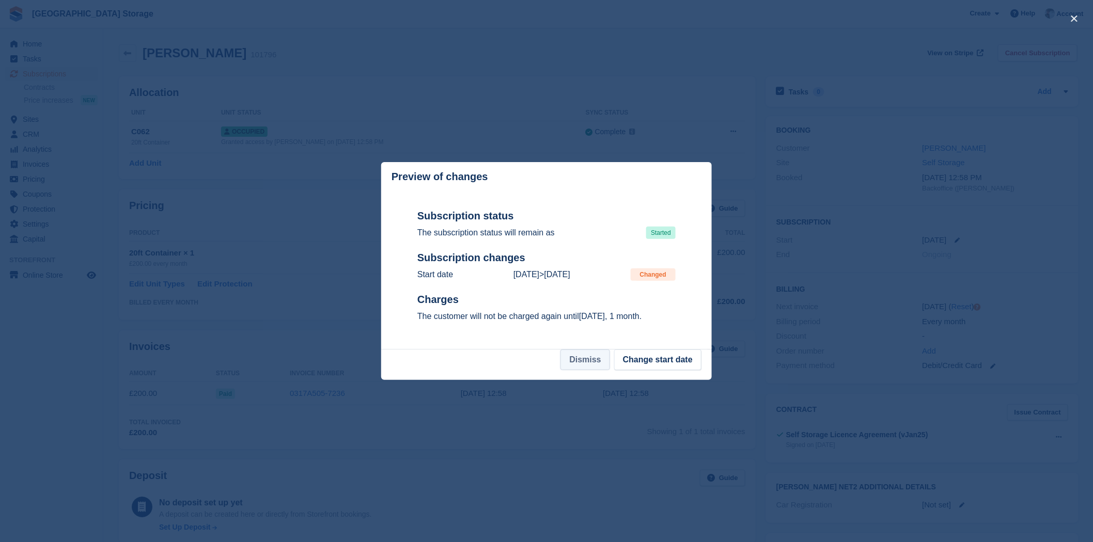
click at [579, 364] on button "Dismiss" at bounding box center [584, 360] width 49 height 21
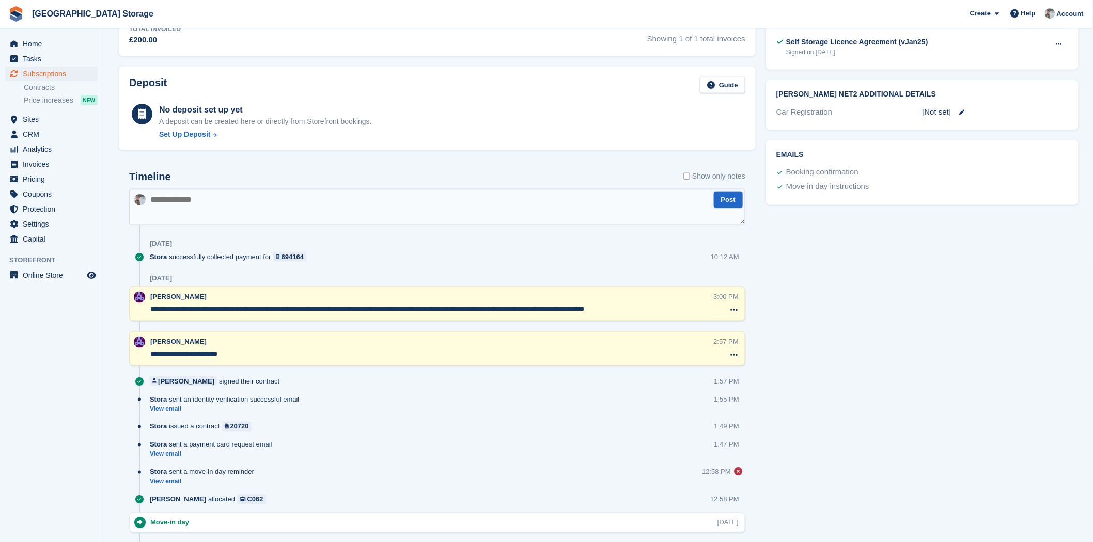
scroll to position [401, 0]
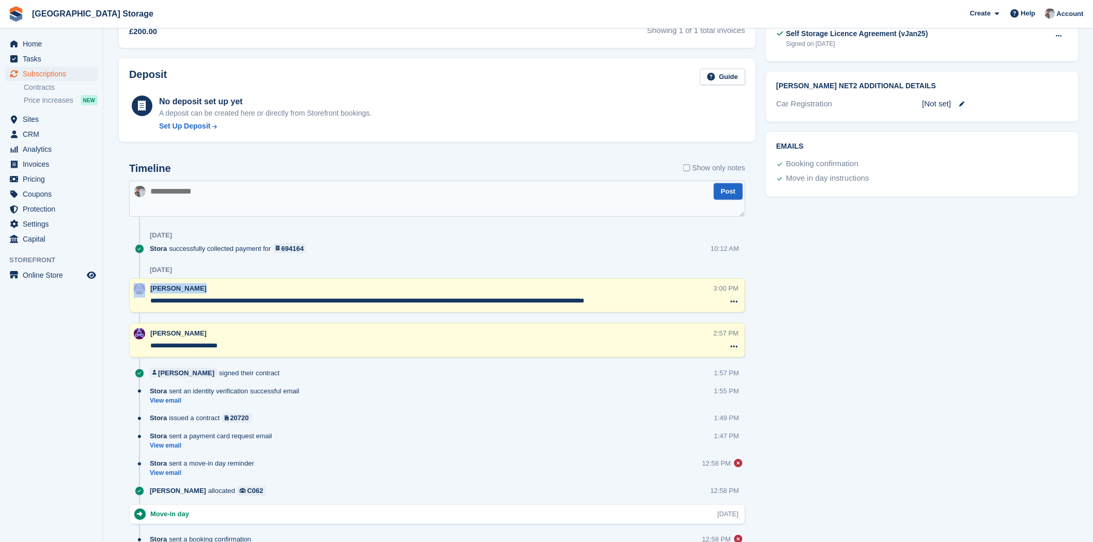
drag, startPoint x: 187, startPoint y: 308, endPoint x: 296, endPoint y: 304, distance: 109.1
click at [296, 304] on div "**********" at bounding box center [437, 295] width 616 height 35
drag, startPoint x: 277, startPoint y: 301, endPoint x: 226, endPoint y: 305, distance: 50.8
click at [226, 305] on textarea "**********" at bounding box center [432, 301] width 564 height 10
click at [269, 300] on textarea "**********" at bounding box center [432, 301] width 564 height 10
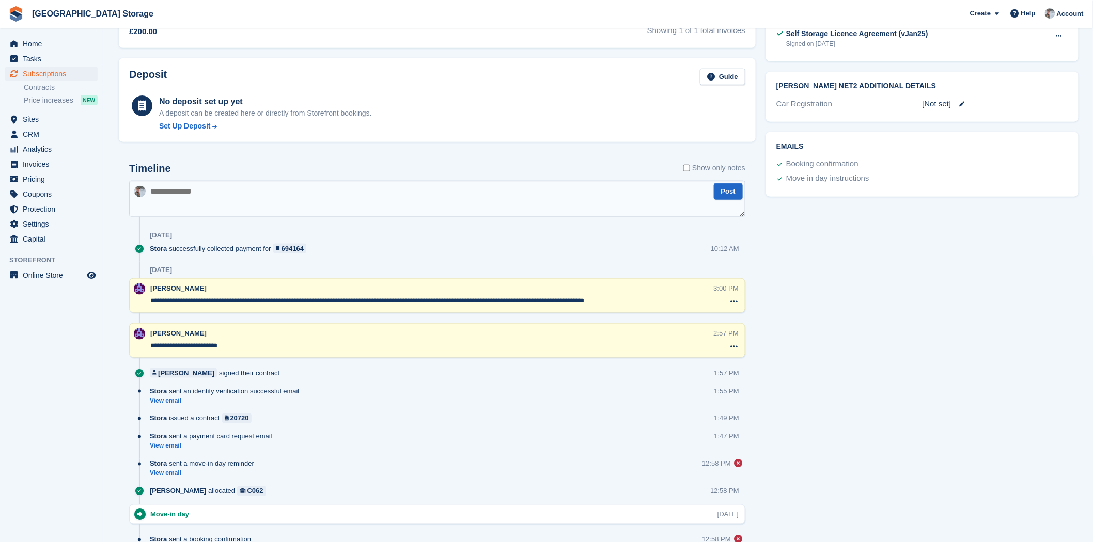
click at [264, 301] on textarea "**********" at bounding box center [432, 301] width 564 height 10
drag, startPoint x: 265, startPoint y: 301, endPoint x: 229, endPoint y: 301, distance: 35.6
click at [229, 301] on textarea "**********" at bounding box center [432, 301] width 564 height 10
click at [243, 305] on textarea "**********" at bounding box center [432, 301] width 564 height 10
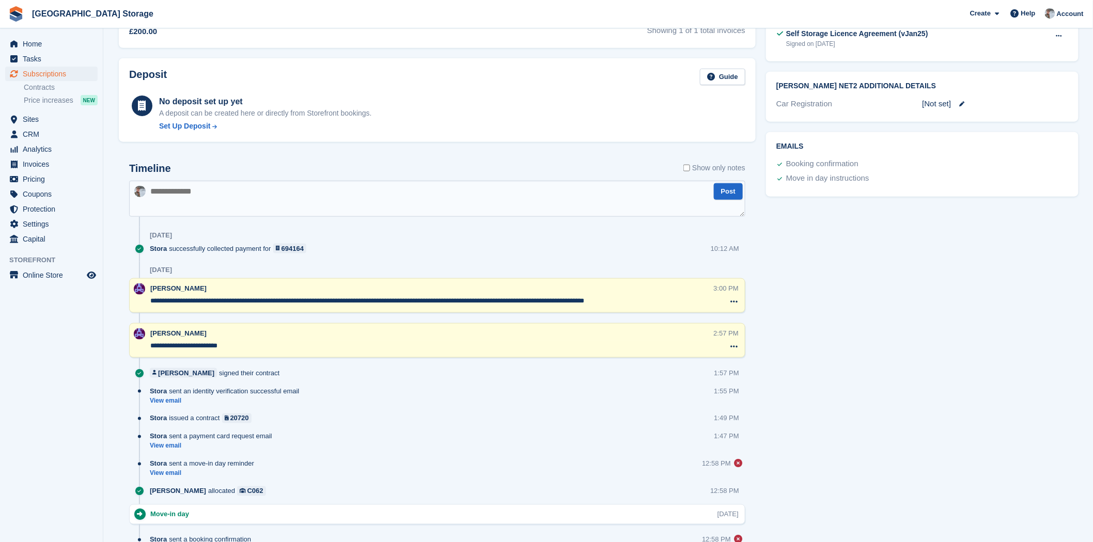
click at [231, 302] on textarea "**********" at bounding box center [432, 301] width 564 height 10
click at [267, 263] on div "[DATE]" at bounding box center [448, 270] width 596 height 17
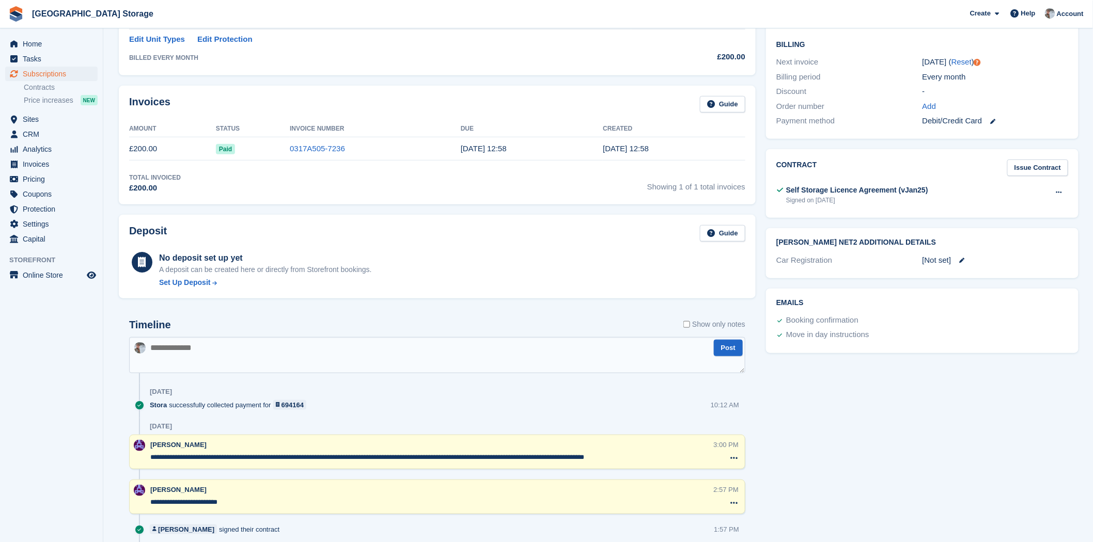
scroll to position [265, 0]
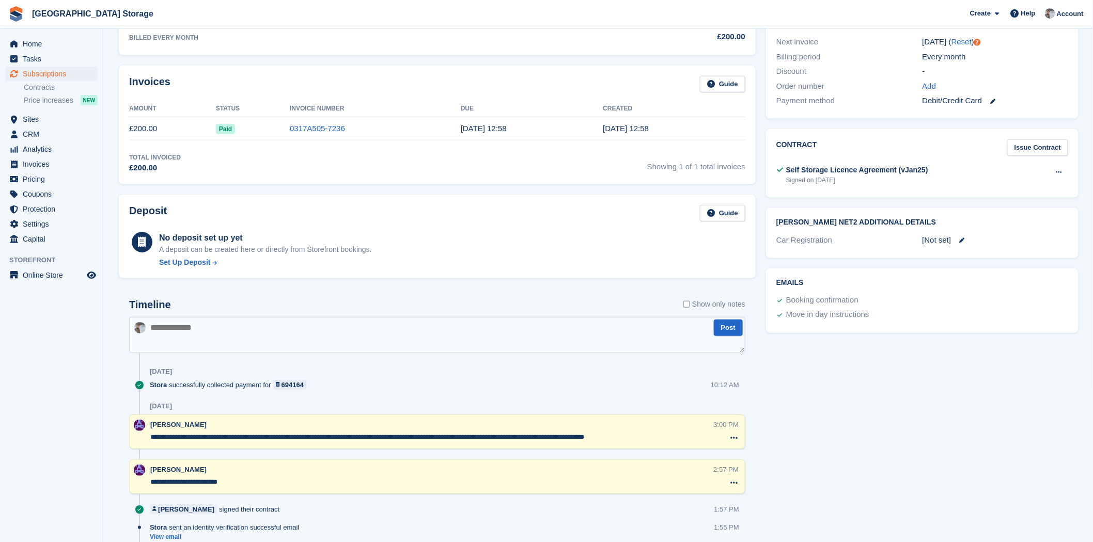
click at [321, 380] on div "[DATE]" at bounding box center [448, 372] width 596 height 17
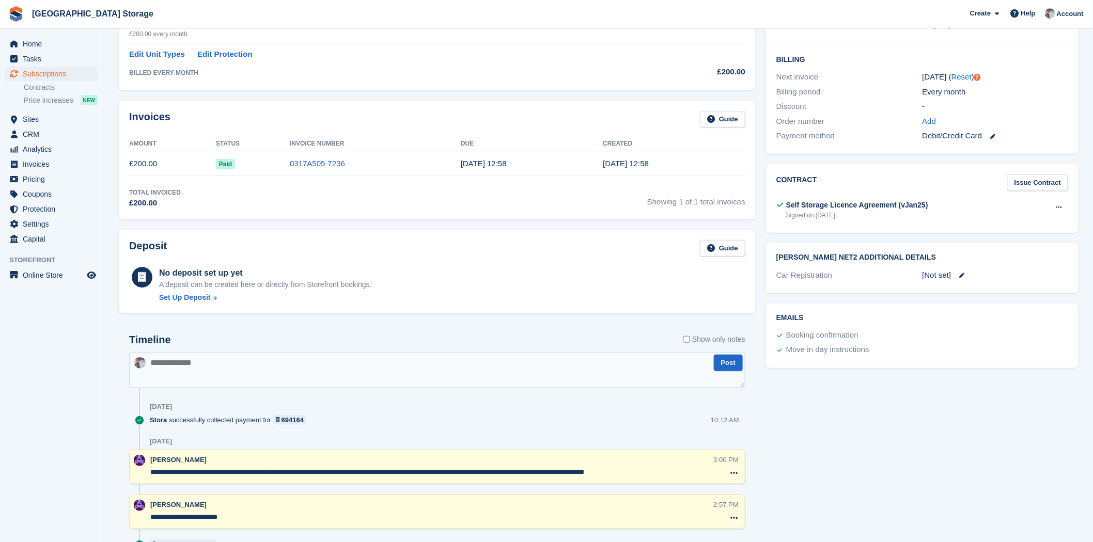
scroll to position [0, 0]
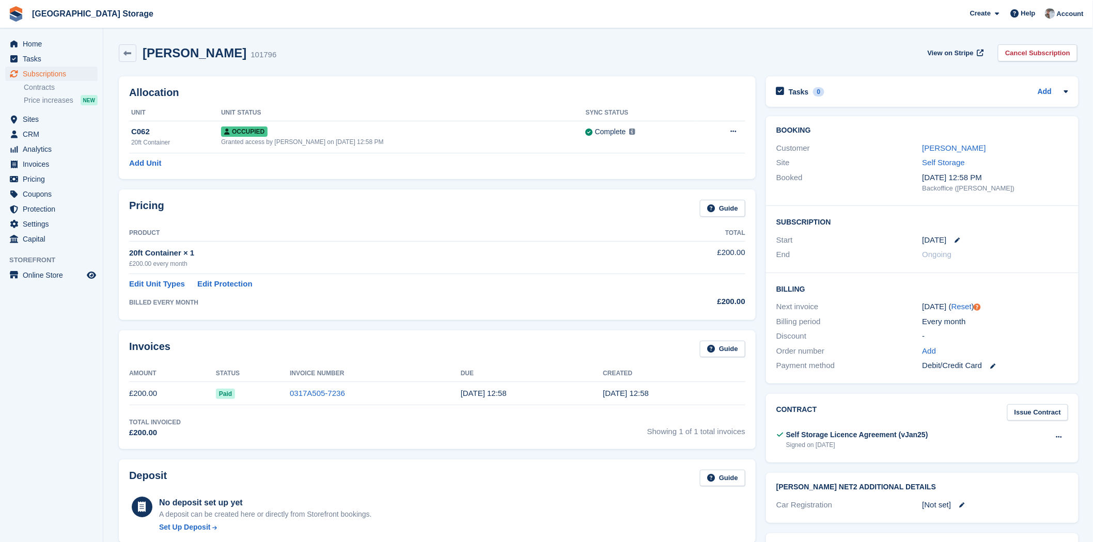
click at [113, 344] on section "[PERSON_NAME] 101796 View on Stripe Cancel Subscription Allocation Unit Unit St…" at bounding box center [598, 518] width 990 height 1036
click at [59, 72] on span "Subscriptions" at bounding box center [54, 74] width 62 height 14
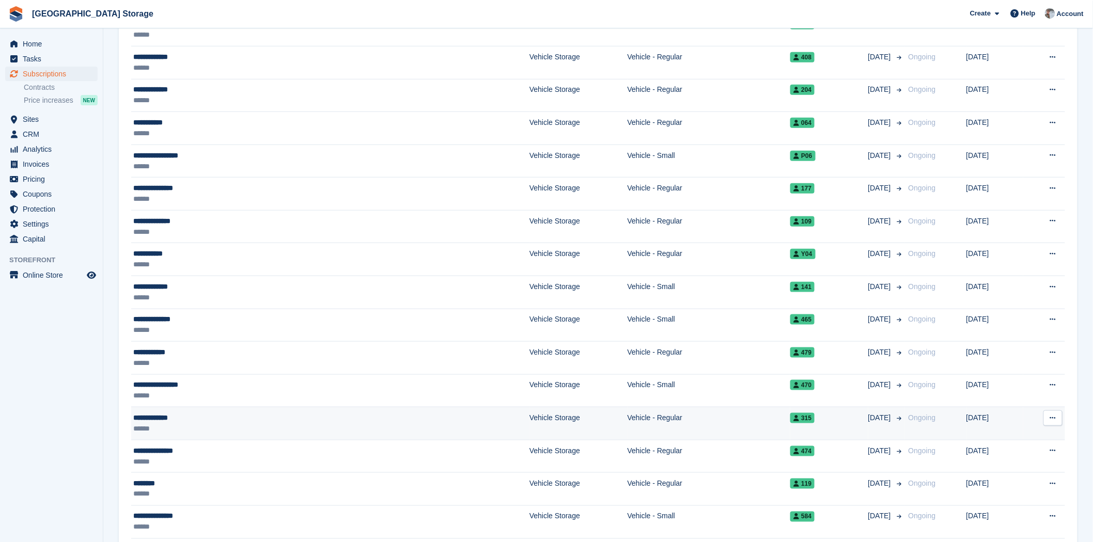
scroll to position [344, 0]
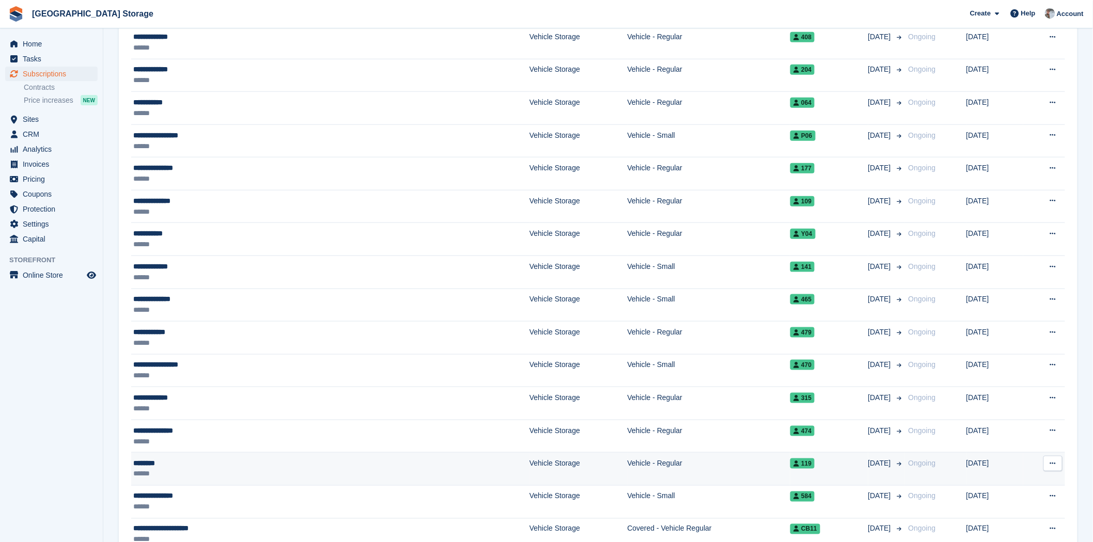
click at [217, 475] on div "******" at bounding box center [235, 474] width 204 height 11
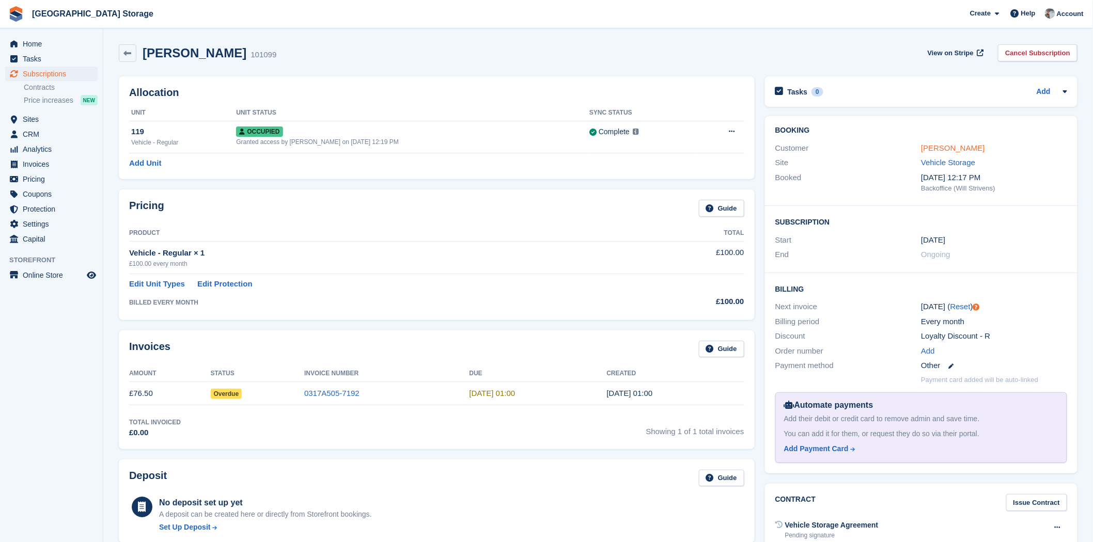
click at [932, 149] on link "[PERSON_NAME]" at bounding box center [953, 148] width 64 height 9
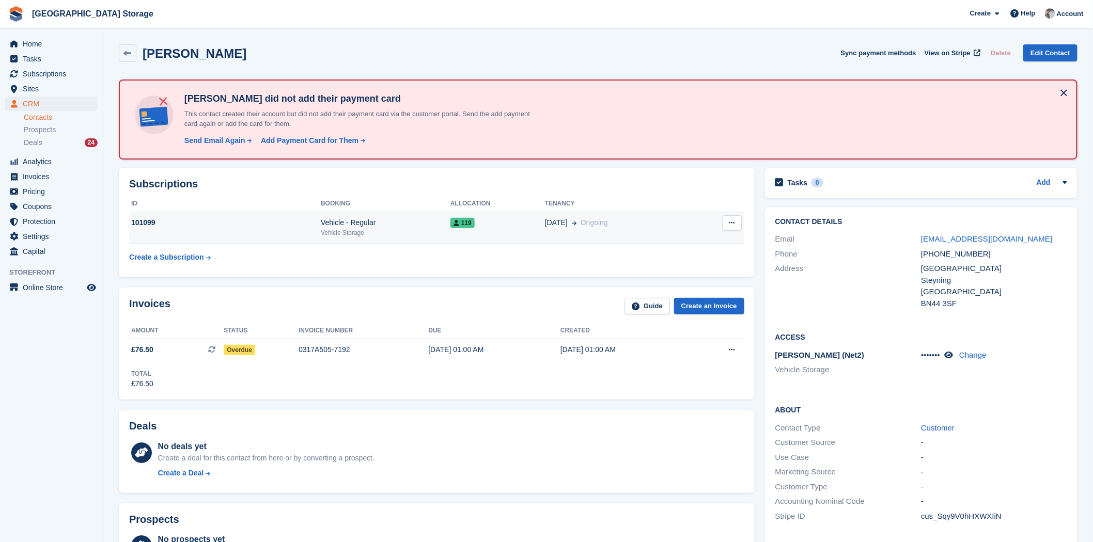
click at [401, 233] on div "Vehicle Storage" at bounding box center [386, 232] width 130 height 9
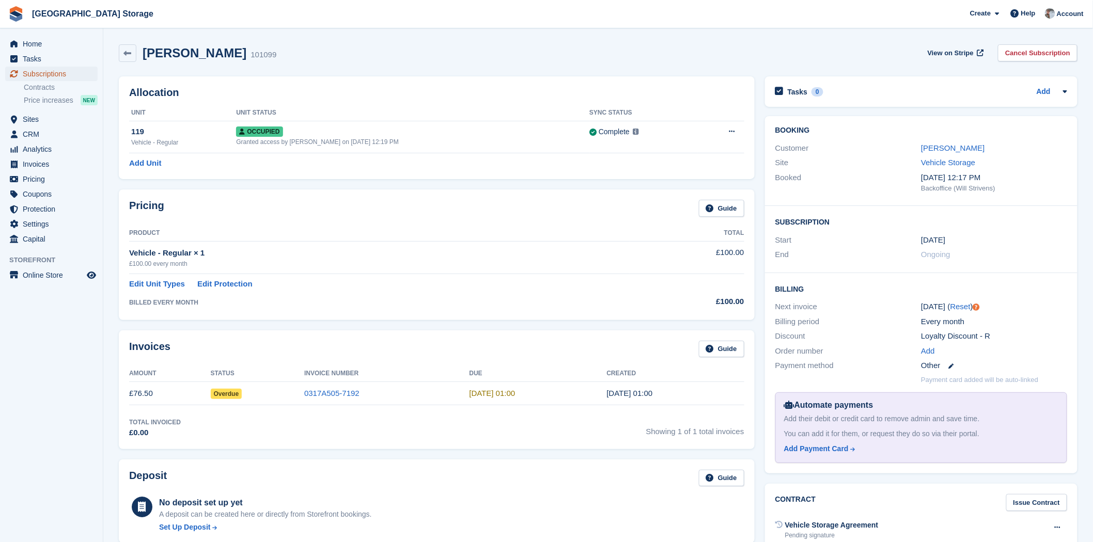
click at [58, 75] on span "Subscriptions" at bounding box center [54, 74] width 62 height 14
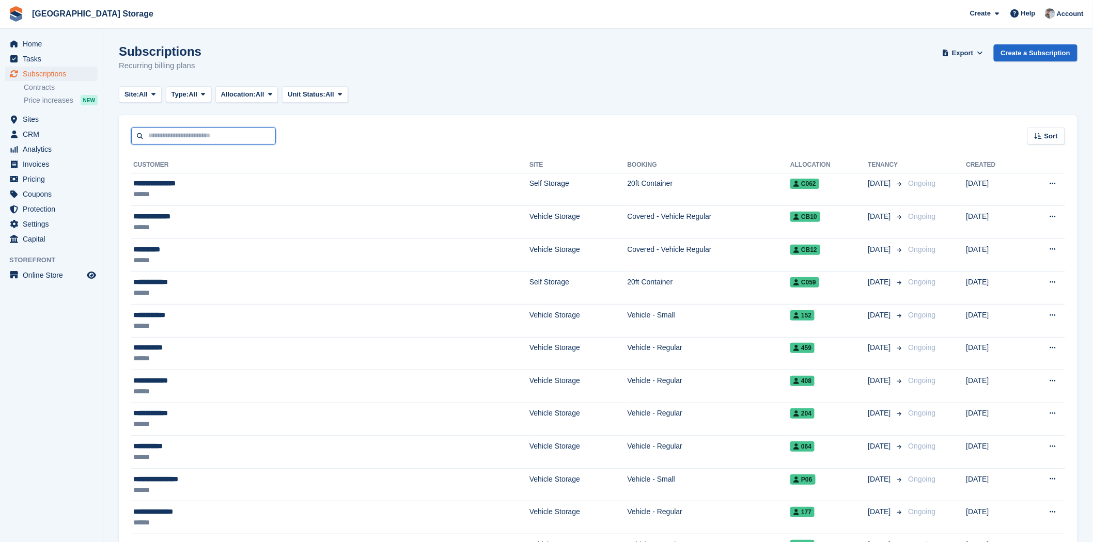
click at [214, 135] on input "text" at bounding box center [203, 136] width 145 height 17
type input "**********"
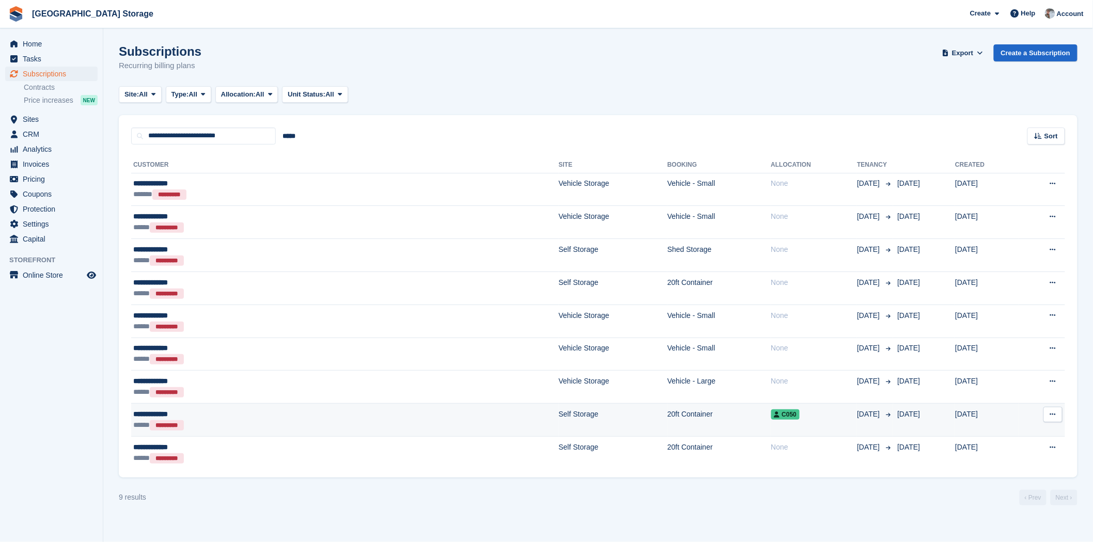
click at [771, 430] on td "C050" at bounding box center [814, 420] width 86 height 33
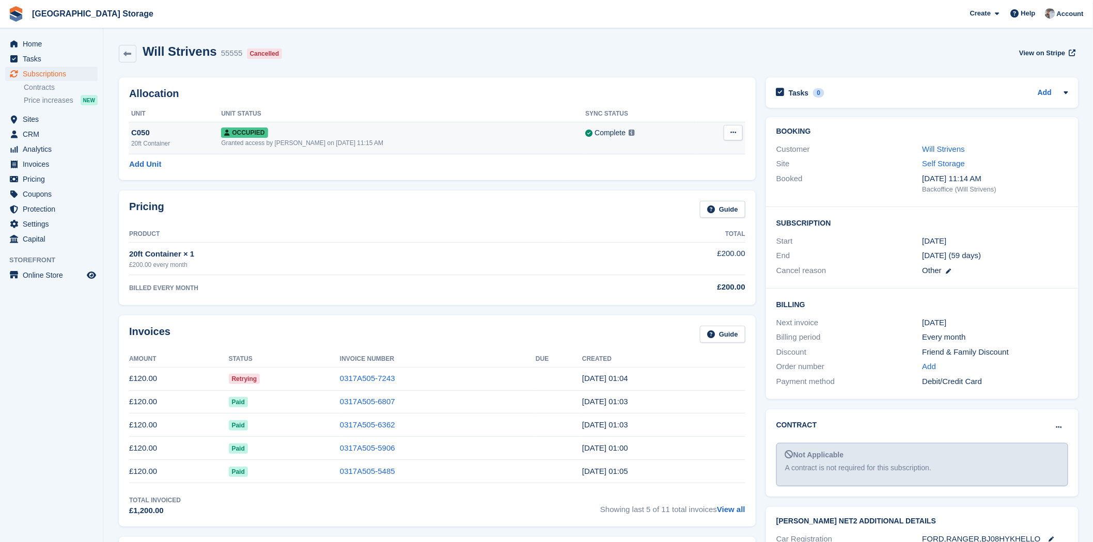
click at [365, 138] on div "Granted access by Will Strivens on 3rd Oct, 2024, 11:15 AM" at bounding box center [403, 142] width 364 height 9
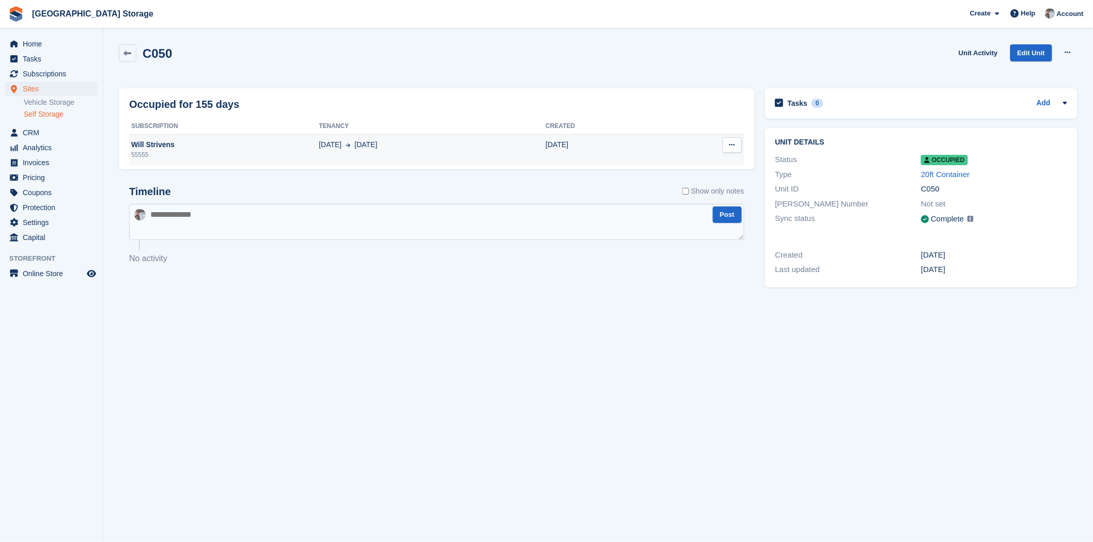
click at [507, 153] on td "[DATE] Oct" at bounding box center [432, 149] width 227 height 31
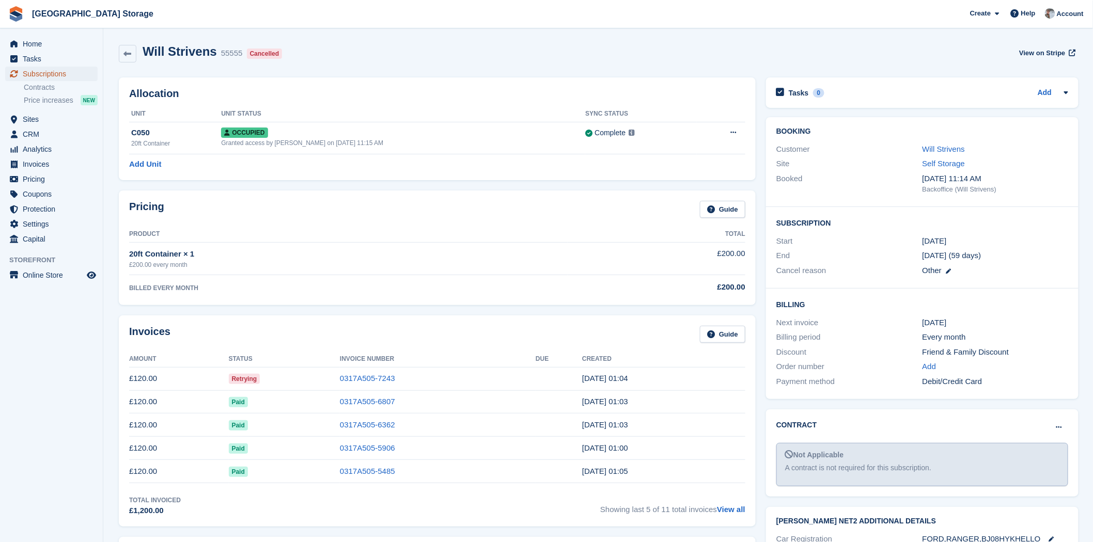
click at [45, 74] on span "Subscriptions" at bounding box center [54, 74] width 62 height 14
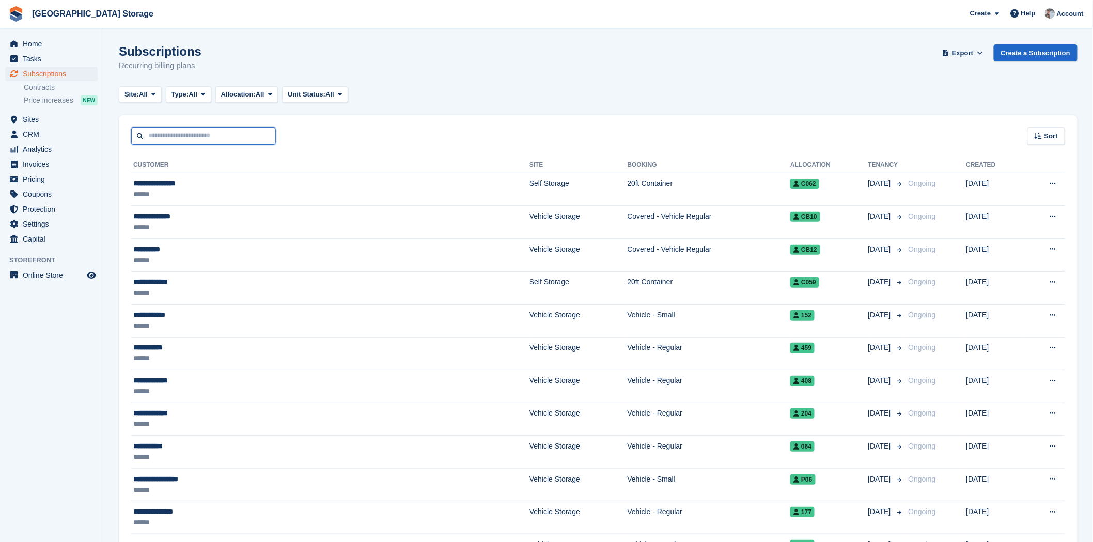
click at [187, 133] on input "text" at bounding box center [203, 136] width 145 height 17
type input "*"
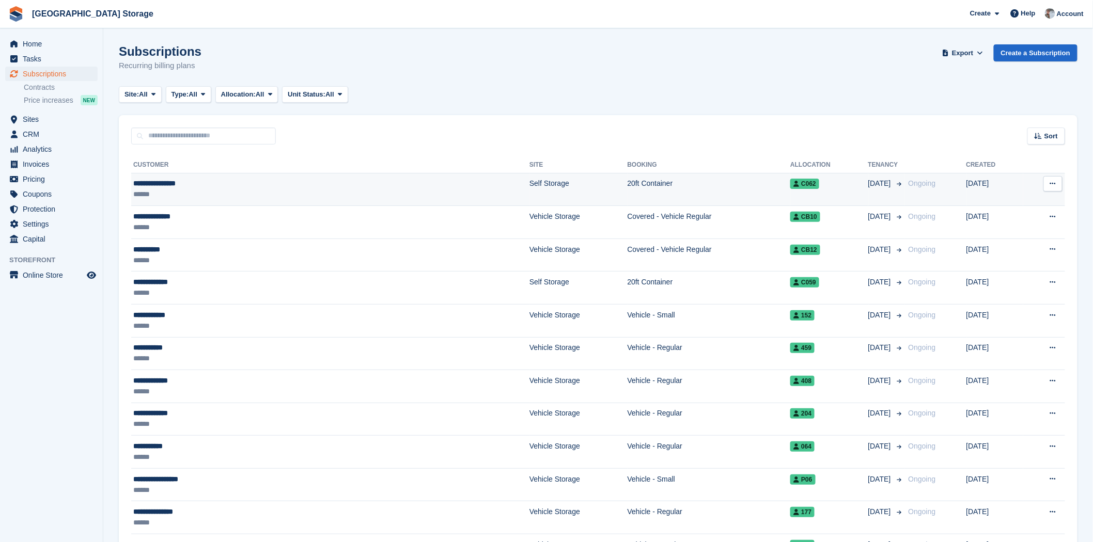
click at [181, 193] on div "******" at bounding box center [235, 194] width 204 height 11
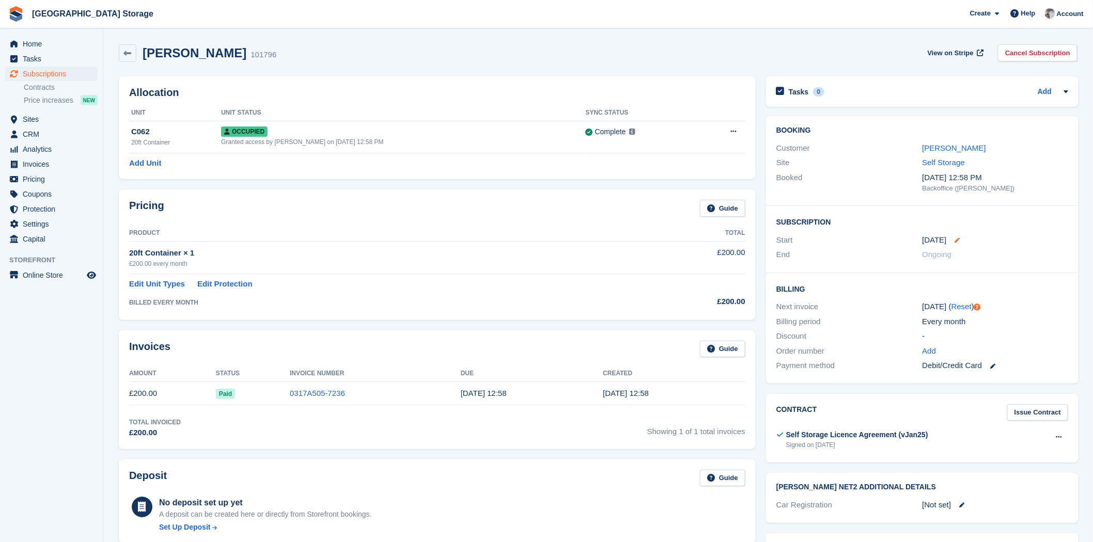
click at [958, 239] on icon at bounding box center [957, 240] width 5 height 5
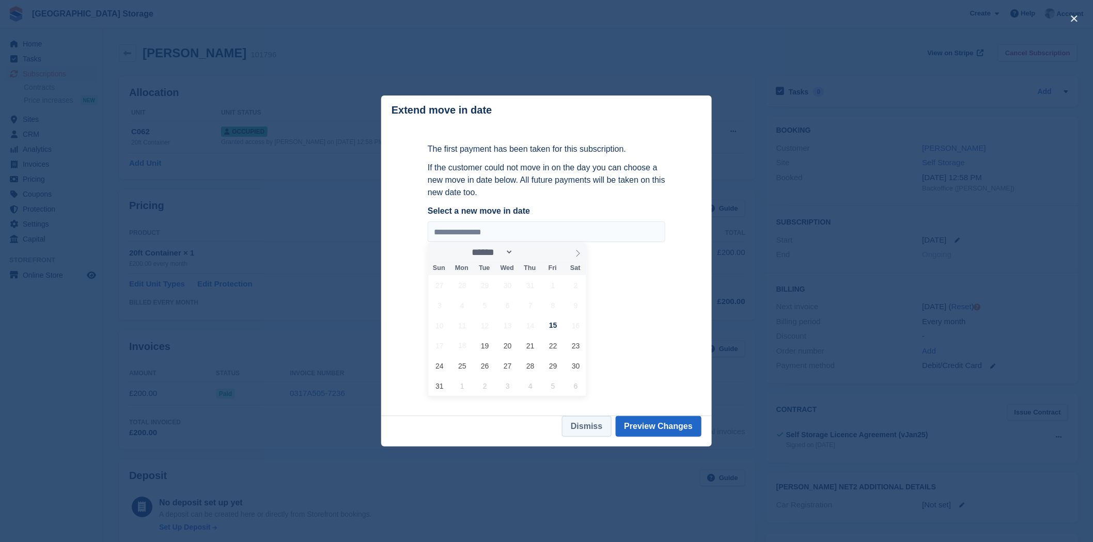
click at [580, 433] on button "Dismiss" at bounding box center [586, 426] width 49 height 21
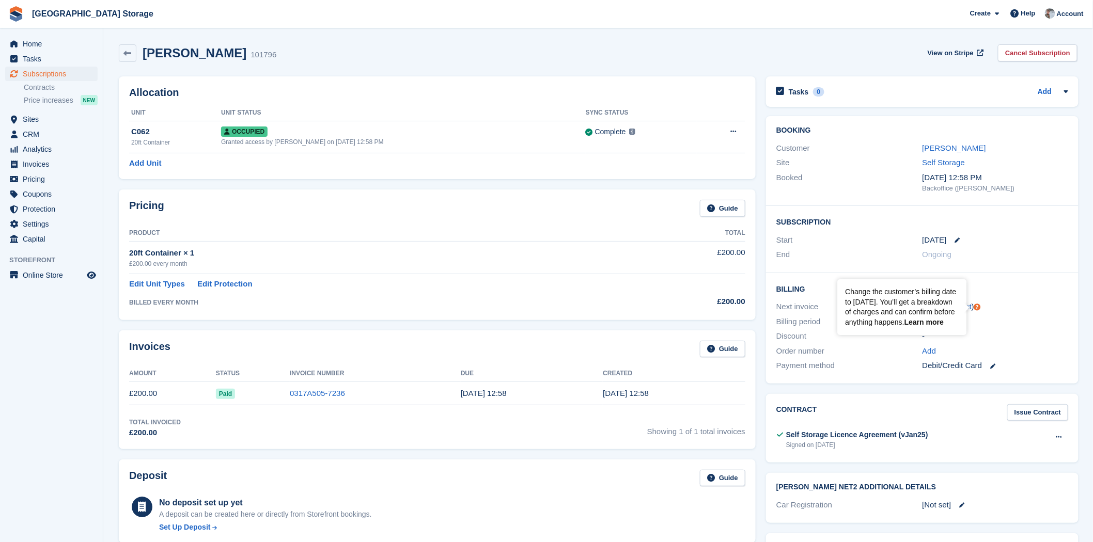
click at [929, 325] on link "Learn more" at bounding box center [923, 322] width 39 height 8
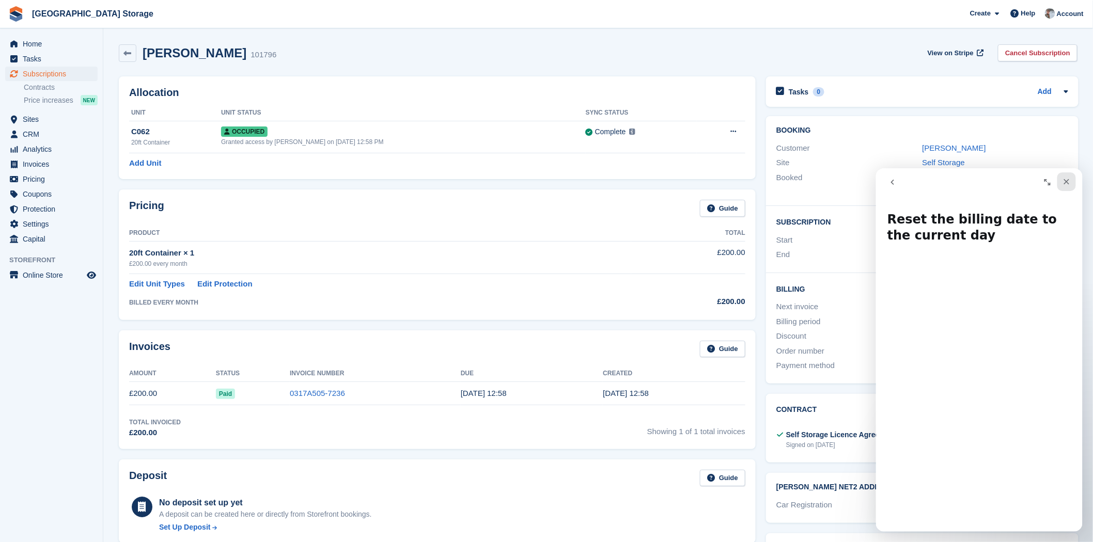
click at [1065, 184] on icon "Close" at bounding box center [1066, 181] width 8 height 8
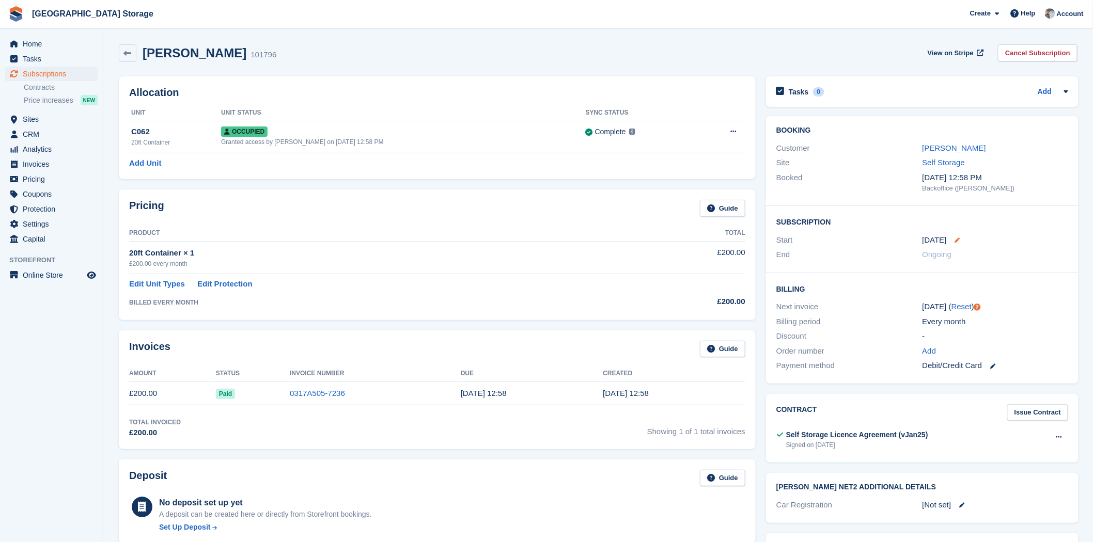
click at [958, 241] on icon at bounding box center [957, 240] width 5 height 5
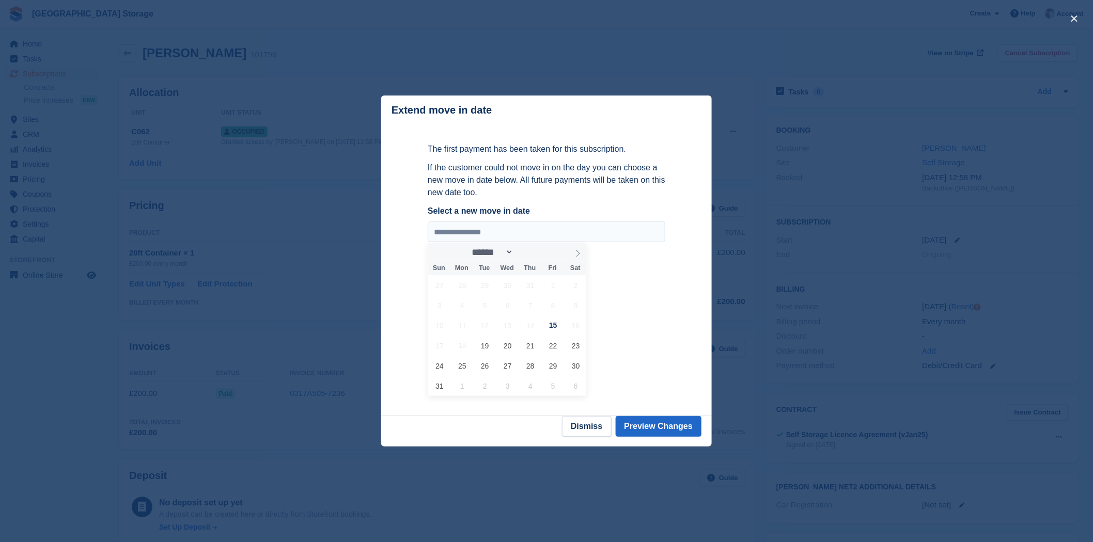
click at [838, 287] on div at bounding box center [546, 271] width 1093 height 542
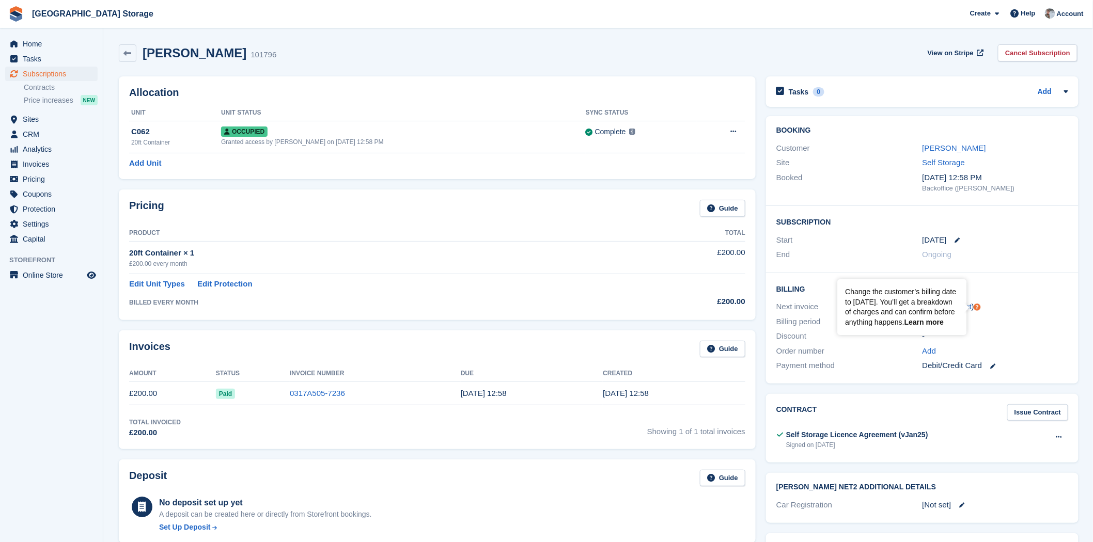
click at [941, 318] on link "Learn more" at bounding box center [923, 322] width 39 height 8
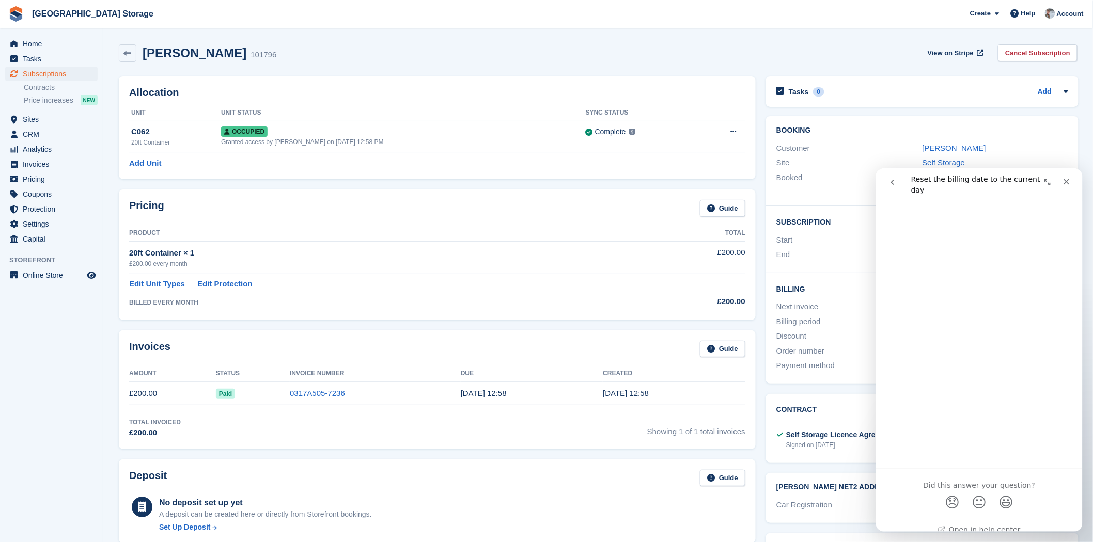
scroll to position [504, 0]
click at [1061, 188] on div "Close" at bounding box center [1066, 181] width 19 height 19
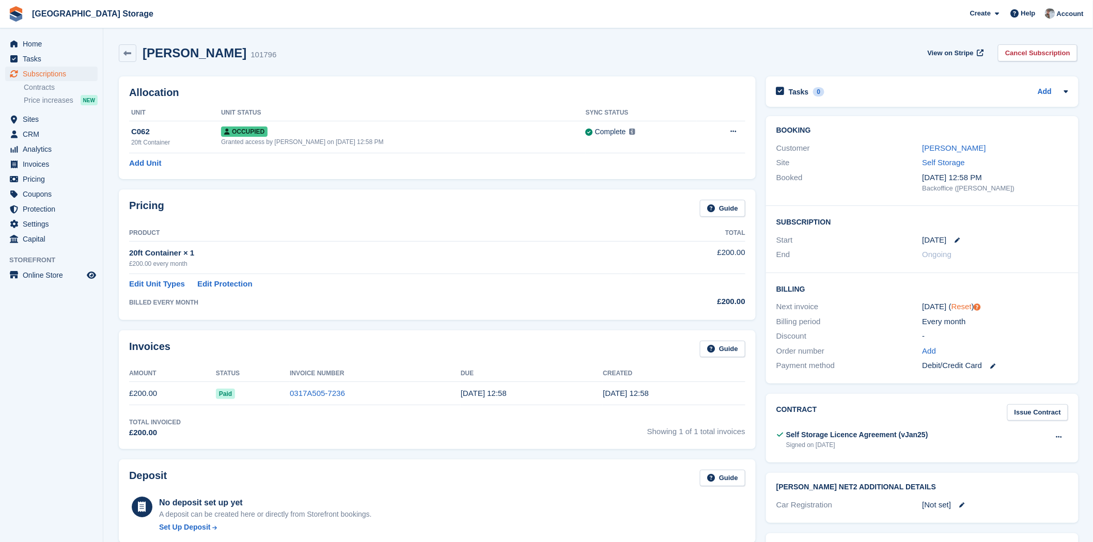
click at [962, 306] on link "Reset" at bounding box center [961, 306] width 20 height 9
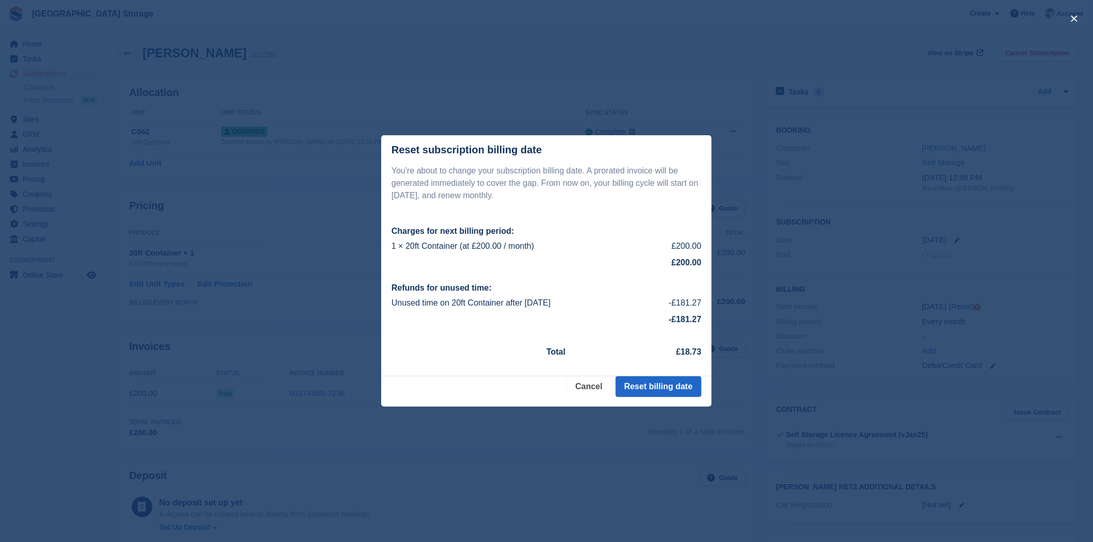
drag, startPoint x: 579, startPoint y: 392, endPoint x: 572, endPoint y: 393, distance: 6.8
click at [579, 393] on button "Cancel" at bounding box center [589, 387] width 44 height 21
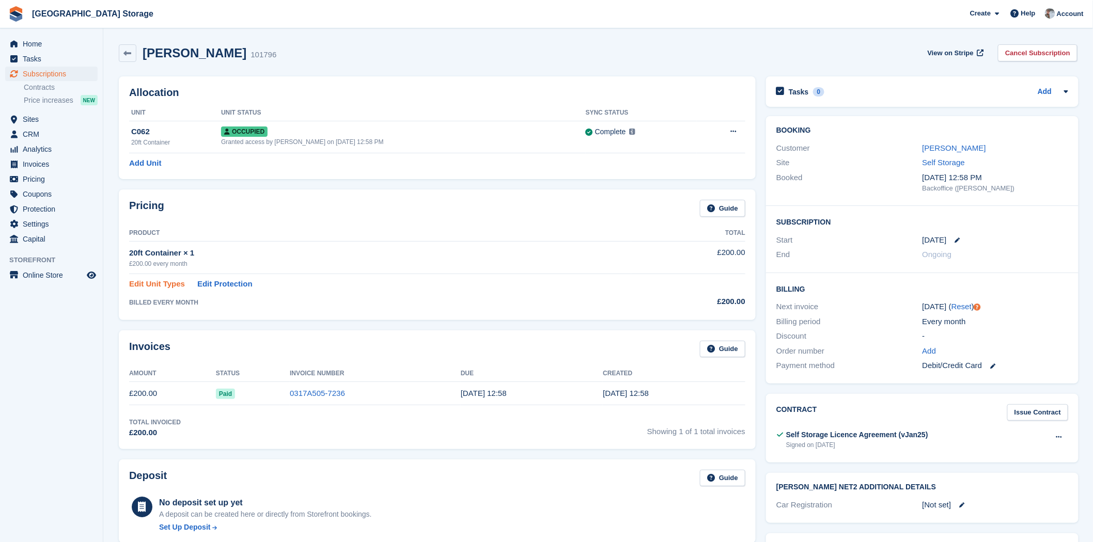
click at [155, 283] on link "Edit Unit Types" at bounding box center [157, 284] width 56 height 12
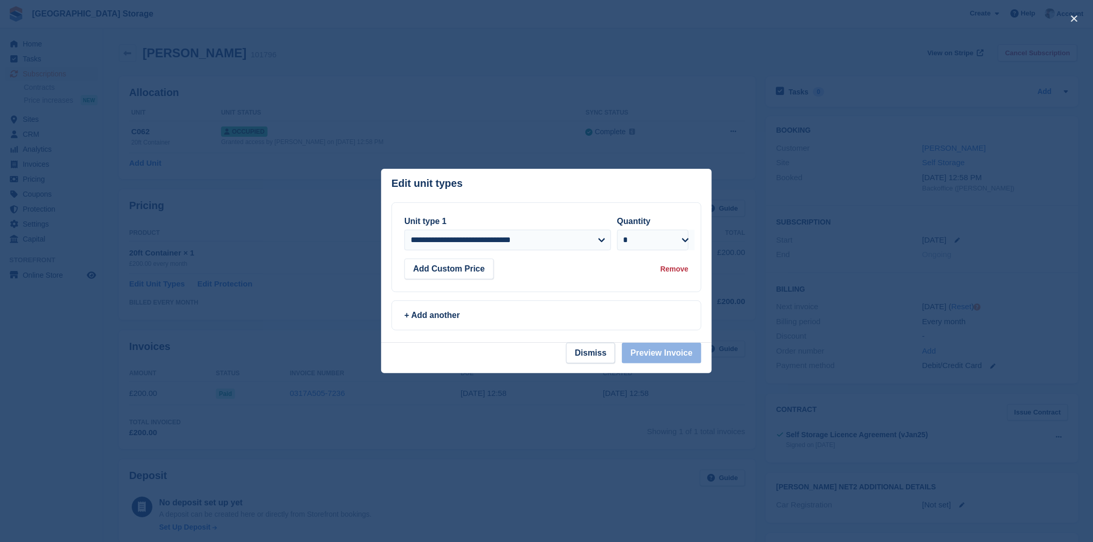
click at [601, 365] on footer "Dismiss Preview Invoice" at bounding box center [546, 358] width 331 height 30
click at [587, 345] on button "Dismiss" at bounding box center [590, 353] width 49 height 21
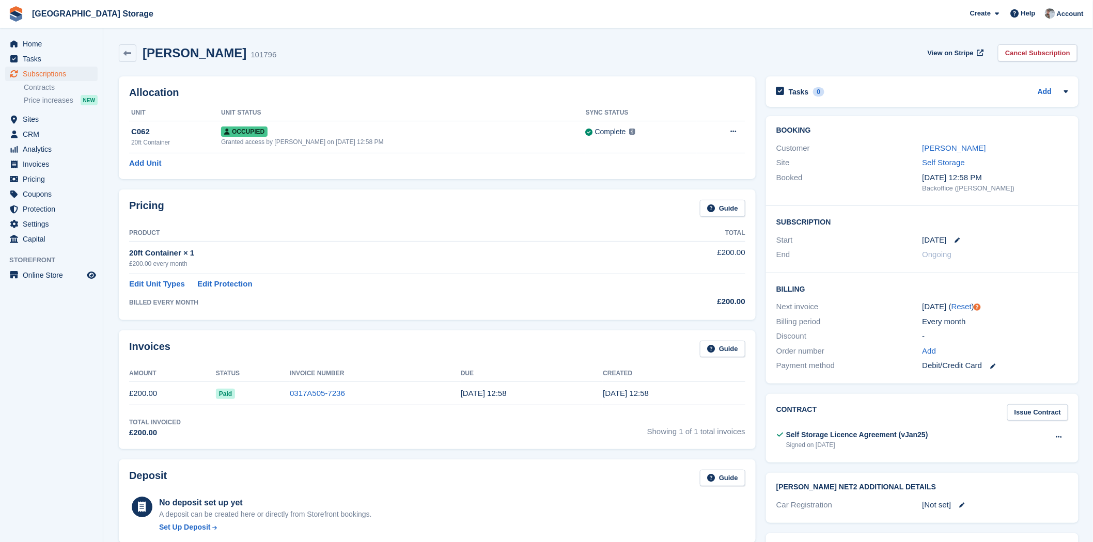
click at [168, 286] on link "Edit Unit Types" at bounding box center [157, 284] width 56 height 12
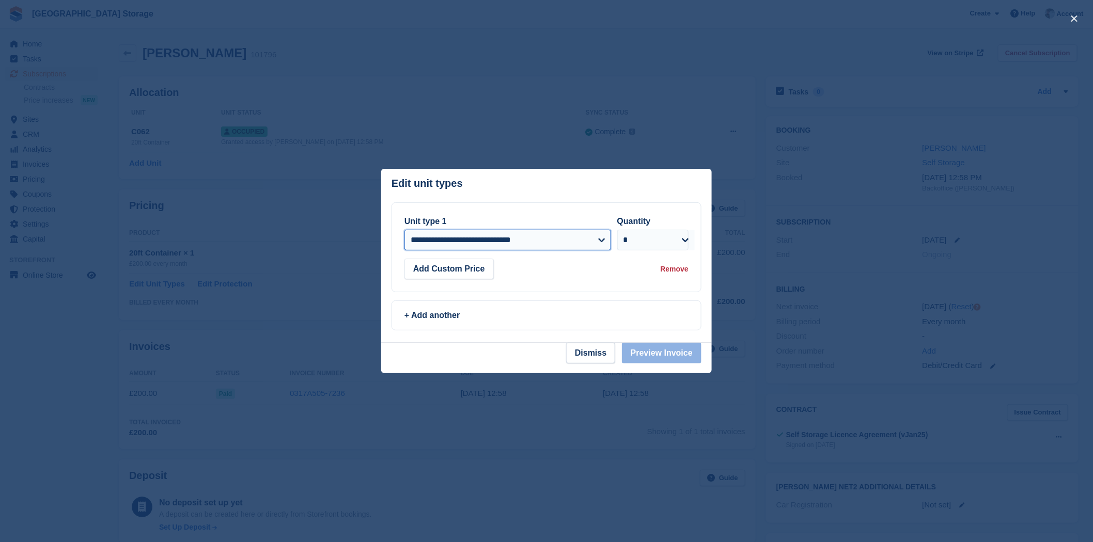
click at [559, 249] on select "**********" at bounding box center [507, 240] width 207 height 21
select select "*****"
click at [404, 230] on select "**********" at bounding box center [507, 240] width 207 height 21
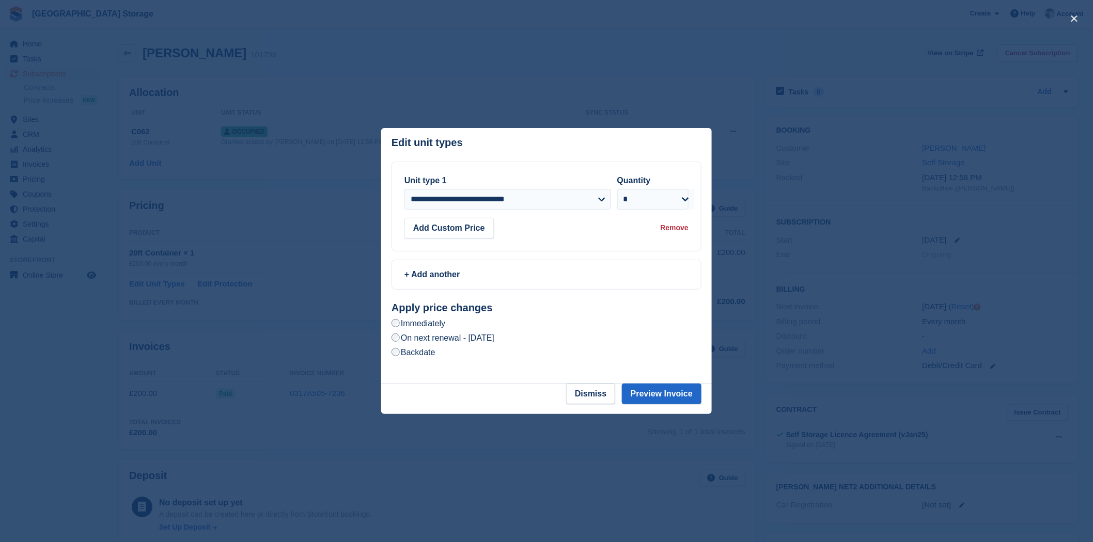
click at [431, 340] on label "On next renewal - Monday, 15th September, 2025" at bounding box center [443, 338] width 103 height 11
click at [654, 398] on button "Preview Invoice" at bounding box center [662, 394] width 80 height 21
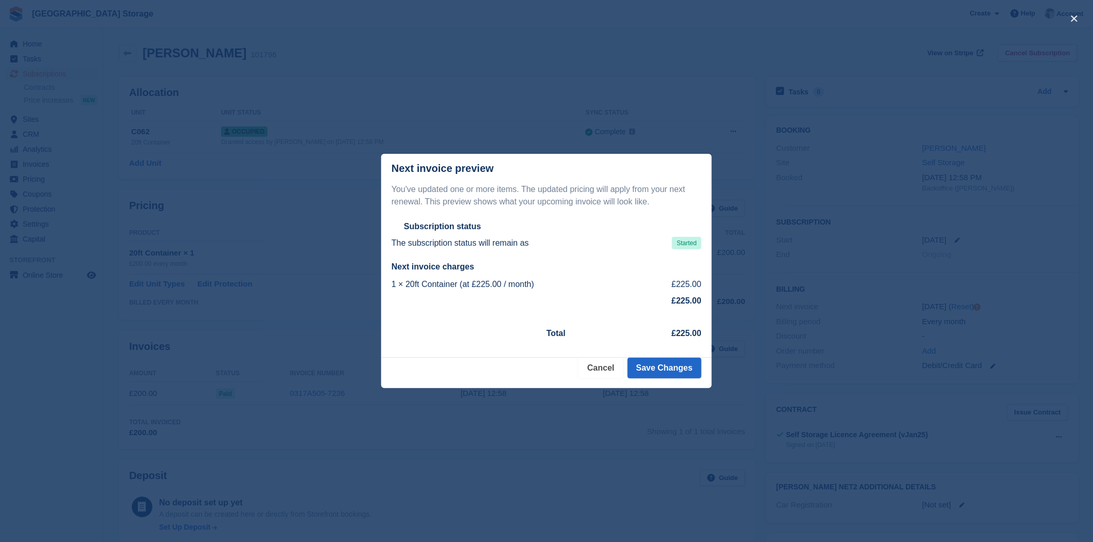
click at [595, 368] on button "Cancel" at bounding box center [601, 368] width 44 height 21
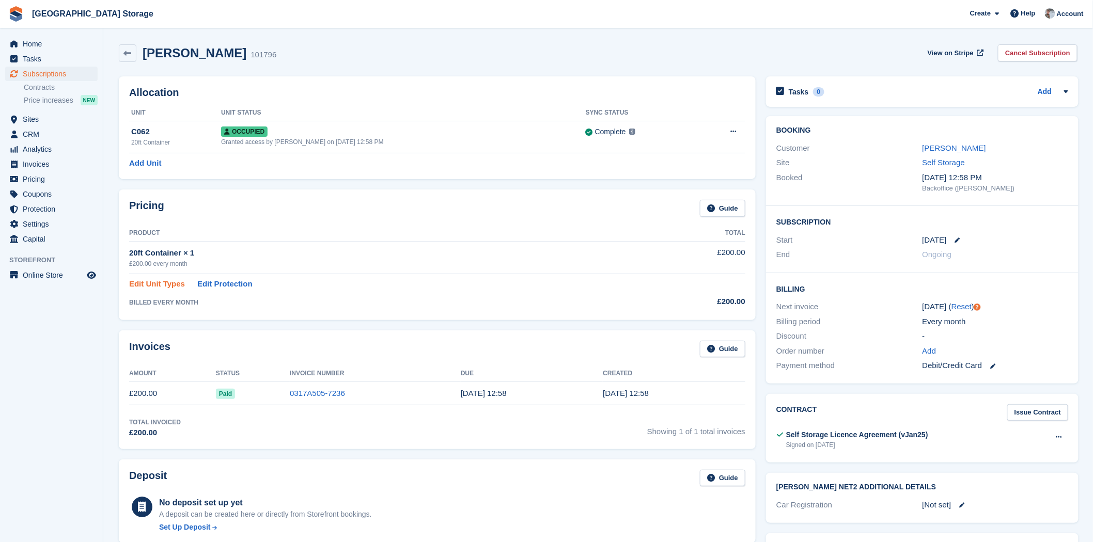
click at [146, 285] on link "Edit Unit Types" at bounding box center [157, 284] width 56 height 12
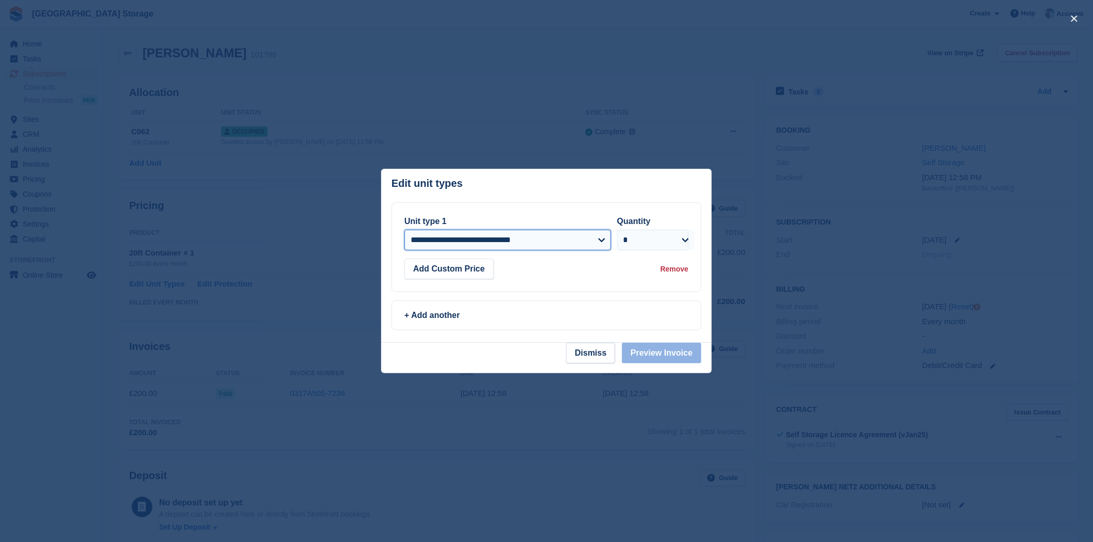
click at [421, 247] on select "**********" at bounding box center [507, 240] width 207 height 21
select select "*****"
click at [404, 230] on select "**********" at bounding box center [507, 240] width 207 height 21
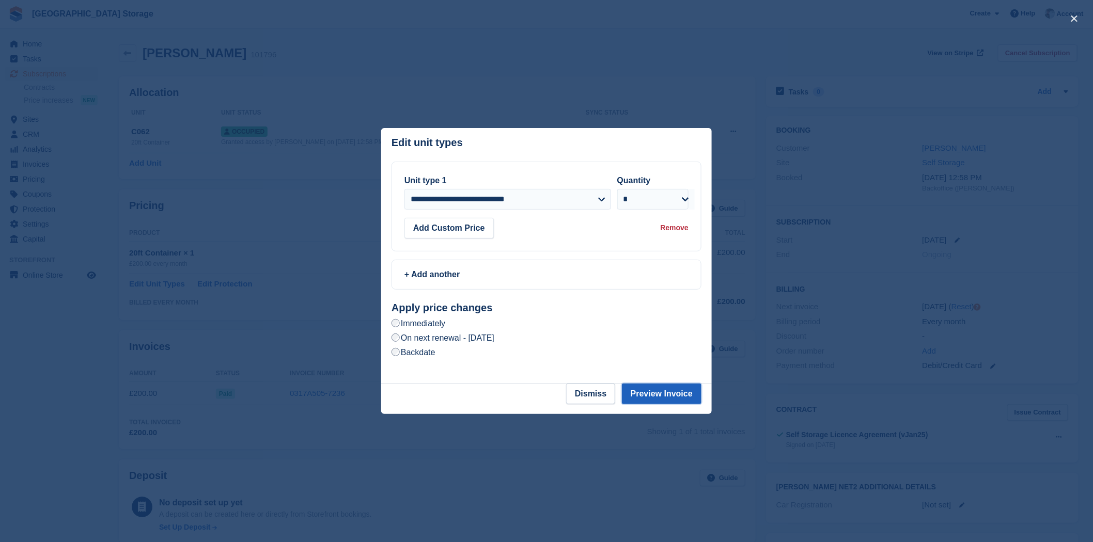
click at [662, 395] on button "Preview Invoice" at bounding box center [662, 394] width 80 height 21
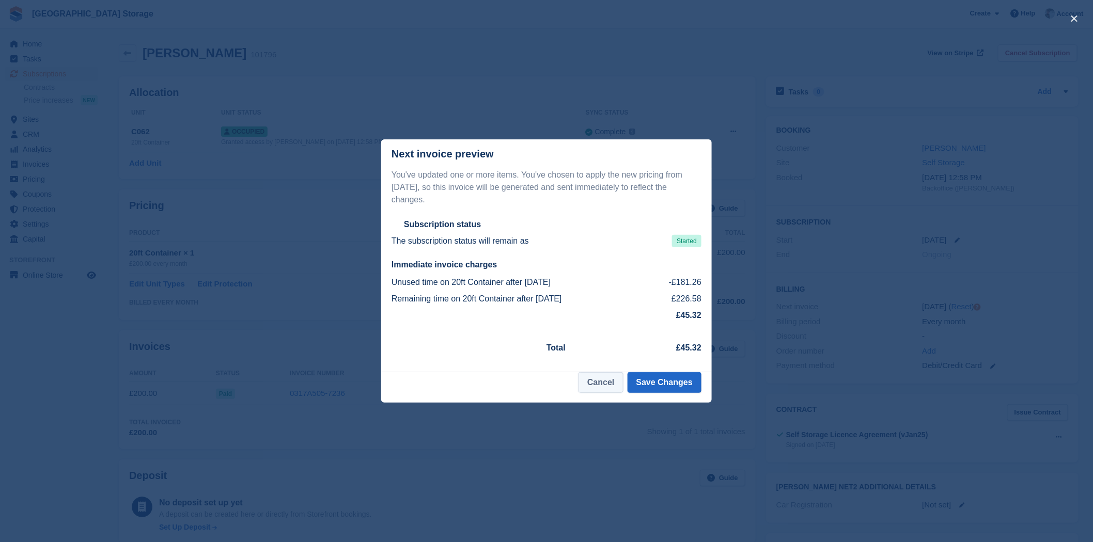
click at [603, 378] on button "Cancel" at bounding box center [601, 382] width 44 height 21
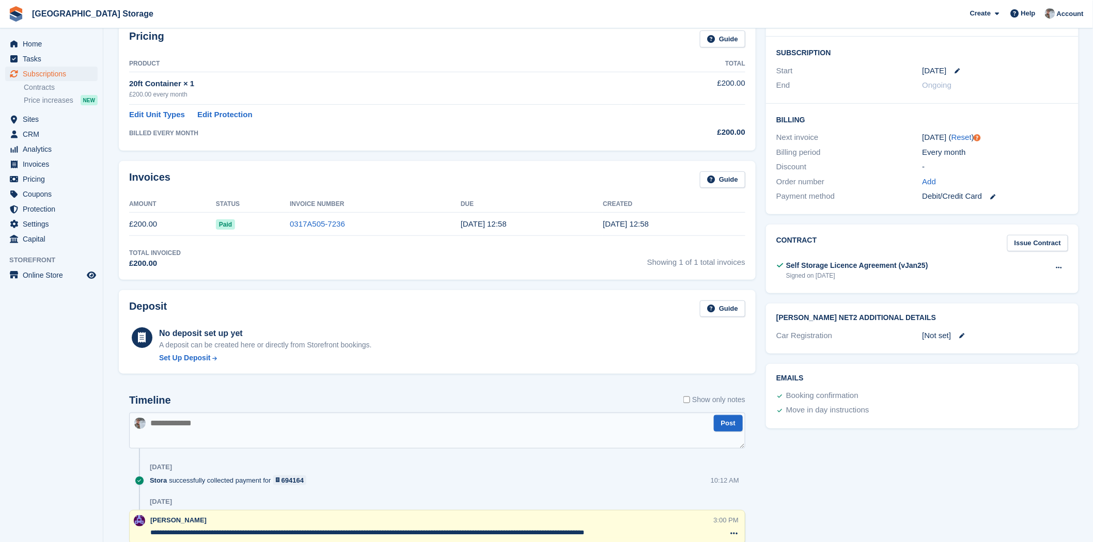
scroll to position [0, 0]
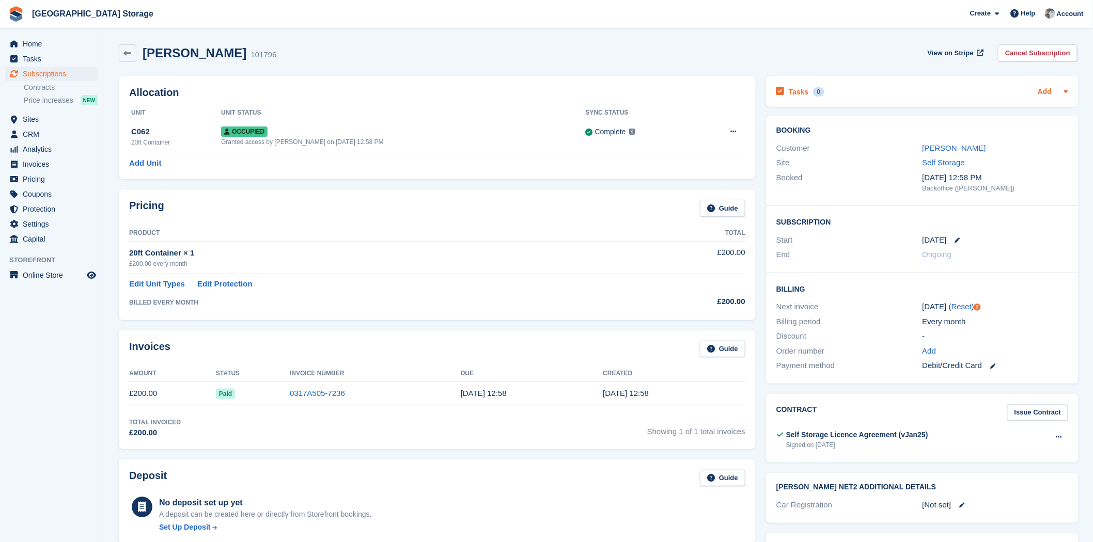
click at [1046, 91] on link "Add" at bounding box center [1045, 92] width 14 height 12
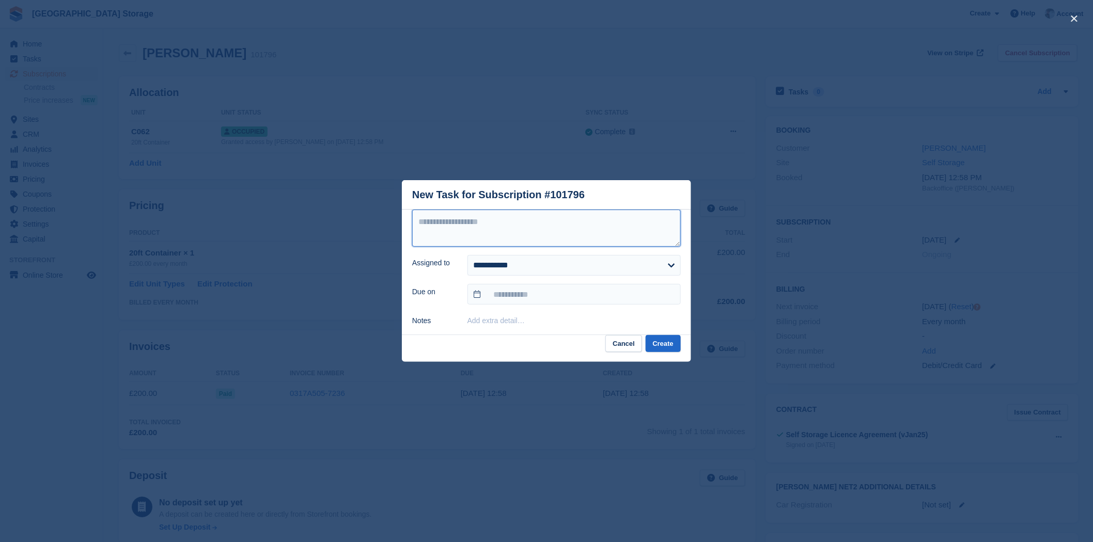
click at [448, 246] on textarea at bounding box center [546, 228] width 269 height 37
type textarea "**********"
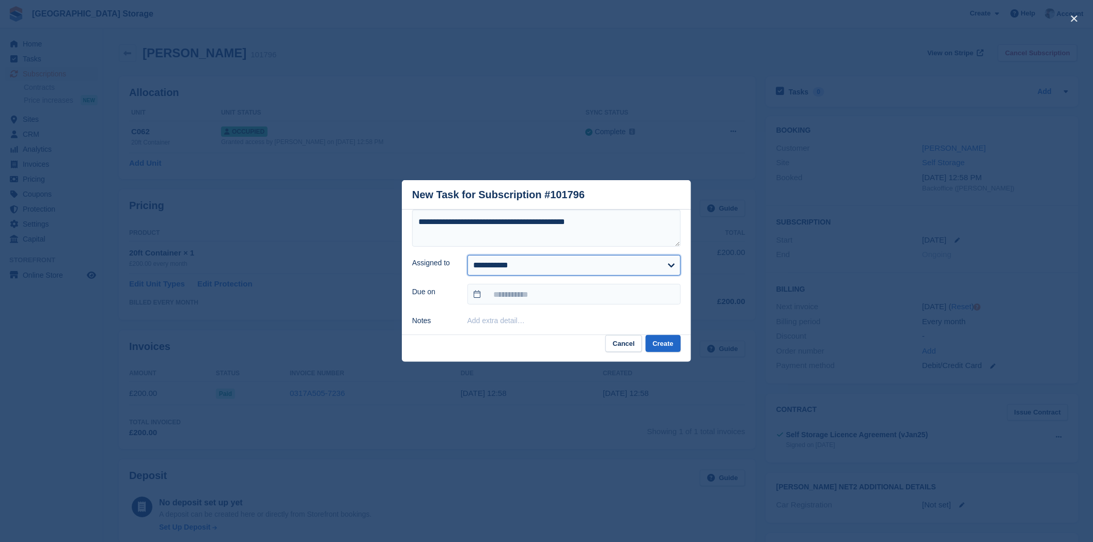
click at [556, 264] on select "**********" at bounding box center [573, 265] width 213 height 21
select select "****"
click at [467, 256] on select "**********" at bounding box center [573, 265] width 213 height 21
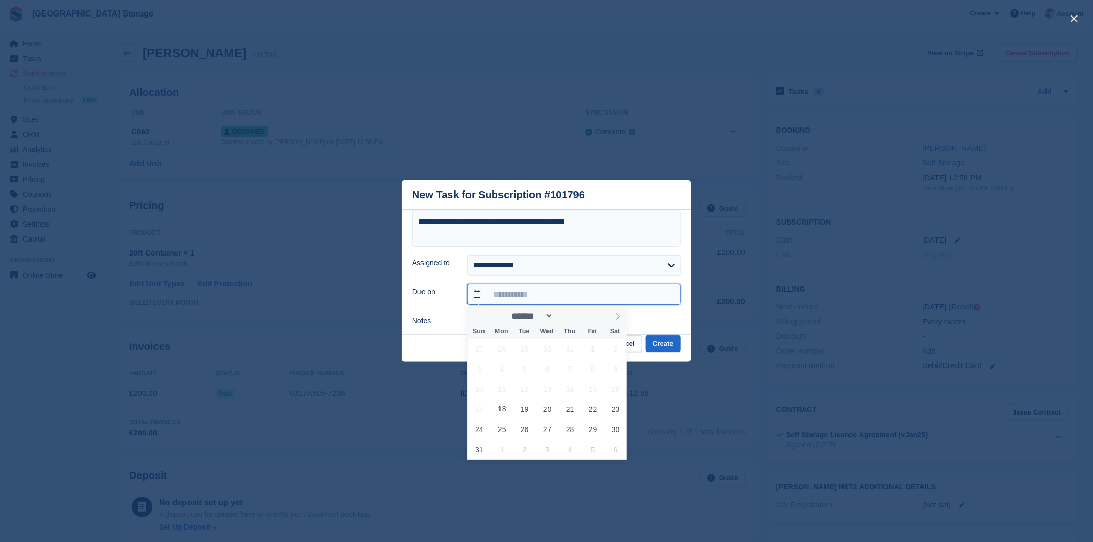
click at [498, 298] on input "text" at bounding box center [573, 294] width 213 height 21
click at [621, 318] on icon at bounding box center [617, 317] width 7 height 7
select select "*"
click at [524, 347] on span "2" at bounding box center [524, 349] width 20 height 20
type input "**********"
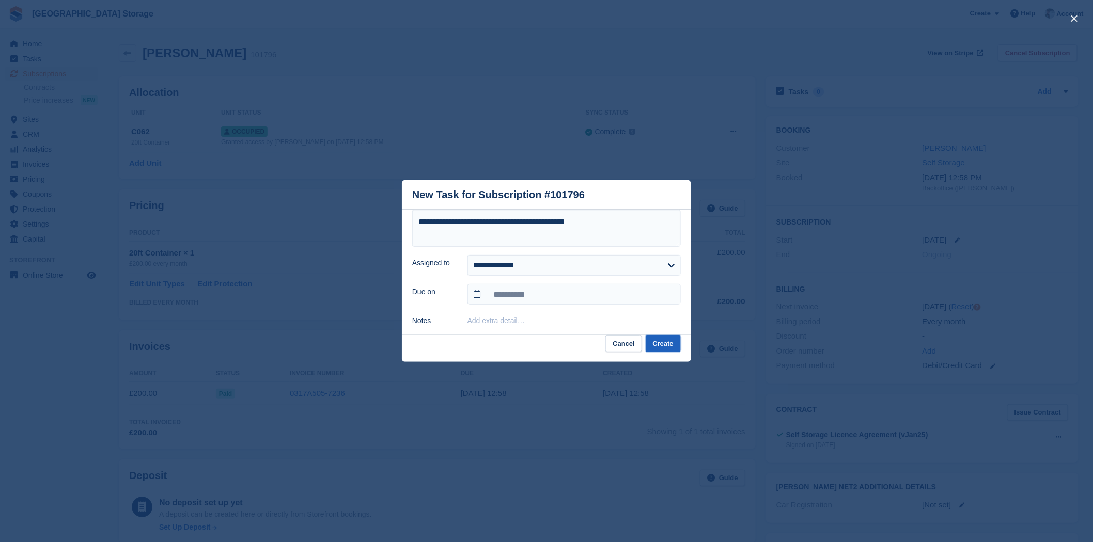
click at [667, 343] on button "Create" at bounding box center [663, 343] width 35 height 17
